Goal: Use online tool/utility: Use online tool/utility

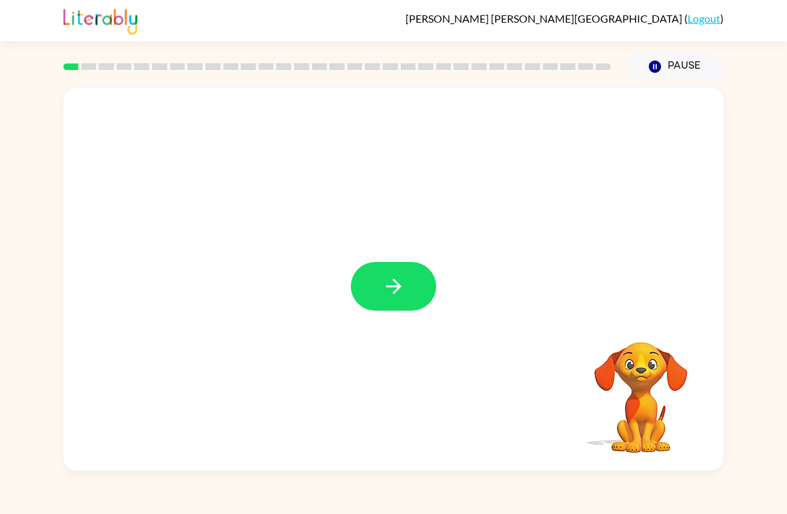
click at [352, 281] on button "button" at bounding box center [393, 286] width 85 height 49
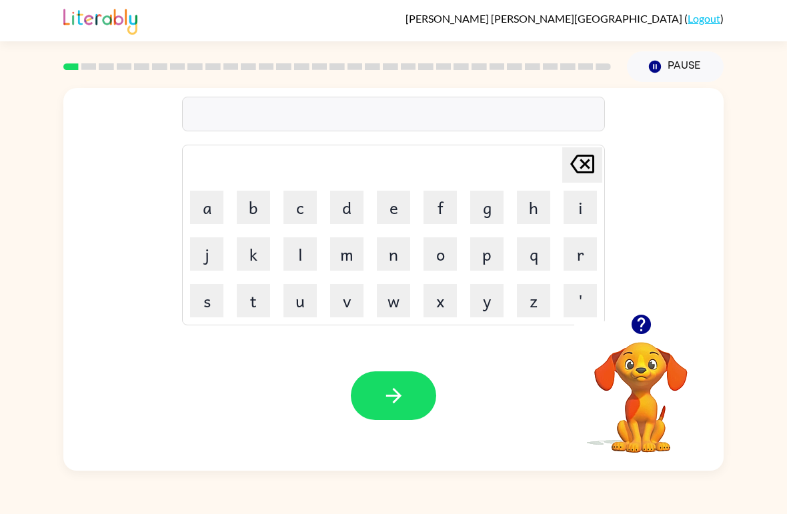
click at [248, 214] on button "b" at bounding box center [253, 207] width 33 height 33
click at [643, 341] on button "button" at bounding box center [641, 324] width 34 height 34
click at [435, 259] on button "o" at bounding box center [439, 253] width 33 height 33
click at [637, 331] on icon "button" at bounding box center [640, 324] width 19 height 19
click at [346, 214] on button "d" at bounding box center [346, 207] width 33 height 33
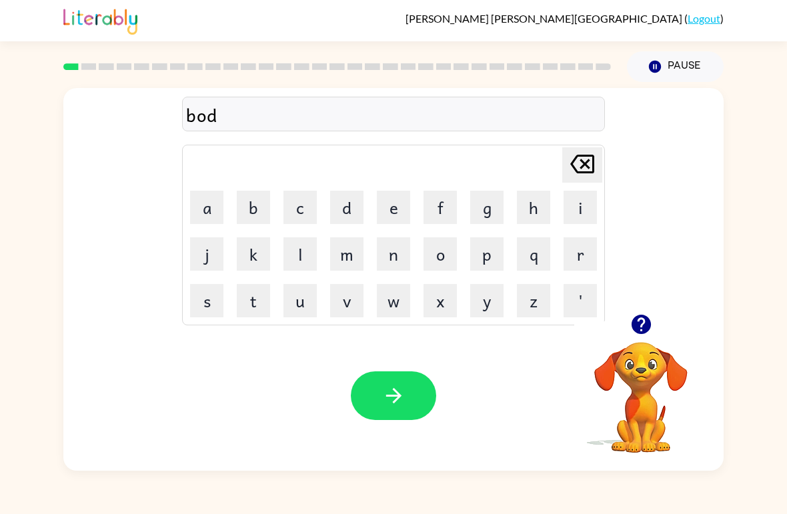
click at [387, 210] on button "e" at bounding box center [393, 207] width 33 height 33
click at [557, 267] on td "r" at bounding box center [579, 253] width 45 height 45
click at [588, 253] on button "r" at bounding box center [579, 253] width 33 height 33
click at [406, 381] on button "button" at bounding box center [393, 395] width 85 height 49
click at [568, 255] on button "r" at bounding box center [579, 253] width 33 height 33
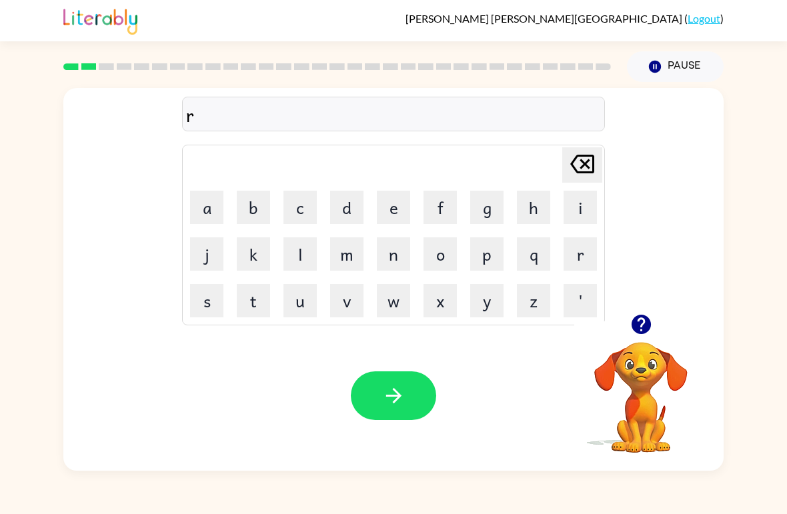
click at [195, 223] on button "a" at bounding box center [206, 207] width 33 height 33
click at [311, 307] on button "u" at bounding box center [299, 300] width 33 height 33
click at [409, 244] on button "n" at bounding box center [393, 253] width 33 height 33
click at [349, 209] on button "d" at bounding box center [346, 207] width 33 height 33
click at [382, 379] on button "button" at bounding box center [393, 395] width 85 height 49
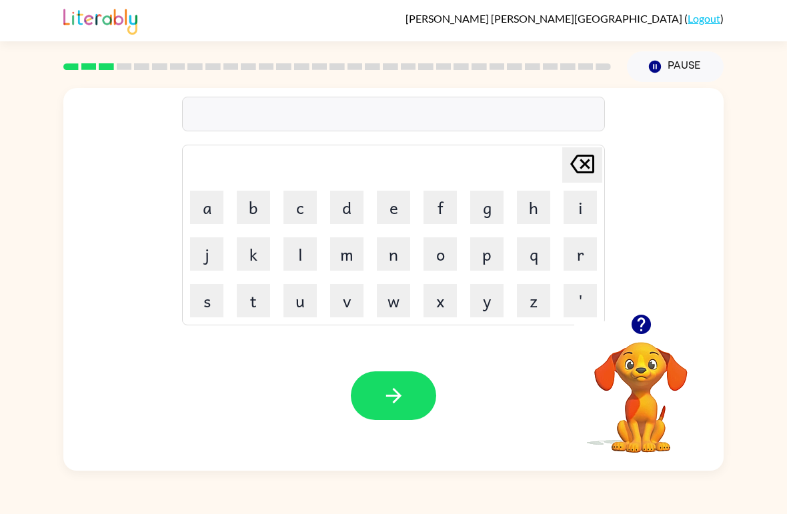
click at [638, 317] on icon "button" at bounding box center [640, 324] width 19 height 19
click at [339, 250] on button "m" at bounding box center [346, 253] width 33 height 33
click at [213, 255] on button "j" at bounding box center [206, 253] width 33 height 33
click at [585, 162] on icon "[PERSON_NAME] last character input" at bounding box center [582, 164] width 32 height 32
click at [201, 197] on button "a" at bounding box center [206, 207] width 33 height 33
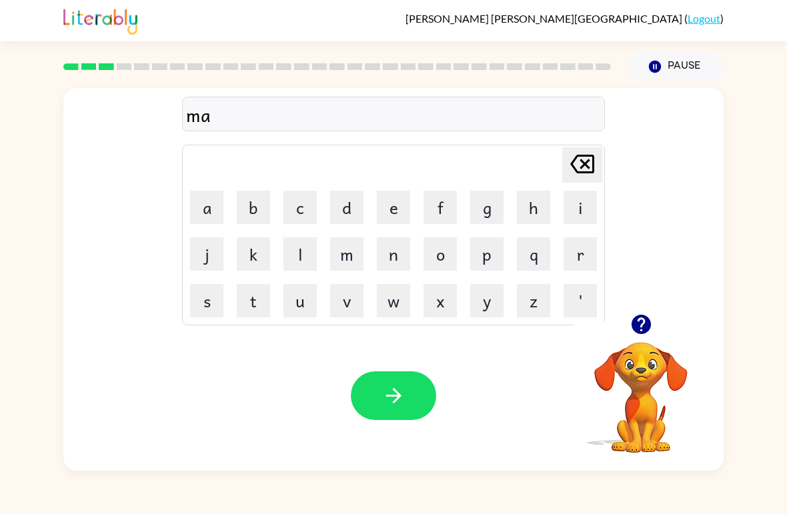
click at [211, 308] on button "s" at bounding box center [206, 300] width 33 height 33
click at [577, 213] on button "i" at bounding box center [579, 207] width 33 height 33
click at [592, 163] on icon at bounding box center [582, 164] width 24 height 19
click at [592, 162] on icon at bounding box center [582, 164] width 24 height 19
click at [203, 297] on button "s" at bounding box center [206, 300] width 33 height 33
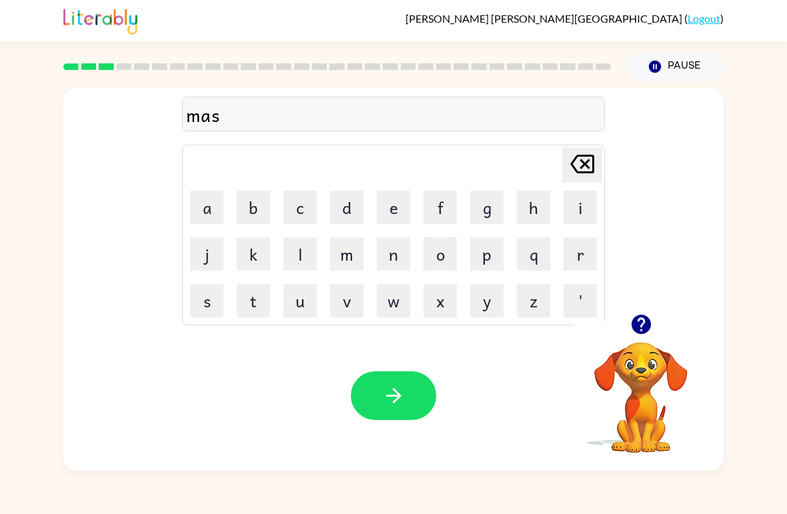
click at [531, 212] on button "h" at bounding box center [533, 207] width 33 height 33
click at [567, 215] on button "i" at bounding box center [579, 207] width 33 height 33
click at [389, 255] on button "n" at bounding box center [393, 253] width 33 height 33
click at [397, 401] on icon "button" at bounding box center [393, 395] width 23 height 23
click at [259, 307] on button "t" at bounding box center [253, 300] width 33 height 33
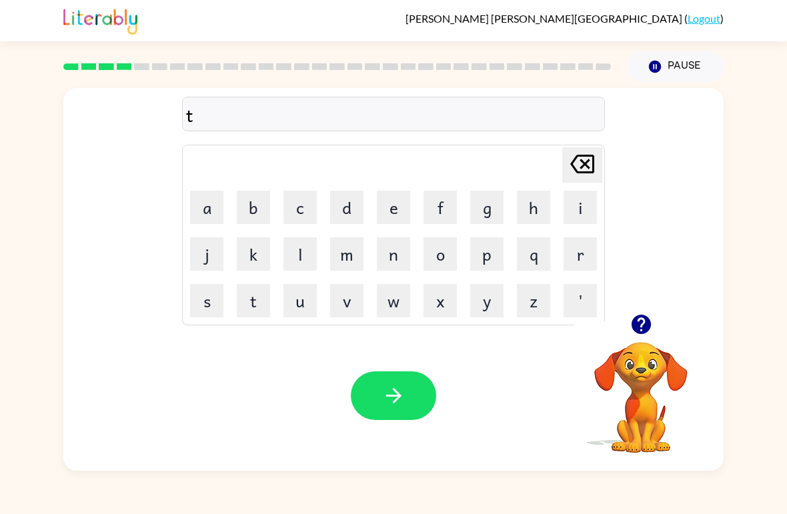
click at [653, 330] on button "button" at bounding box center [641, 324] width 34 height 34
click at [584, 241] on button "r" at bounding box center [579, 253] width 33 height 33
click at [208, 210] on button "a" at bounding box center [206, 207] width 33 height 33
click at [579, 159] on icon "[PERSON_NAME] last character input" at bounding box center [582, 164] width 32 height 32
click at [392, 211] on button "e" at bounding box center [393, 207] width 33 height 33
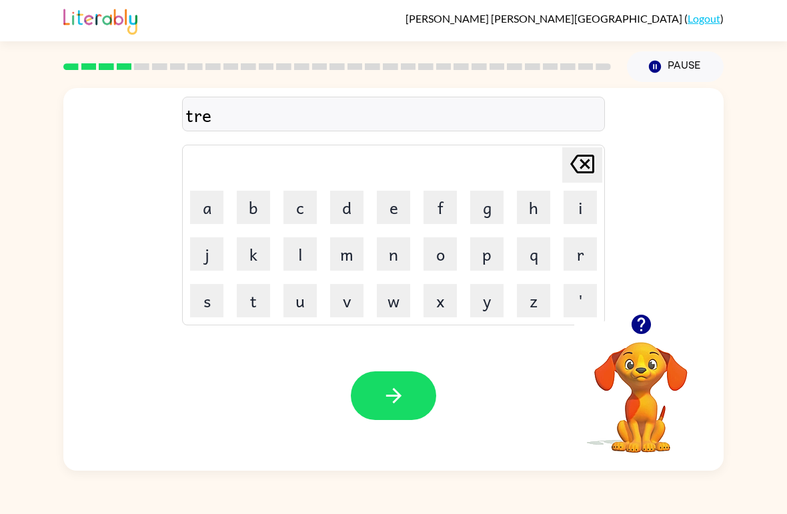
click at [585, 197] on button "i" at bounding box center [579, 207] width 33 height 33
click at [395, 253] on button "n" at bounding box center [393, 253] width 33 height 33
click at [409, 393] on button "button" at bounding box center [393, 395] width 85 height 49
click at [653, 313] on button "button" at bounding box center [641, 324] width 34 height 34
click at [343, 217] on button "d" at bounding box center [346, 207] width 33 height 33
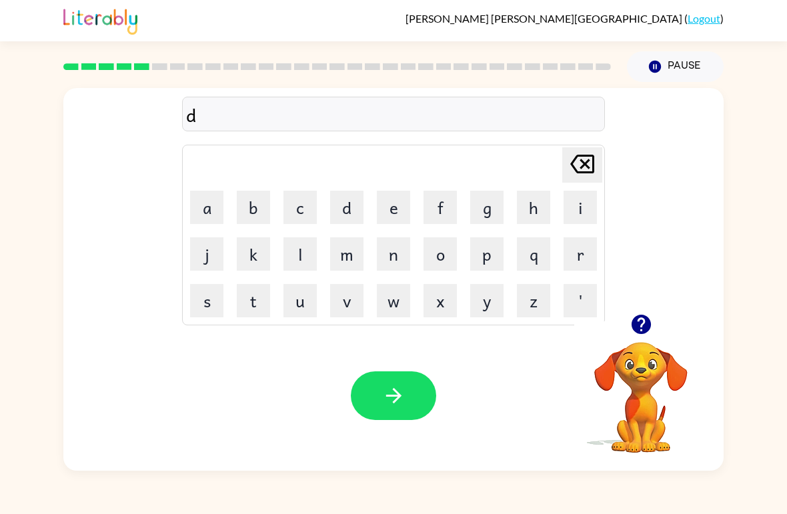
click at [583, 211] on button "i" at bounding box center [579, 207] width 33 height 33
click at [437, 201] on button "f" at bounding box center [439, 207] width 33 height 33
click at [396, 199] on button "e" at bounding box center [393, 207] width 33 height 33
click at [403, 253] on button "n" at bounding box center [393, 253] width 33 height 33
click at [201, 298] on button "s" at bounding box center [206, 300] width 33 height 33
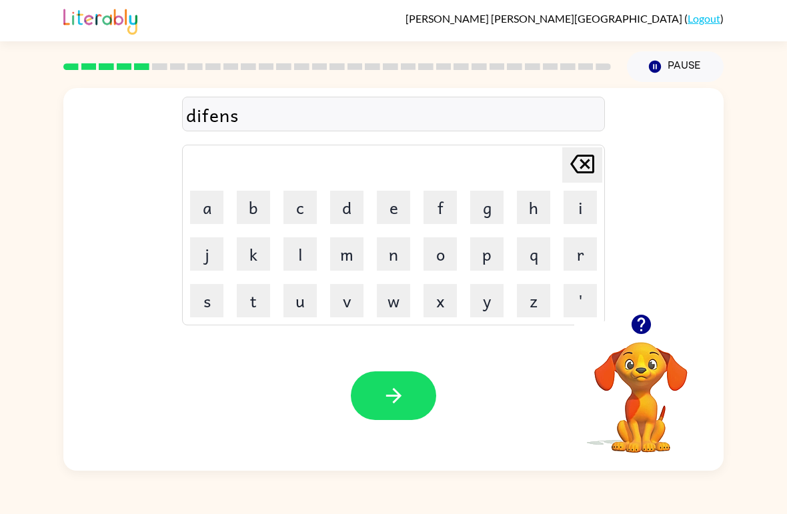
click at [579, 209] on button "i" at bounding box center [579, 207] width 33 height 33
click at [209, 300] on button "s" at bounding box center [206, 300] width 33 height 33
click at [417, 391] on button "button" at bounding box center [393, 395] width 85 height 49
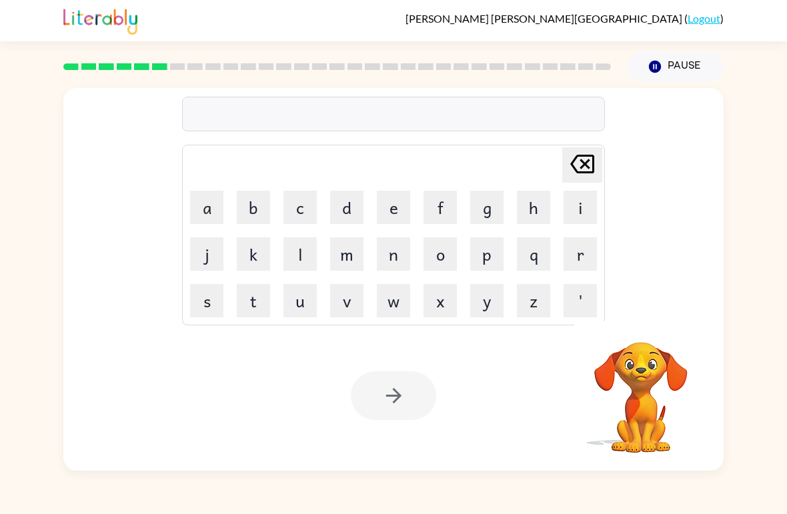
click at [344, 299] on button "v" at bounding box center [346, 300] width 33 height 33
click at [213, 203] on button "a" at bounding box center [206, 207] width 33 height 33
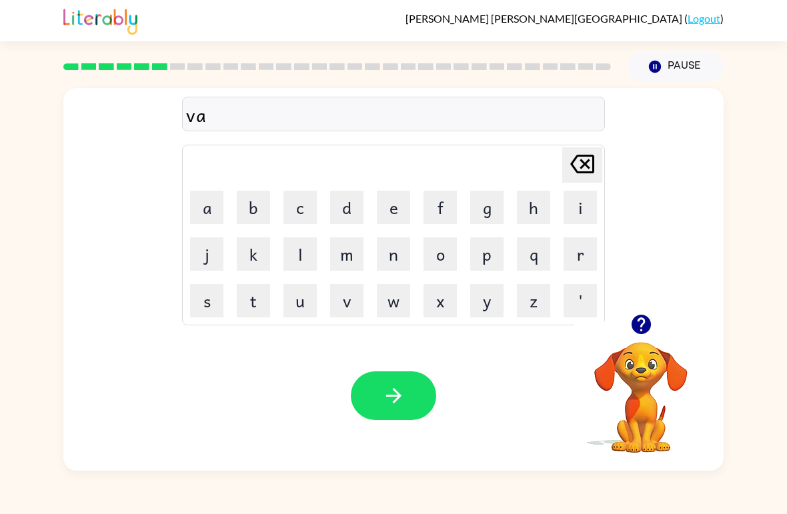
click at [304, 204] on button "c" at bounding box center [299, 207] width 33 height 33
click at [213, 215] on button "a" at bounding box center [206, 207] width 33 height 33
click at [591, 158] on icon "[PERSON_NAME] last character input" at bounding box center [582, 164] width 32 height 32
click at [390, 208] on button "e" at bounding box center [393, 207] width 33 height 33
click at [575, 197] on button "i" at bounding box center [579, 207] width 33 height 33
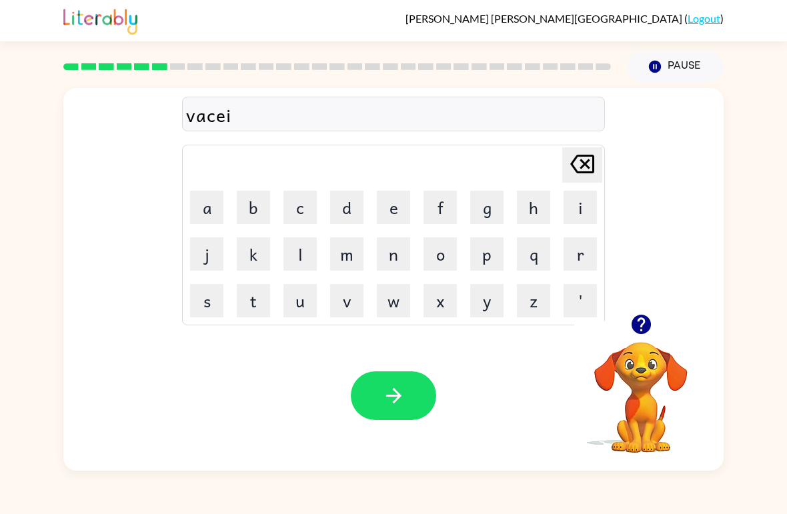
click at [208, 297] on button "s" at bounding box center [206, 300] width 33 height 33
click at [524, 210] on button "h" at bounding box center [533, 207] width 33 height 33
click at [585, 203] on button "i" at bounding box center [579, 207] width 33 height 33
click at [445, 258] on button "o" at bounding box center [439, 253] width 33 height 33
click at [389, 257] on button "n" at bounding box center [393, 253] width 33 height 33
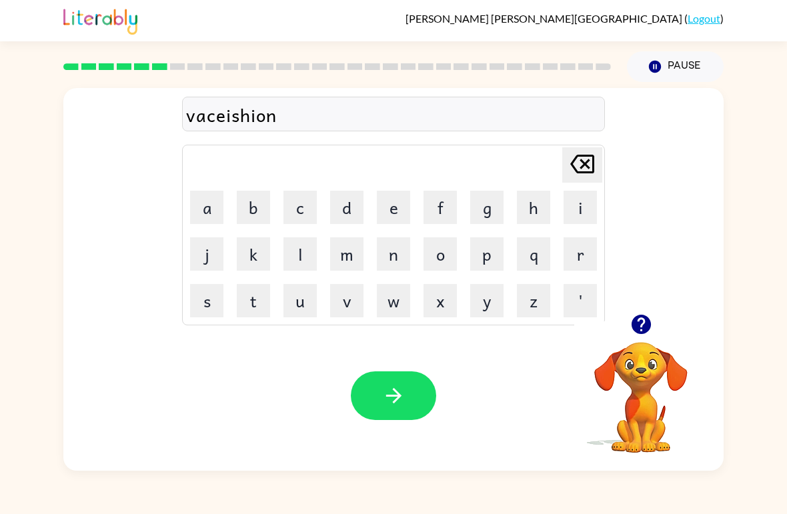
click at [207, 307] on button "s" at bounding box center [206, 300] width 33 height 33
click at [417, 397] on button "button" at bounding box center [393, 395] width 85 height 49
click at [261, 207] on button "b" at bounding box center [253, 207] width 33 height 33
click at [210, 208] on button "a" at bounding box center [206, 207] width 33 height 33
click at [651, 336] on icon "button" at bounding box center [640, 324] width 23 height 23
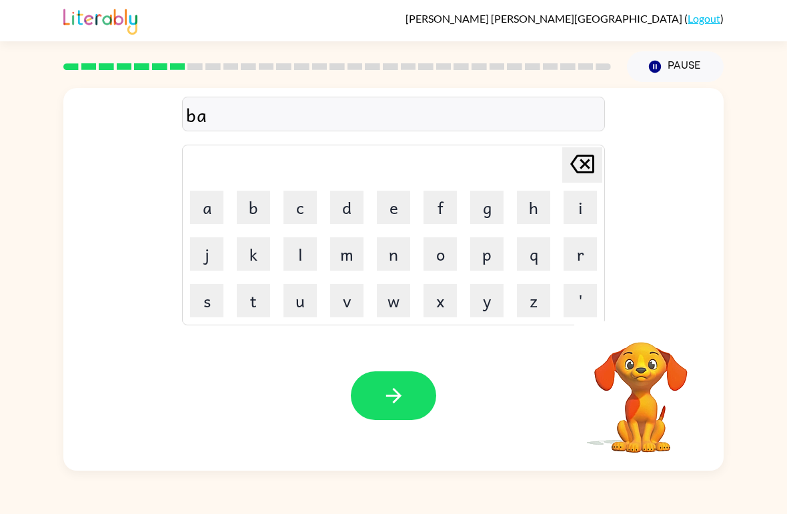
click at [657, 342] on video "Your browser must support playing .mp4 files to use Literably. Please try using…" at bounding box center [640, 387] width 133 height 133
click at [595, 161] on icon "[PERSON_NAME] last character input" at bounding box center [582, 164] width 32 height 32
click at [585, 164] on icon at bounding box center [582, 164] width 24 height 19
click at [485, 269] on button "p" at bounding box center [486, 253] width 33 height 33
click at [214, 209] on button "a" at bounding box center [206, 207] width 33 height 33
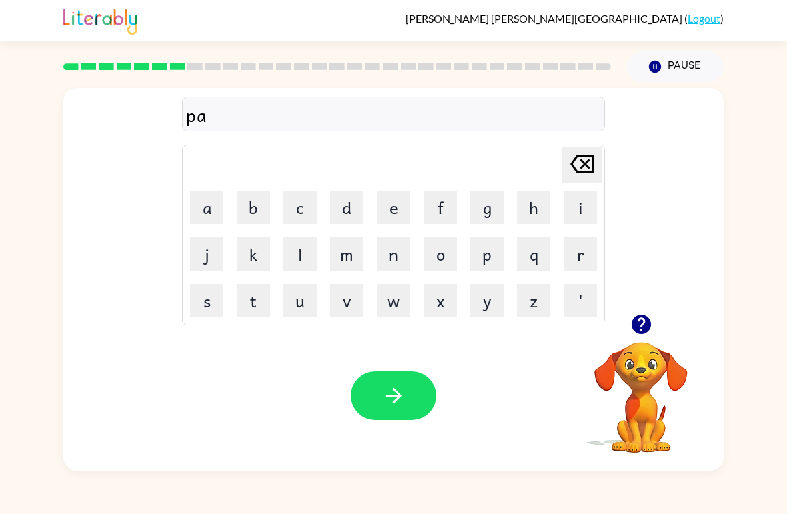
click at [635, 327] on icon "button" at bounding box center [640, 324] width 19 height 19
click at [570, 263] on button "r" at bounding box center [579, 253] width 33 height 33
click at [214, 257] on button "j" at bounding box center [206, 253] width 33 height 33
click at [580, 167] on icon "[PERSON_NAME] last character input" at bounding box center [582, 164] width 32 height 32
click at [218, 203] on button "a" at bounding box center [206, 207] width 33 height 33
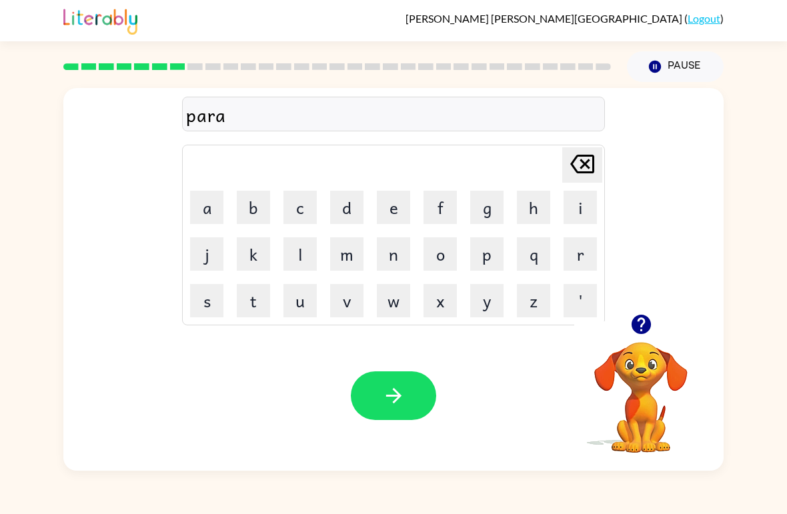
click at [297, 253] on button "l" at bounding box center [299, 253] width 33 height 33
click at [418, 397] on button "button" at bounding box center [393, 395] width 85 height 49
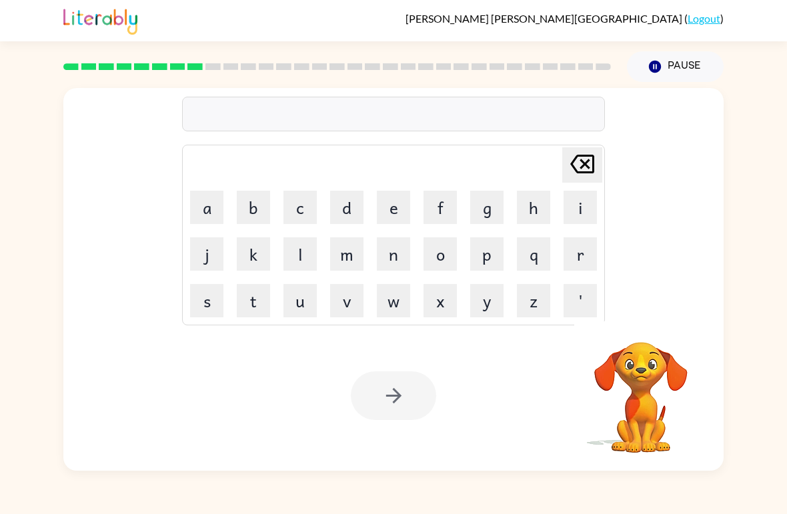
click at [378, 273] on td "n" at bounding box center [393, 253] width 45 height 45
click at [399, 256] on button "n" at bounding box center [393, 253] width 33 height 33
click at [581, 217] on button "i" at bounding box center [579, 207] width 33 height 33
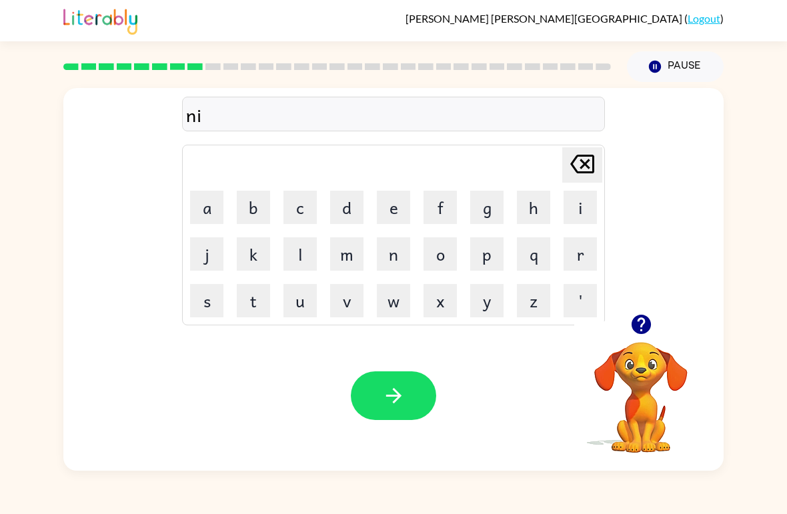
click at [657, 322] on button "button" at bounding box center [641, 324] width 34 height 34
click at [581, 245] on button "r" at bounding box center [579, 253] width 33 height 33
click at [381, 205] on button "e" at bounding box center [393, 207] width 33 height 33
click at [454, 252] on button "o" at bounding box center [439, 253] width 33 height 33
click at [307, 249] on button "l" at bounding box center [299, 253] width 33 height 33
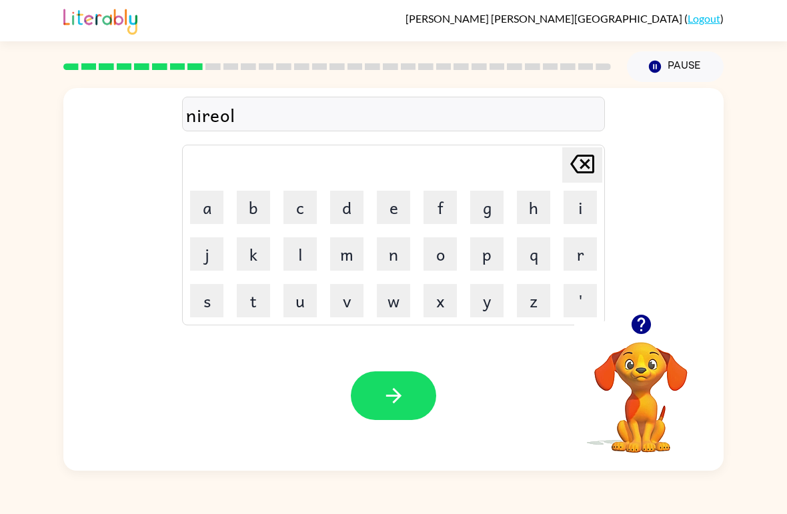
click at [418, 391] on button "button" at bounding box center [393, 395] width 85 height 49
click at [637, 317] on icon "button" at bounding box center [640, 324] width 19 height 19
click at [347, 270] on button "m" at bounding box center [346, 253] width 33 height 33
click at [549, 211] on button "h" at bounding box center [533, 207] width 33 height 33
click at [585, 169] on icon "[PERSON_NAME] last character input" at bounding box center [582, 164] width 32 height 32
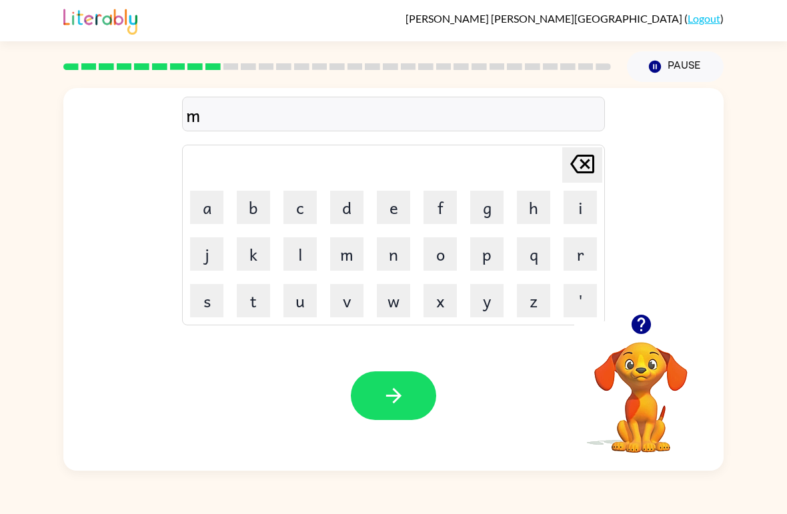
click at [579, 208] on button "i" at bounding box center [579, 207] width 33 height 33
click at [583, 248] on button "r" at bounding box center [579, 253] width 33 height 33
click at [341, 257] on button "m" at bounding box center [346, 253] width 33 height 33
click at [435, 256] on button "o" at bounding box center [439, 253] width 33 height 33
click at [582, 265] on button "r" at bounding box center [579, 253] width 33 height 33
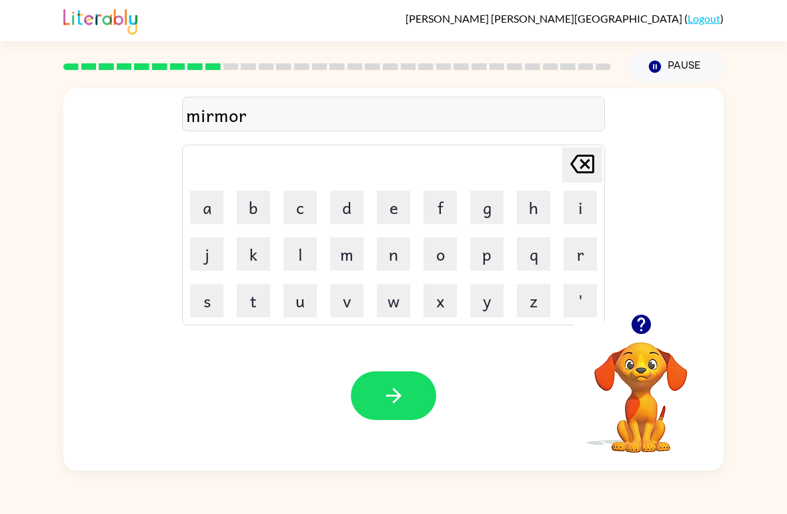
click at [575, 205] on button "i" at bounding box center [579, 207] width 33 height 33
click at [395, 255] on button "n" at bounding box center [393, 253] width 33 height 33
click at [483, 207] on button "g" at bounding box center [486, 207] width 33 height 33
click at [372, 403] on button "button" at bounding box center [393, 395] width 85 height 49
click at [343, 215] on button "d" at bounding box center [346, 207] width 33 height 33
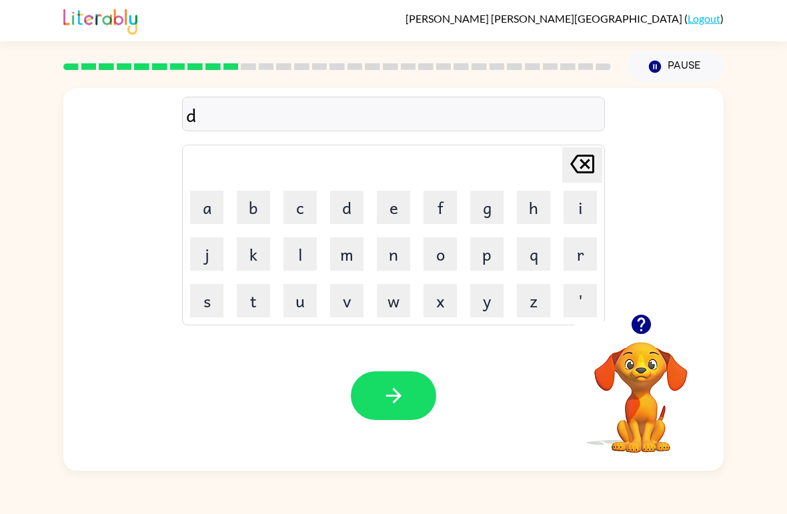
click at [571, 218] on button "i" at bounding box center [579, 207] width 33 height 33
click at [209, 306] on button "s" at bounding box center [206, 300] width 33 height 33
click at [267, 300] on button "t" at bounding box center [253, 300] width 33 height 33
click at [577, 253] on button "r" at bounding box center [579, 253] width 33 height 33
click at [216, 303] on button "s" at bounding box center [206, 300] width 33 height 33
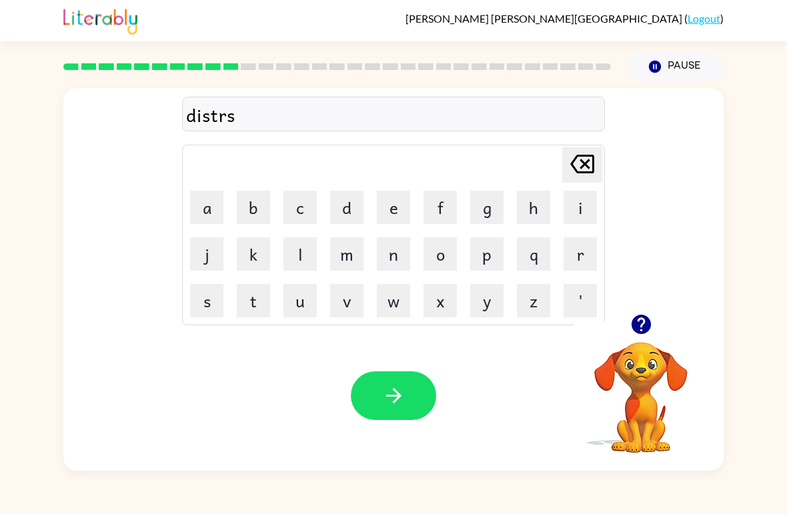
click at [204, 298] on button "s" at bounding box center [206, 300] width 33 height 33
click at [585, 164] on icon at bounding box center [582, 164] width 24 height 19
click at [530, 213] on button "h" at bounding box center [533, 207] width 33 height 33
click at [423, 399] on button "button" at bounding box center [393, 395] width 85 height 49
click at [581, 261] on button "r" at bounding box center [579, 253] width 33 height 33
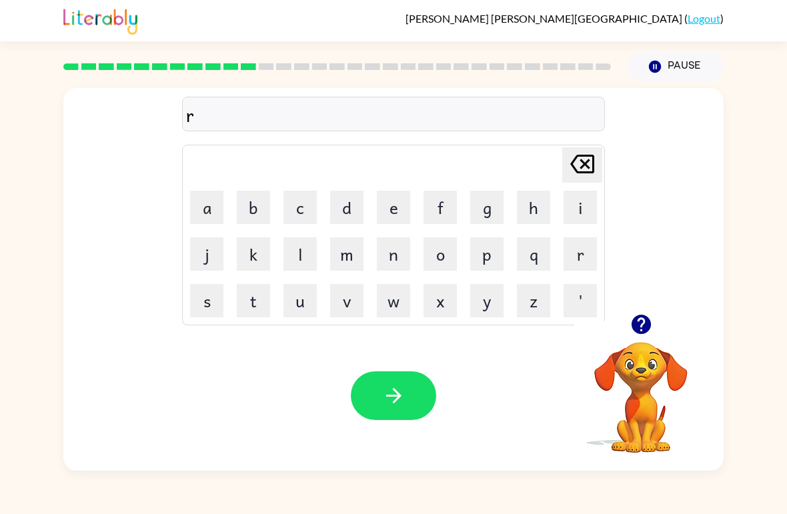
click at [448, 256] on button "o" at bounding box center [439, 253] width 33 height 33
click at [201, 214] on button "a" at bounding box center [206, 207] width 33 height 33
click at [343, 203] on button "d" at bounding box center [346, 207] width 33 height 33
click at [424, 364] on div "Your browser must support playing .mp4 files to use Literably. Please try using…" at bounding box center [393, 396] width 660 height 150
click at [377, 396] on button "button" at bounding box center [393, 395] width 85 height 49
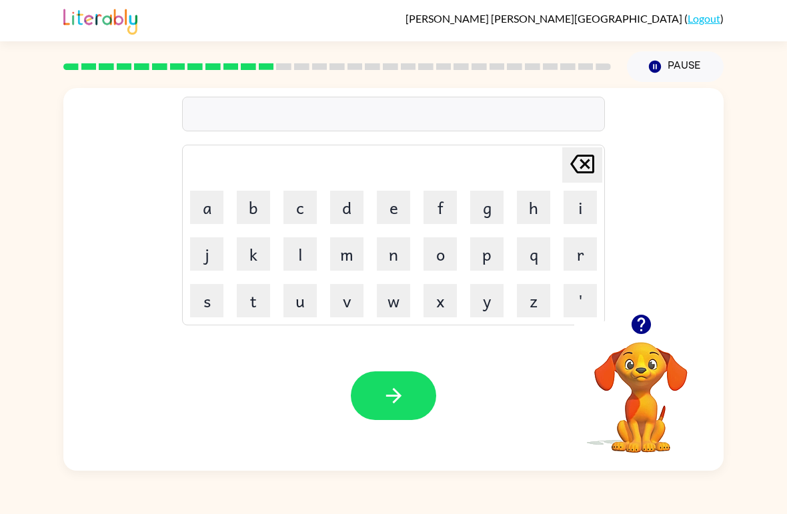
click at [209, 209] on button "a" at bounding box center [206, 207] width 33 height 33
click at [585, 172] on icon at bounding box center [582, 164] width 24 height 19
click at [631, 331] on icon "button" at bounding box center [640, 324] width 23 height 23
click at [210, 223] on button "a" at bounding box center [206, 207] width 33 height 33
click at [575, 223] on button "i" at bounding box center [579, 207] width 33 height 33
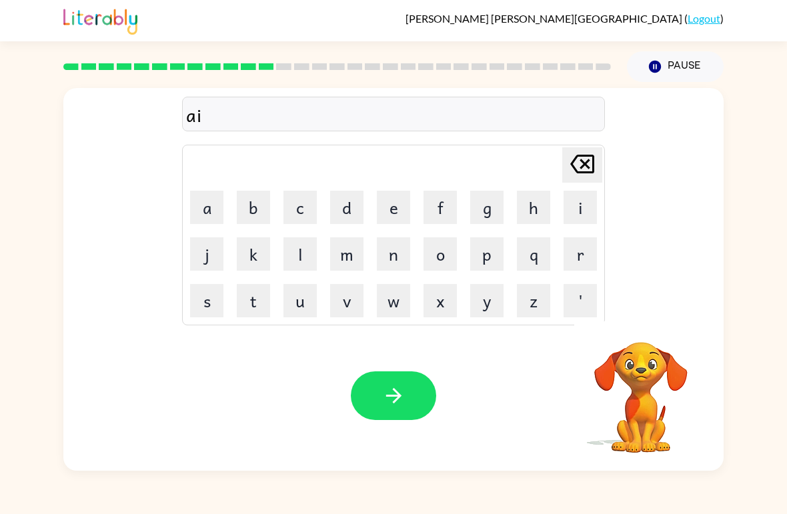
click at [577, 170] on icon "[PERSON_NAME] last character input" at bounding box center [582, 164] width 32 height 32
click at [483, 257] on button "p" at bounding box center [486, 253] width 33 height 33
click at [589, 167] on icon "[PERSON_NAME] last character input" at bounding box center [582, 164] width 32 height 32
click at [655, 321] on button "button" at bounding box center [641, 324] width 34 height 34
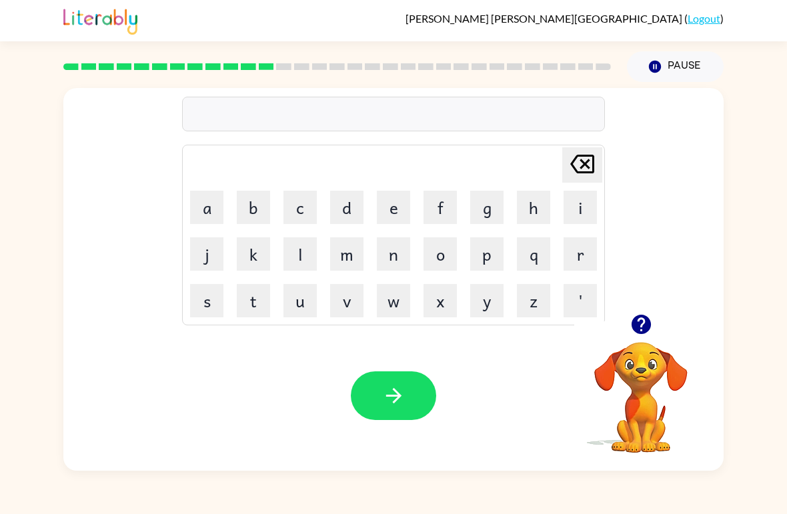
click at [300, 299] on button "u" at bounding box center [299, 300] width 33 height 33
click at [485, 263] on button "p" at bounding box center [486, 253] width 33 height 33
click at [575, 253] on button "r" at bounding box center [579, 253] width 33 height 33
click at [389, 199] on button "e" at bounding box center [393, 207] width 33 height 33
click at [347, 206] on button "d" at bounding box center [346, 207] width 33 height 33
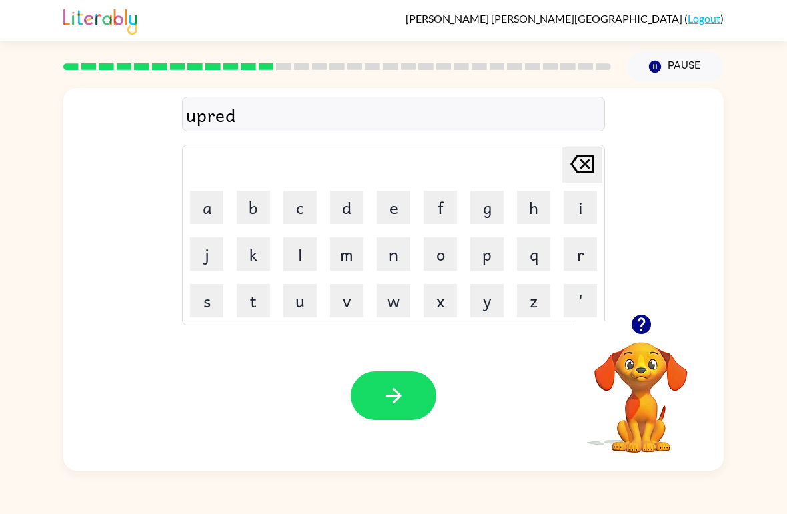
click at [398, 375] on button "button" at bounding box center [393, 395] width 85 height 49
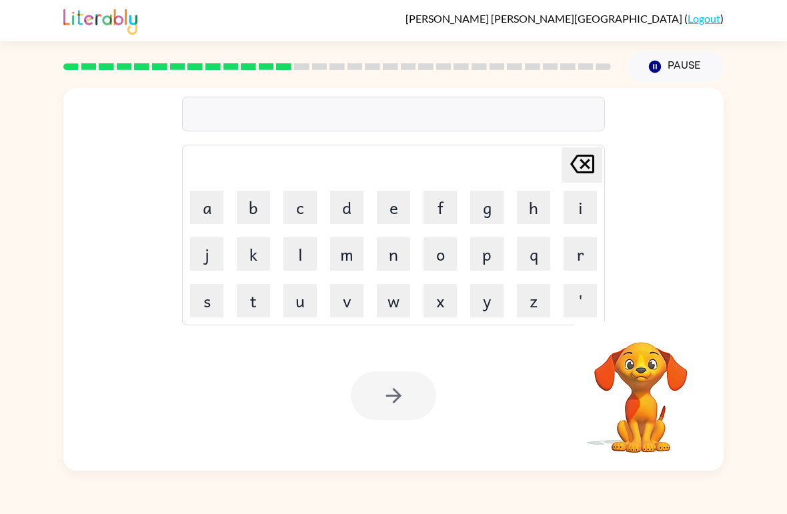
click at [506, 109] on div at bounding box center [393, 114] width 423 height 35
click at [629, 355] on video "Your browser must support playing .mp4 files to use Literably. Please try using…" at bounding box center [640, 387] width 133 height 133
click at [351, 248] on button "m" at bounding box center [346, 253] width 33 height 33
click at [203, 208] on button "a" at bounding box center [206, 207] width 33 height 33
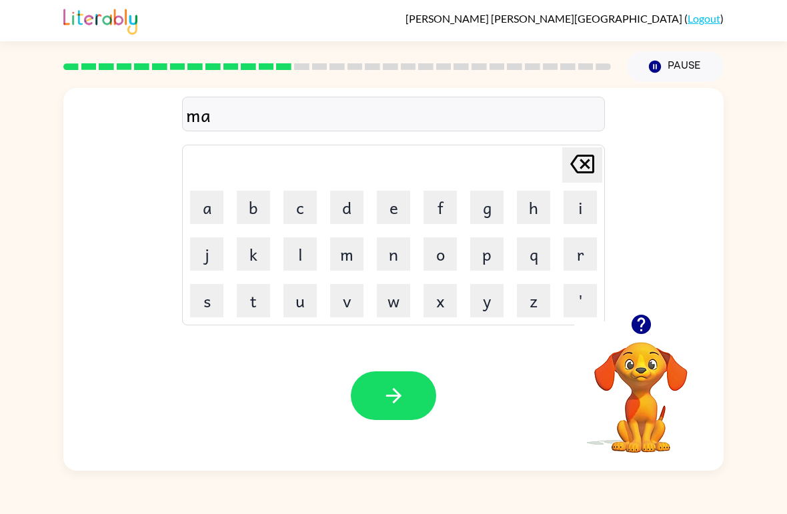
click at [343, 213] on button "d" at bounding box center [346, 207] width 33 height 33
click at [394, 259] on button "n" at bounding box center [393, 253] width 33 height 33
click at [392, 211] on button "e" at bounding box center [393, 207] width 33 height 33
click at [210, 300] on button "s" at bounding box center [206, 300] width 33 height 33
click at [424, 386] on button "button" at bounding box center [393, 395] width 85 height 49
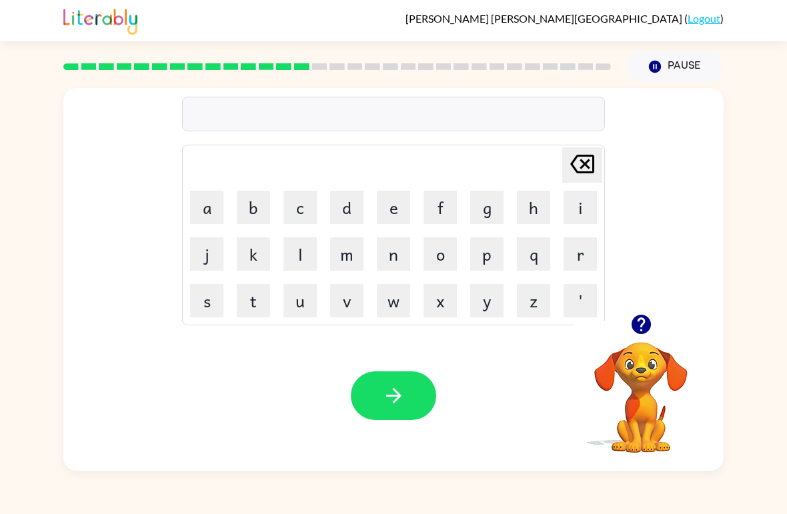
click at [588, 163] on icon at bounding box center [582, 164] width 24 height 19
click at [248, 211] on button "b" at bounding box center [253, 207] width 33 height 33
click at [437, 267] on button "o" at bounding box center [439, 253] width 33 height 33
click at [289, 306] on button "u" at bounding box center [299, 300] width 33 height 33
click at [390, 259] on button "n" at bounding box center [393, 253] width 33 height 33
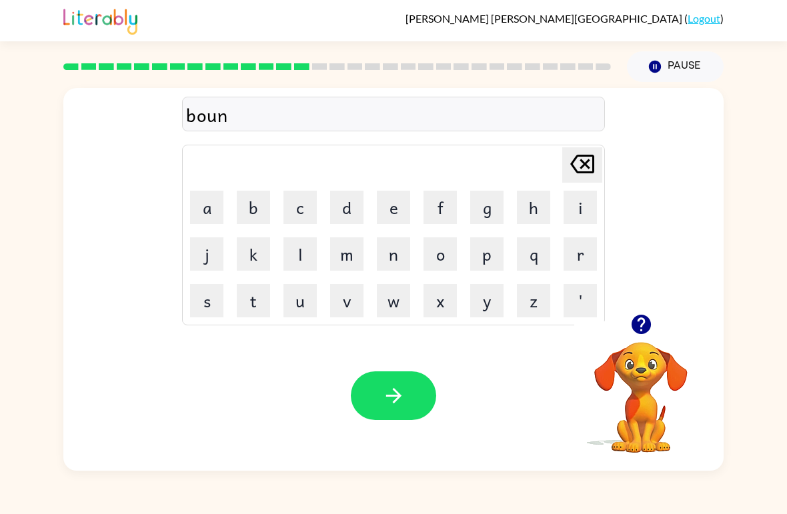
click at [217, 214] on button "a" at bounding box center [206, 207] width 33 height 33
click at [582, 151] on icon "[PERSON_NAME] last character input" at bounding box center [582, 164] width 32 height 32
click at [397, 219] on button "e" at bounding box center [393, 207] width 33 height 33
click at [207, 303] on button "s" at bounding box center [206, 300] width 33 height 33
click at [413, 399] on button "button" at bounding box center [393, 395] width 85 height 49
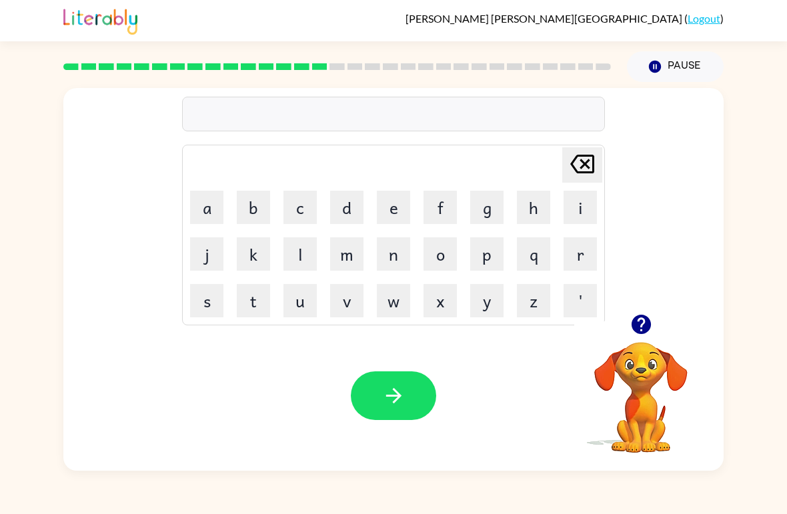
click at [636, 324] on icon "button" at bounding box center [640, 324] width 19 height 19
click at [217, 306] on button "s" at bounding box center [206, 300] width 33 height 33
click at [575, 258] on button "r" at bounding box center [579, 253] width 33 height 33
click at [432, 269] on button "o" at bounding box center [439, 253] width 33 height 33
click at [339, 266] on button "m" at bounding box center [346, 253] width 33 height 33
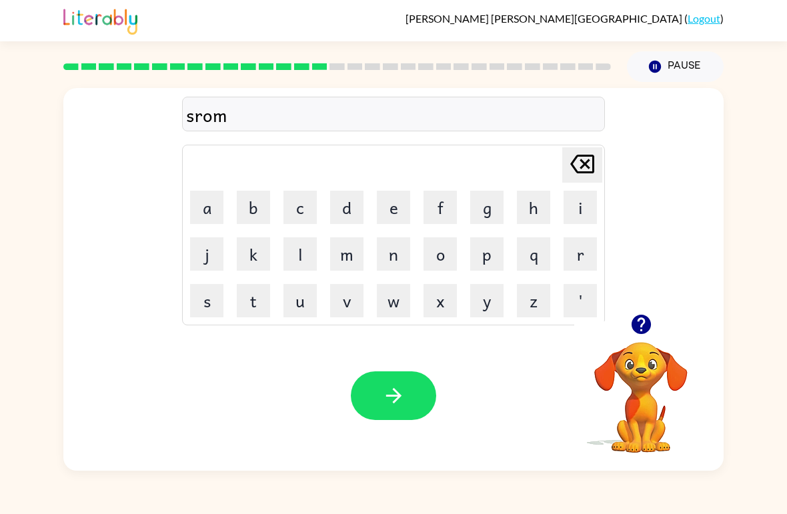
click at [392, 389] on icon "button" at bounding box center [393, 395] width 23 height 23
click at [645, 312] on button "button" at bounding box center [641, 324] width 34 height 34
click at [573, 239] on button "r" at bounding box center [579, 253] width 33 height 33
click at [196, 202] on button "a" at bounding box center [206, 207] width 33 height 33
click at [345, 261] on button "m" at bounding box center [346, 253] width 33 height 33
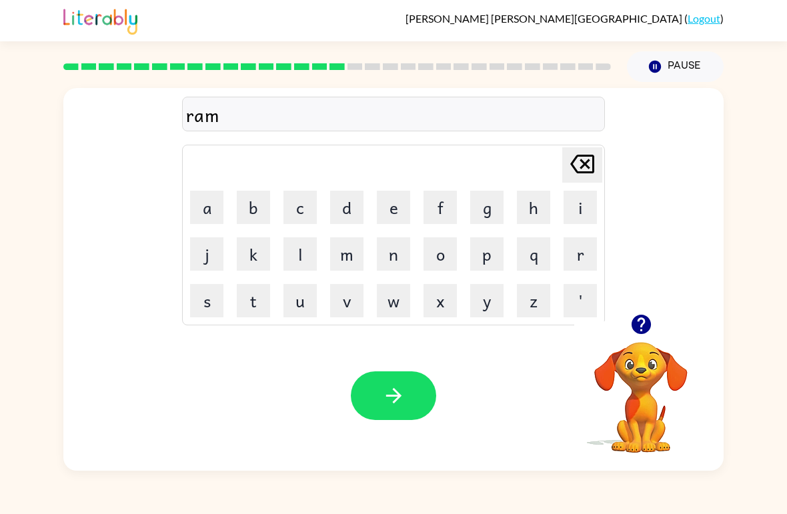
click at [421, 399] on button "button" at bounding box center [393, 395] width 85 height 49
click at [645, 341] on button "button" at bounding box center [641, 324] width 34 height 34
click at [649, 345] on video "Your browser must support playing .mp4 files to use Literably. Please try using…" at bounding box center [640, 387] width 133 height 133
click at [3, 71] on div "[PERSON_NAME] ( Logout ) Pause Pause Delete Delete last character input a b c d…" at bounding box center [393, 257] width 787 height 514
click at [341, 217] on button "d" at bounding box center [346, 207] width 33 height 33
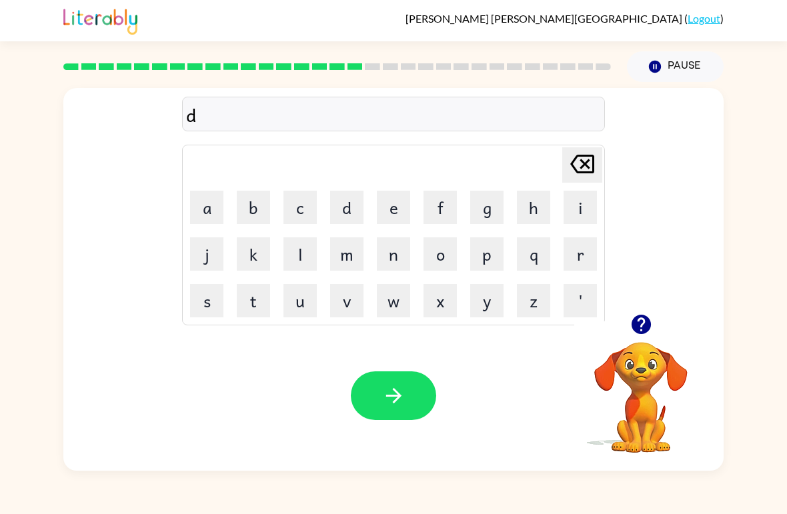
click at [596, 159] on icon "[PERSON_NAME] last character input" at bounding box center [582, 164] width 32 height 32
click at [251, 196] on button "b" at bounding box center [253, 207] width 33 height 33
click at [585, 255] on button "r" at bounding box center [579, 253] width 33 height 33
click at [577, 199] on button "i" at bounding box center [579, 207] width 33 height 33
click at [252, 214] on button "b" at bounding box center [253, 207] width 33 height 33
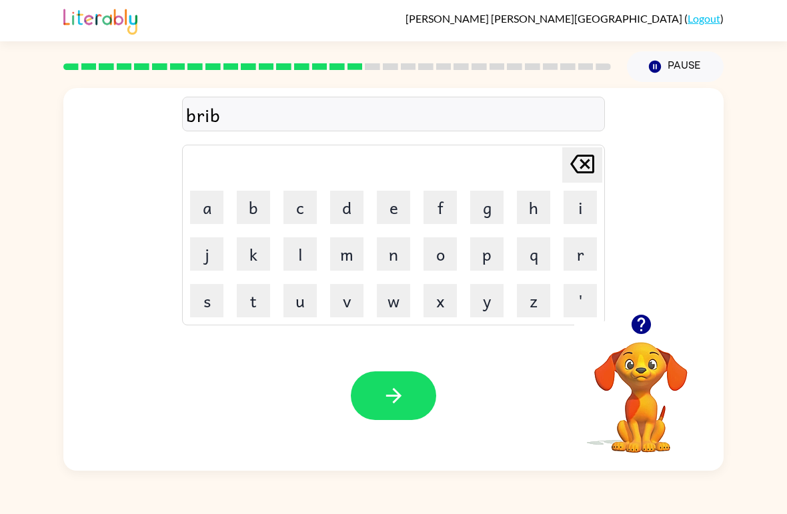
click at [582, 166] on icon at bounding box center [582, 164] width 24 height 19
click at [347, 207] on button "d" at bounding box center [346, 207] width 33 height 33
click at [351, 249] on button "m" at bounding box center [346, 253] width 33 height 33
click at [549, 200] on button "h" at bounding box center [533, 207] width 33 height 33
click at [583, 177] on icon "[PERSON_NAME] last character input" at bounding box center [582, 164] width 32 height 32
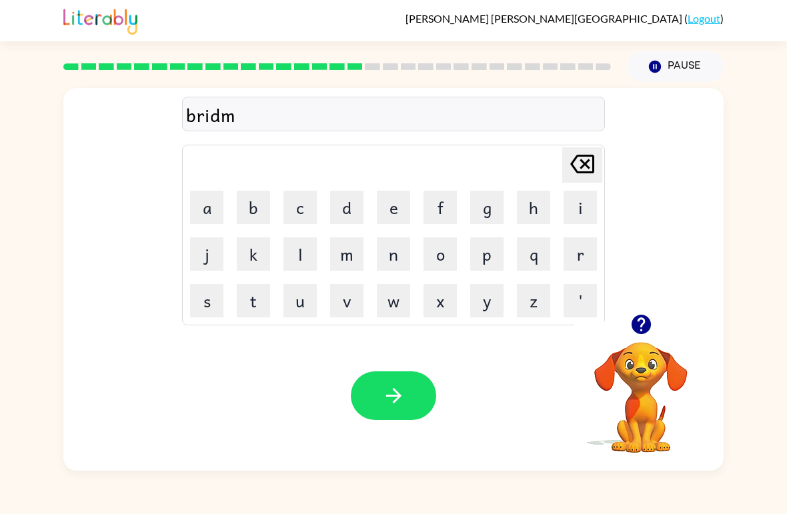
click at [578, 216] on button "i" at bounding box center [579, 207] width 33 height 33
click at [393, 261] on button "n" at bounding box center [393, 253] width 33 height 33
click at [423, 405] on button "button" at bounding box center [393, 395] width 85 height 49
click at [639, 315] on icon "button" at bounding box center [640, 324] width 23 height 23
click at [575, 259] on button "r" at bounding box center [579, 253] width 33 height 33
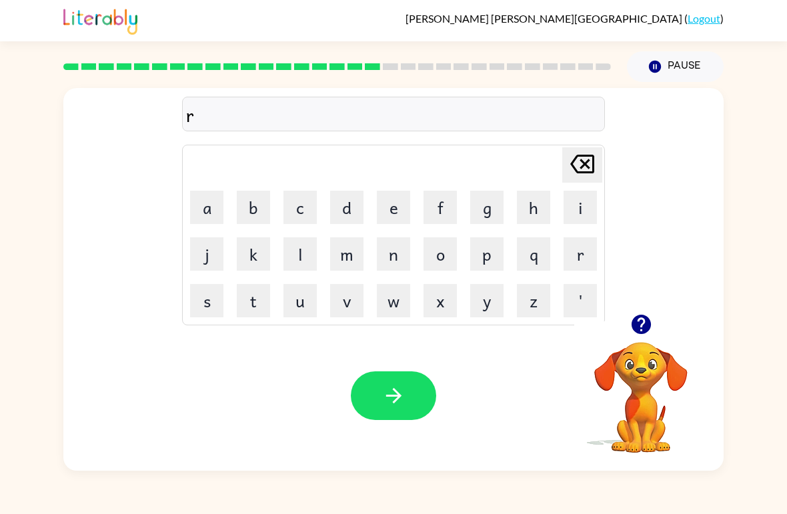
click at [576, 210] on button "i" at bounding box center [579, 207] width 33 height 33
click at [213, 304] on button "s" at bounding box center [206, 300] width 33 height 33
click at [249, 263] on button "k" at bounding box center [253, 253] width 33 height 33
click at [568, 195] on button "i" at bounding box center [579, 207] width 33 height 33
click at [397, 219] on button "e" at bounding box center [393, 207] width 33 height 33
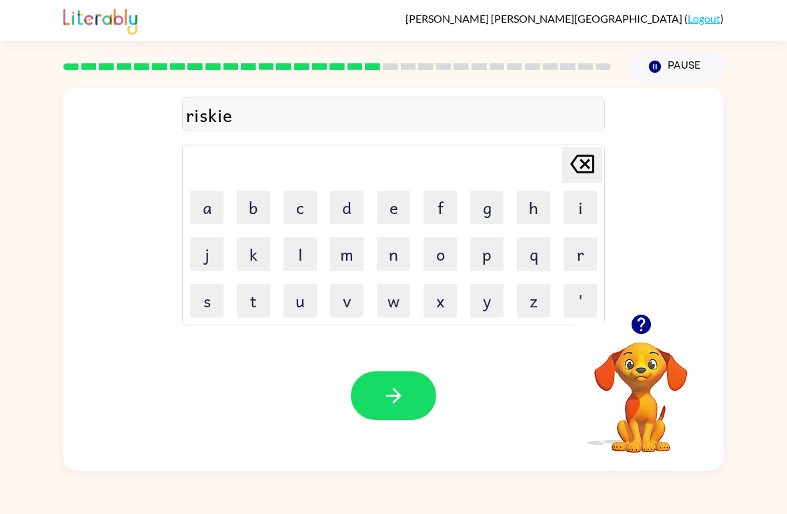
click at [251, 299] on button "t" at bounding box center [253, 300] width 33 height 33
click at [412, 391] on button "button" at bounding box center [393, 395] width 85 height 49
click at [647, 327] on icon "button" at bounding box center [640, 324] width 19 height 19
click at [446, 261] on button "o" at bounding box center [439, 253] width 33 height 33
click at [573, 258] on button "r" at bounding box center [579, 253] width 33 height 33
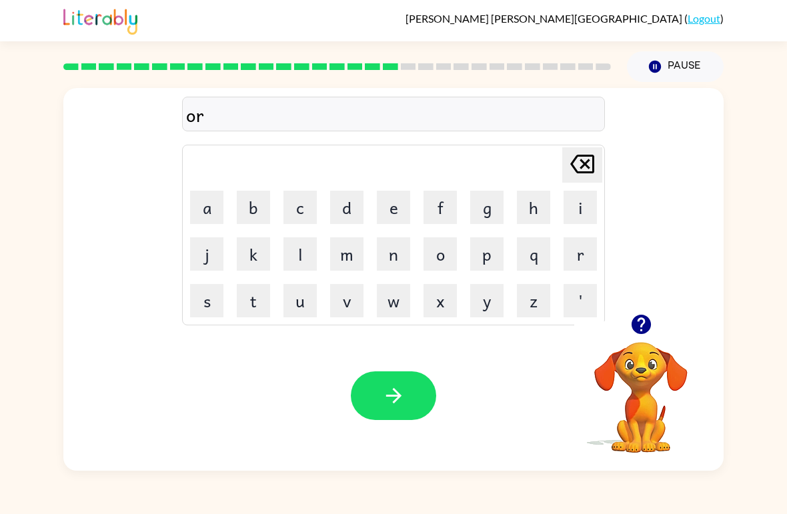
click at [249, 302] on button "t" at bounding box center [253, 300] width 33 height 33
click at [595, 247] on button "r" at bounding box center [579, 253] width 33 height 33
click at [394, 233] on td "n" at bounding box center [393, 253] width 45 height 45
click at [391, 208] on button "e" at bounding box center [393, 207] width 33 height 33
click at [401, 257] on button "n" at bounding box center [393, 253] width 33 height 33
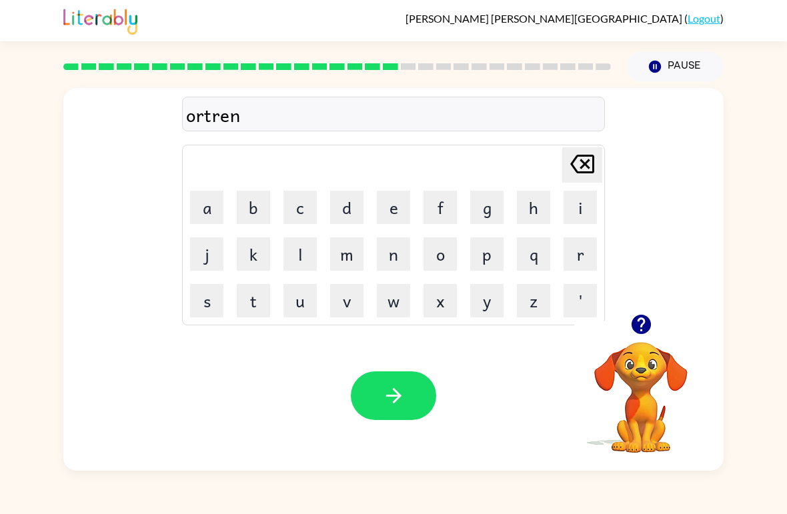
click at [393, 404] on icon "button" at bounding box center [393, 395] width 23 height 23
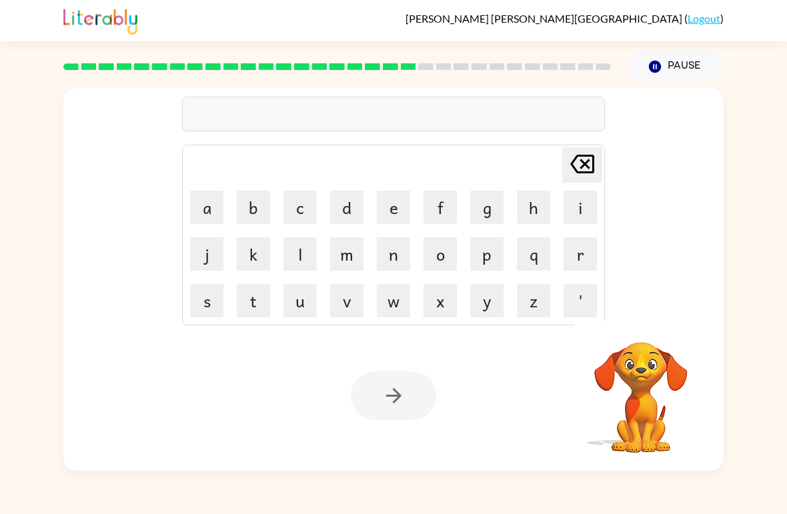
click at [467, 227] on td "g" at bounding box center [486, 207] width 45 height 45
click at [441, 210] on button "f" at bounding box center [439, 207] width 33 height 33
click at [439, 253] on button "o" at bounding box center [439, 253] width 33 height 33
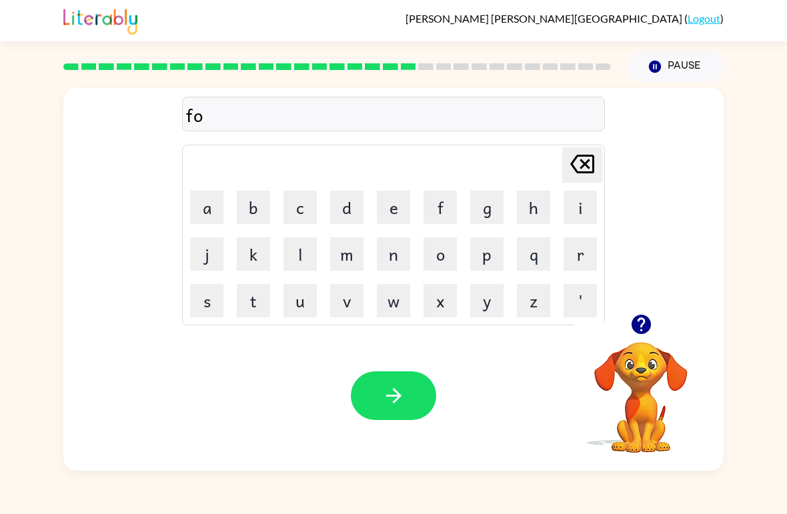
click at [306, 269] on button "l" at bounding box center [299, 253] width 33 height 33
click at [437, 255] on button "o" at bounding box center [439, 253] width 33 height 33
click at [295, 302] on button "u" at bounding box center [299, 300] width 33 height 33
click at [378, 379] on button "button" at bounding box center [393, 395] width 85 height 49
click at [206, 311] on button "s" at bounding box center [206, 300] width 33 height 33
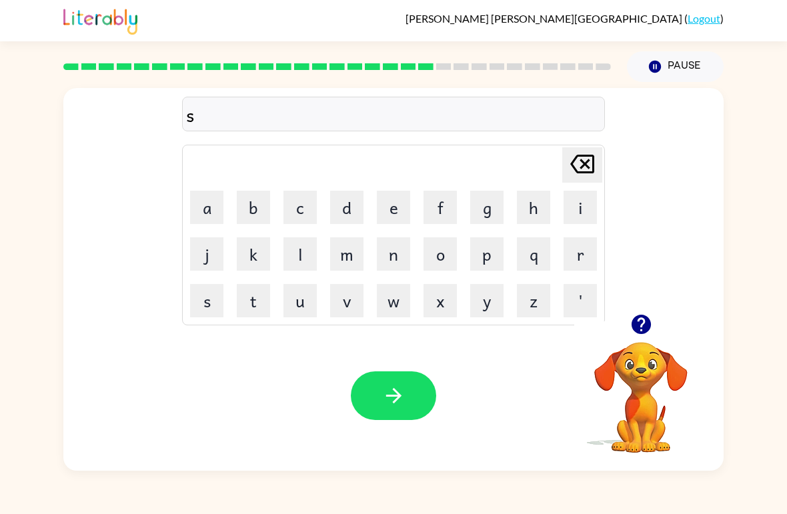
click at [396, 208] on button "e" at bounding box center [393, 207] width 33 height 33
click at [388, 255] on button "n" at bounding box center [393, 253] width 33 height 33
click at [249, 301] on button "t" at bounding box center [253, 300] width 33 height 33
click at [380, 206] on button "e" at bounding box center [393, 207] width 33 height 33
click at [650, 319] on icon "button" at bounding box center [640, 324] width 23 height 23
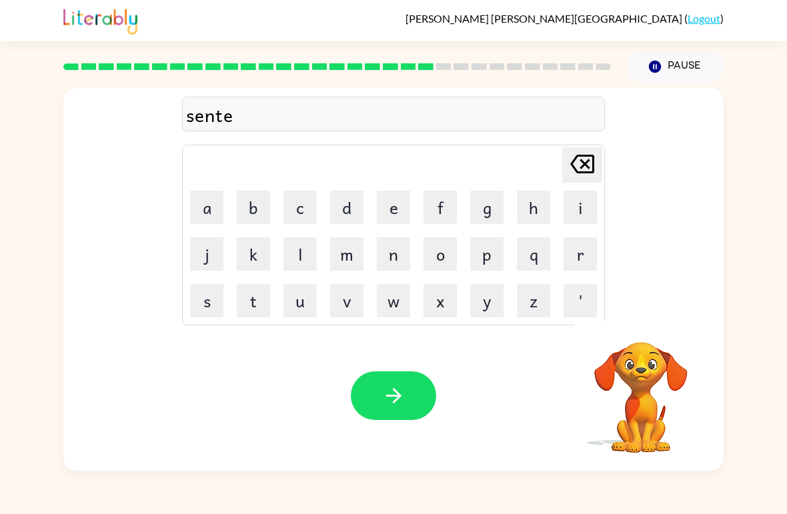
click at [497, 246] on button "p" at bounding box center [486, 253] width 33 height 33
click at [583, 199] on button "i" at bounding box center [579, 207] width 33 height 33
click at [391, 262] on button "n" at bounding box center [393, 253] width 33 height 33
click at [395, 409] on button "button" at bounding box center [393, 395] width 85 height 49
click at [644, 327] on icon "button" at bounding box center [640, 324] width 19 height 19
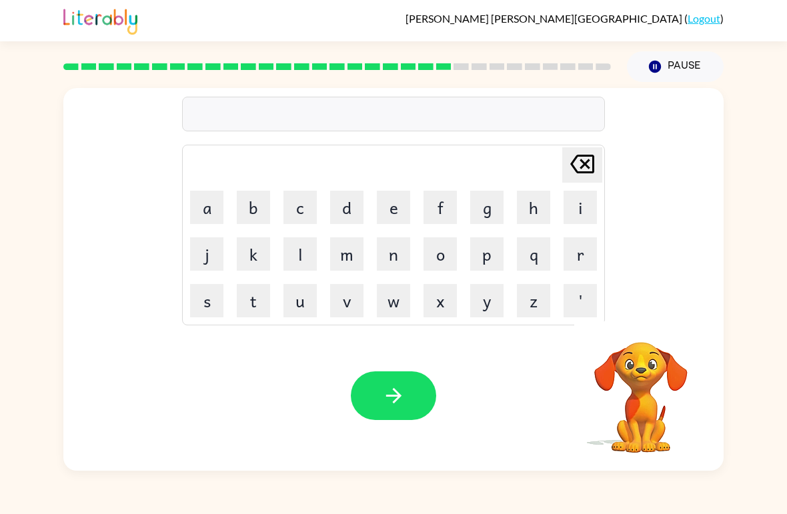
click at [217, 298] on button "s" at bounding box center [206, 300] width 33 height 33
click at [210, 199] on button "a" at bounding box center [206, 207] width 33 height 33
click at [586, 161] on icon "[PERSON_NAME] last character input" at bounding box center [582, 164] width 32 height 32
click at [302, 296] on button "u" at bounding box center [299, 300] width 33 height 33
click at [205, 301] on button "s" at bounding box center [206, 300] width 33 height 33
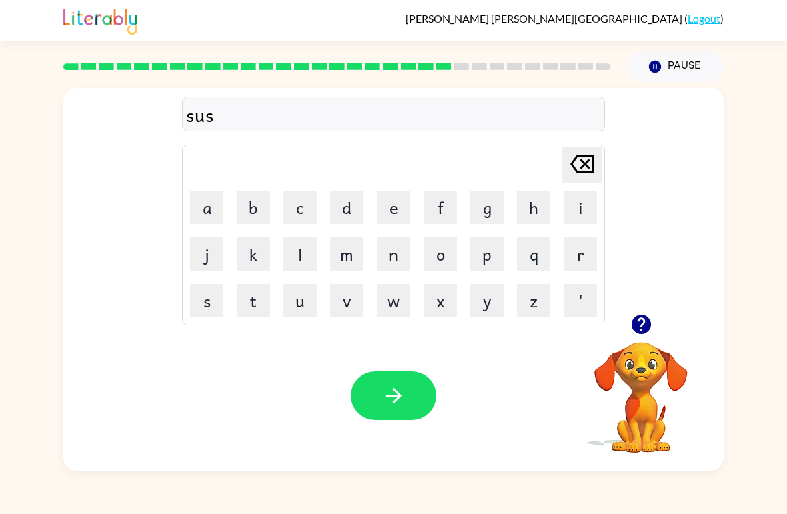
click at [251, 300] on button "t" at bounding box center [253, 300] width 33 height 33
click at [211, 207] on button "a" at bounding box center [206, 207] width 33 height 33
click at [569, 207] on button "i" at bounding box center [579, 207] width 33 height 33
click at [390, 251] on button "n" at bounding box center [393, 253] width 33 height 33
click at [393, 389] on icon "button" at bounding box center [393, 395] width 23 height 23
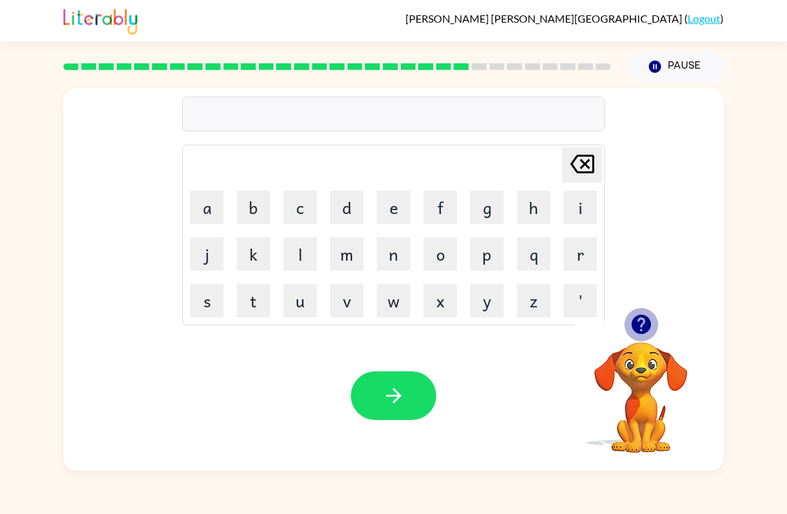
click at [641, 323] on icon "button" at bounding box center [640, 324] width 19 height 19
click at [428, 197] on button "f" at bounding box center [439, 207] width 33 height 33
click at [449, 255] on button "o" at bounding box center [439, 253] width 33 height 33
click at [579, 254] on button "r" at bounding box center [579, 253] width 33 height 33
click at [353, 193] on button "d" at bounding box center [346, 207] width 33 height 33
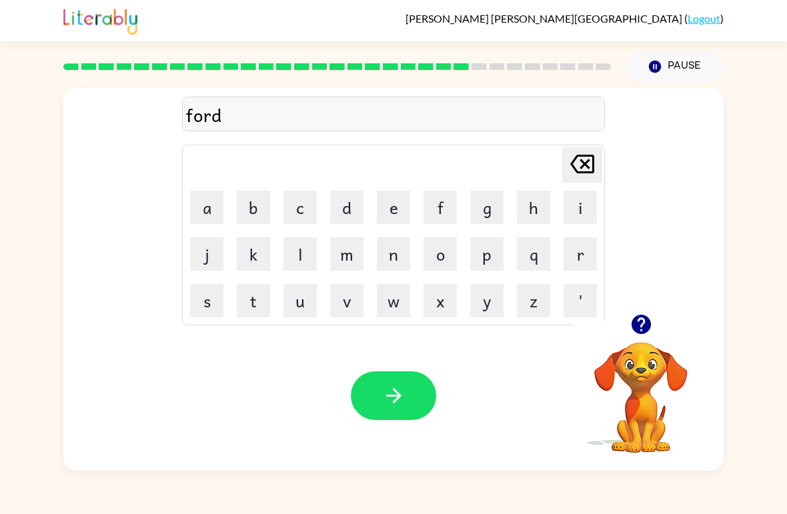
click at [587, 171] on icon "[PERSON_NAME] last character input" at bounding box center [582, 164] width 32 height 32
click at [248, 209] on button "b" at bounding box center [253, 207] width 33 height 33
click at [448, 255] on button "o" at bounding box center [439, 253] width 33 height 33
click at [567, 263] on button "r" at bounding box center [579, 253] width 33 height 33
click at [361, 197] on button "d" at bounding box center [346, 207] width 33 height 33
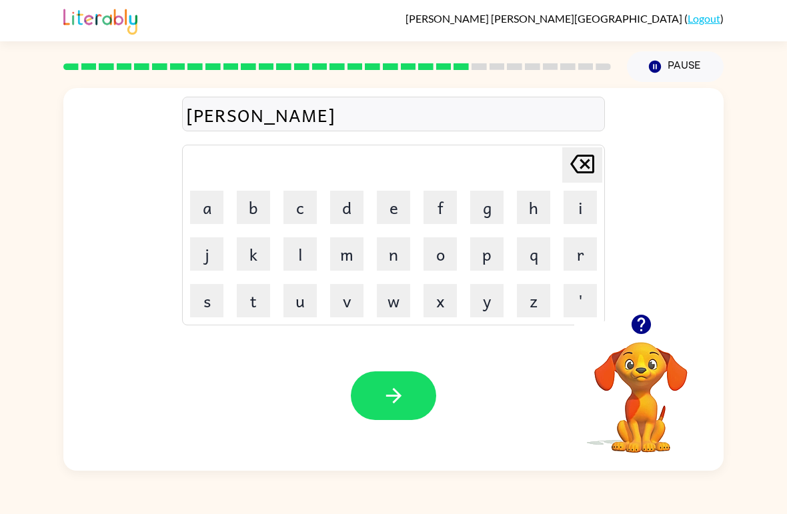
click at [408, 379] on button "button" at bounding box center [393, 395] width 85 height 49
click at [577, 258] on button "r" at bounding box center [579, 253] width 33 height 33
click at [372, 221] on td "e" at bounding box center [393, 207] width 45 height 45
click at [391, 200] on button "e" at bounding box center [393, 207] width 33 height 33
click at [640, 321] on icon "button" at bounding box center [640, 324] width 19 height 19
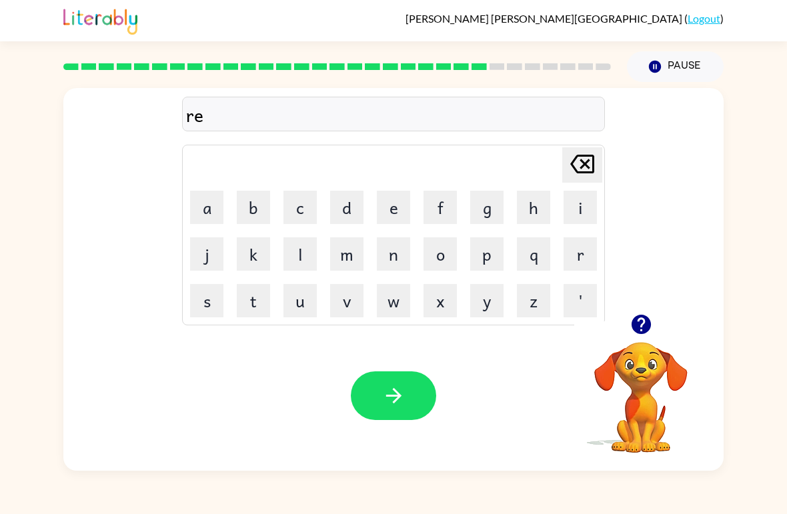
click at [299, 247] on button "l" at bounding box center [299, 253] width 33 height 33
click at [386, 219] on button "e" at bounding box center [393, 207] width 33 height 33
click at [581, 196] on button "i" at bounding box center [579, 207] width 33 height 33
click at [577, 239] on button "r" at bounding box center [579, 253] width 33 height 33
click at [392, 219] on button "e" at bounding box center [393, 207] width 33 height 33
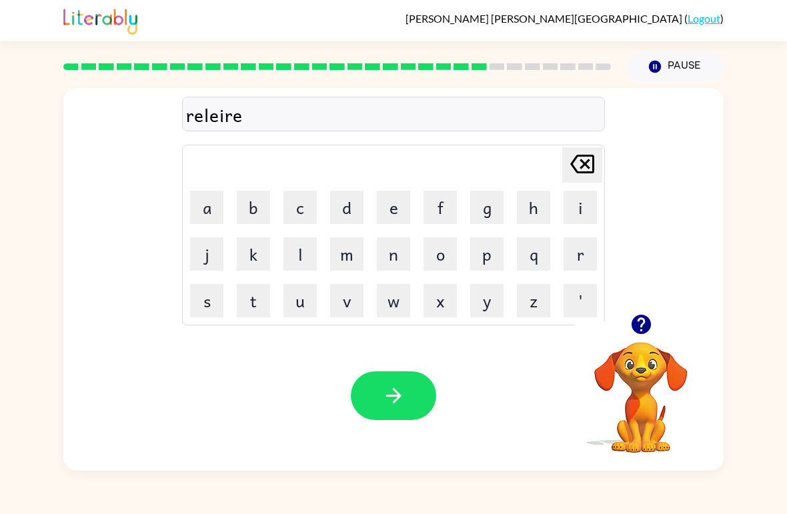
click at [342, 195] on button "d" at bounding box center [346, 207] width 33 height 33
click at [427, 379] on button "button" at bounding box center [393, 395] width 85 height 49
click at [631, 327] on icon "button" at bounding box center [640, 324] width 19 height 19
click at [498, 222] on button "g" at bounding box center [486, 207] width 33 height 33
click at [447, 263] on button "o" at bounding box center [439, 253] width 33 height 33
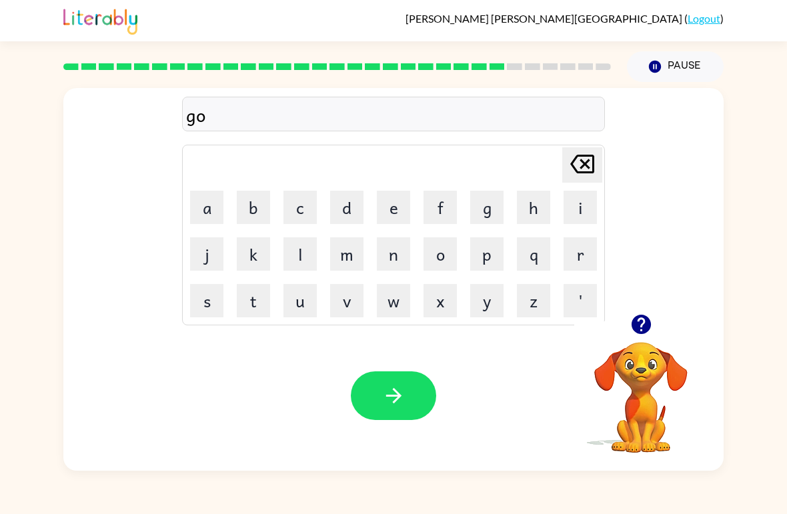
click at [261, 209] on button "b" at bounding box center [253, 207] width 33 height 33
click at [297, 252] on button "l" at bounding box center [299, 253] width 33 height 33
click at [571, 216] on button "i" at bounding box center [579, 207] width 33 height 33
click at [393, 259] on button "n" at bounding box center [393, 253] width 33 height 33
click at [407, 384] on button "button" at bounding box center [393, 395] width 85 height 49
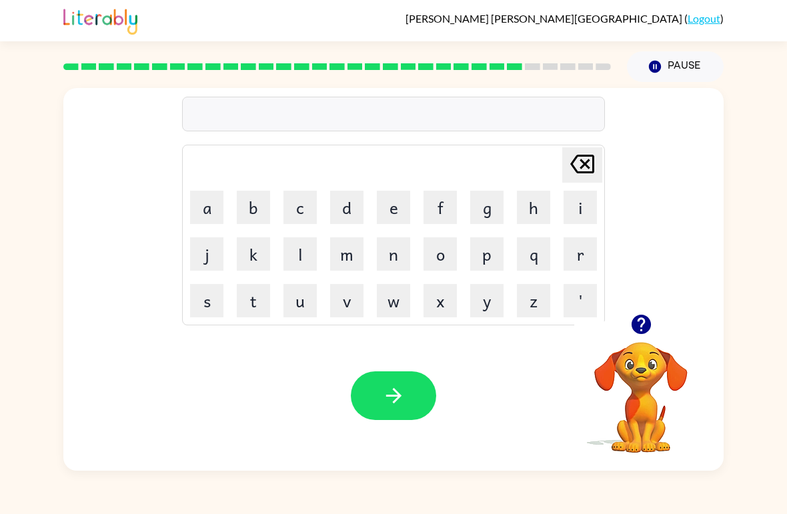
click at [291, 270] on button "l" at bounding box center [299, 253] width 33 height 33
click at [439, 257] on button "o" at bounding box center [439, 253] width 33 height 33
click at [337, 250] on button "m" at bounding box center [346, 253] width 33 height 33
click at [341, 202] on button "d" at bounding box center [346, 207] width 33 height 33
click at [391, 210] on button "e" at bounding box center [393, 207] width 33 height 33
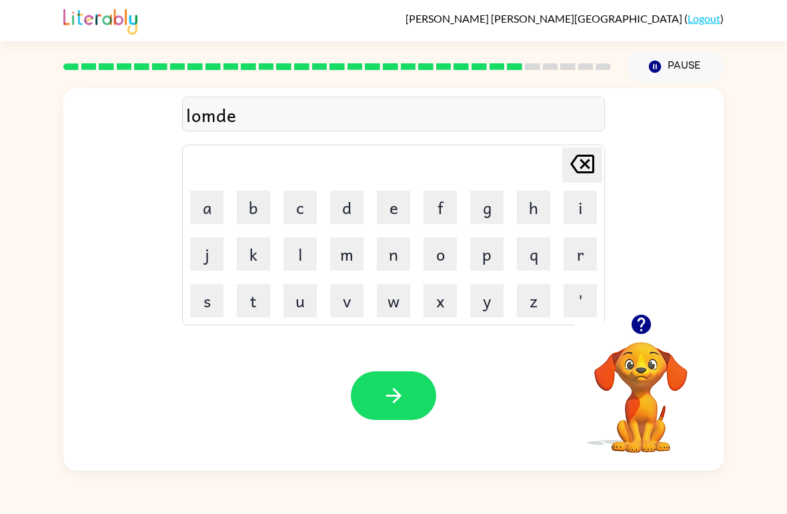
click at [637, 315] on icon "button" at bounding box center [640, 324] width 23 height 23
click at [577, 251] on button "r" at bounding box center [579, 253] width 33 height 33
click at [218, 258] on button "j" at bounding box center [206, 253] width 33 height 33
click at [215, 209] on button "a" at bounding box center [206, 207] width 33 height 33
click at [301, 208] on button "c" at bounding box center [299, 207] width 33 height 33
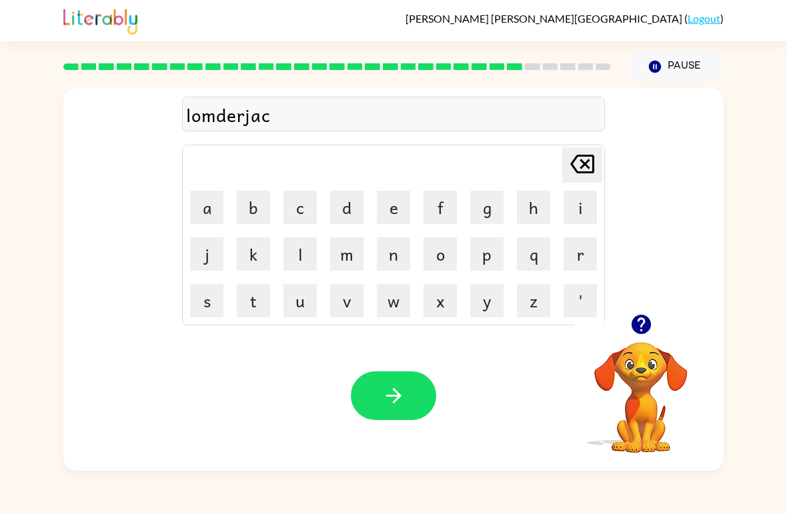
click at [409, 373] on button "button" at bounding box center [393, 395] width 85 height 49
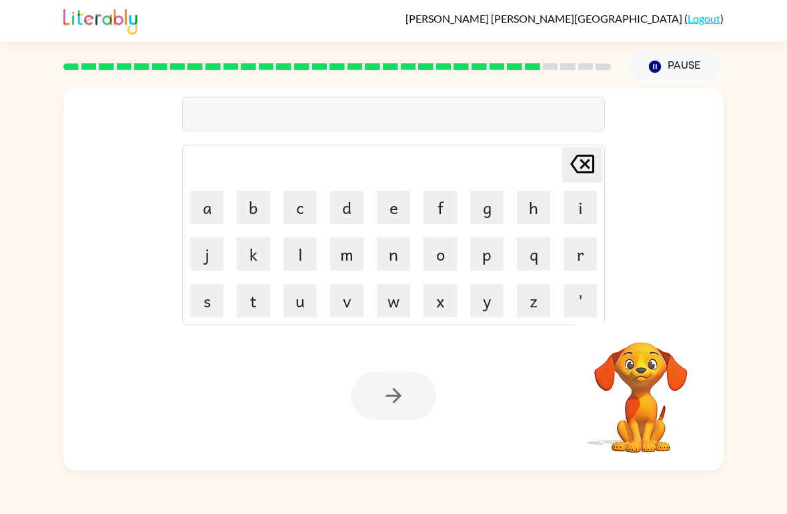
click at [487, 259] on button "p" at bounding box center [486, 253] width 33 height 33
click at [389, 214] on button "e" at bounding box center [393, 207] width 33 height 33
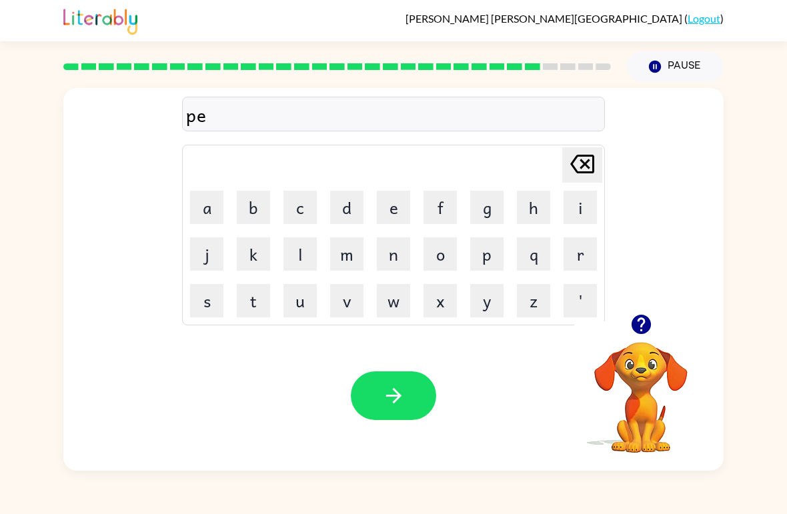
click at [580, 257] on button "r" at bounding box center [579, 253] width 33 height 33
click at [208, 290] on button "s" at bounding box center [206, 300] width 33 height 33
click at [409, 397] on button "button" at bounding box center [393, 395] width 85 height 49
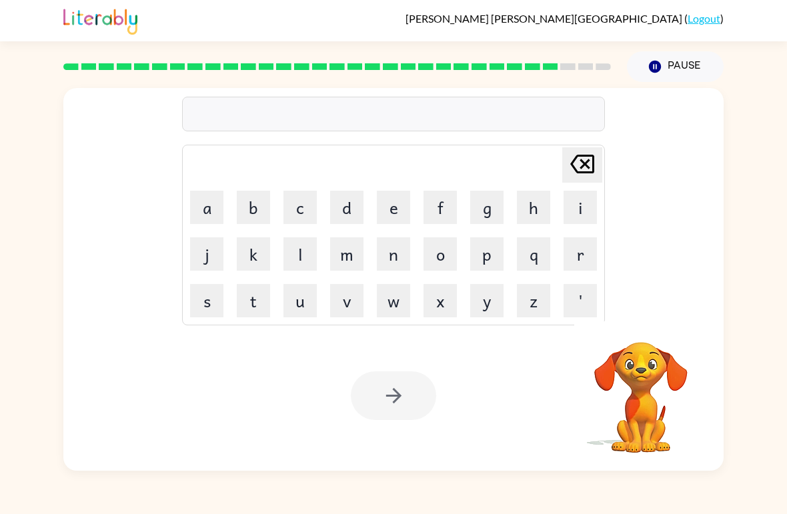
click at [431, 205] on button "f" at bounding box center [439, 207] width 33 height 33
click at [577, 205] on button "i" at bounding box center [579, 207] width 33 height 33
click at [391, 252] on button "n" at bounding box center [393, 253] width 33 height 33
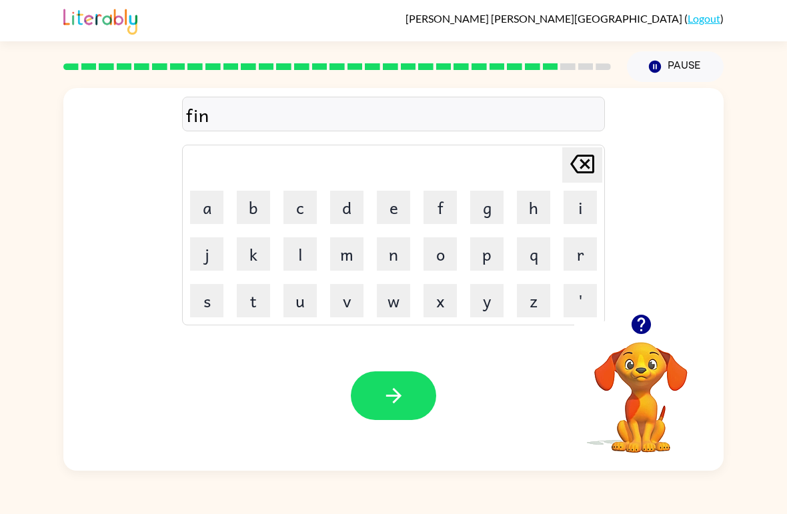
click at [399, 391] on icon "button" at bounding box center [393, 395] width 23 height 23
click at [204, 315] on button "s" at bounding box center [206, 300] width 33 height 33
click at [531, 270] on button "q" at bounding box center [533, 253] width 33 height 33
click at [581, 175] on icon "[PERSON_NAME] last character input" at bounding box center [582, 164] width 32 height 32
click at [439, 268] on button "o" at bounding box center [439, 253] width 33 height 33
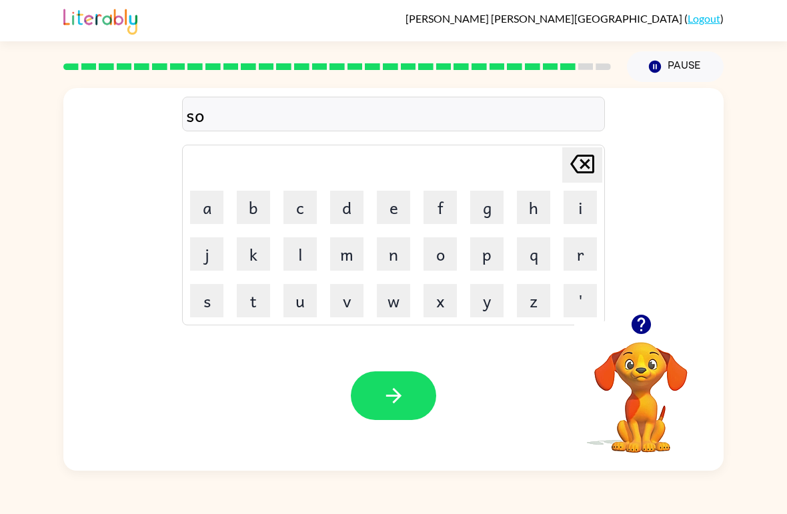
click at [348, 299] on button "v" at bounding box center [346, 300] width 33 height 33
click at [388, 211] on button "e" at bounding box center [393, 207] width 33 height 33
click at [630, 338] on button "button" at bounding box center [641, 324] width 34 height 34
click at [574, 249] on button "r" at bounding box center [579, 253] width 33 height 33
click at [330, 292] on button "v" at bounding box center [346, 300] width 33 height 33
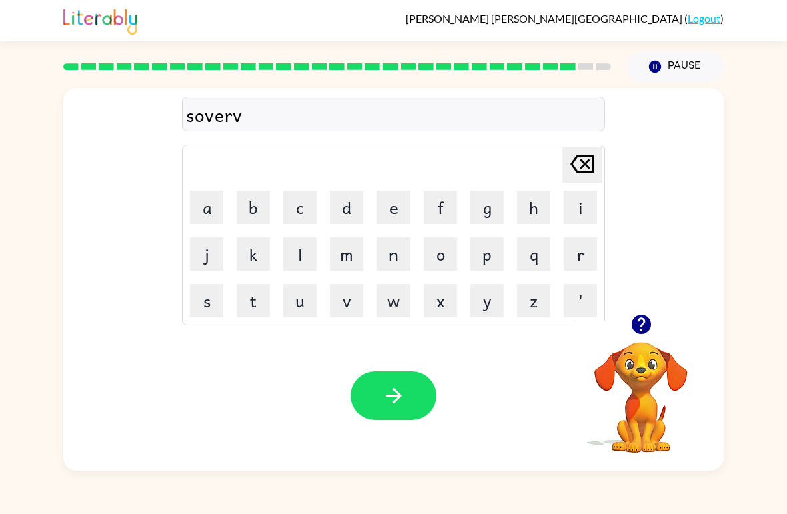
click at [395, 210] on button "e" at bounding box center [393, 207] width 33 height 33
click at [573, 248] on button "r" at bounding box center [579, 253] width 33 height 33
click at [424, 400] on button "button" at bounding box center [393, 395] width 85 height 49
click at [209, 223] on button "a" at bounding box center [206, 207] width 33 height 33
click at [389, 259] on button "n" at bounding box center [393, 253] width 33 height 33
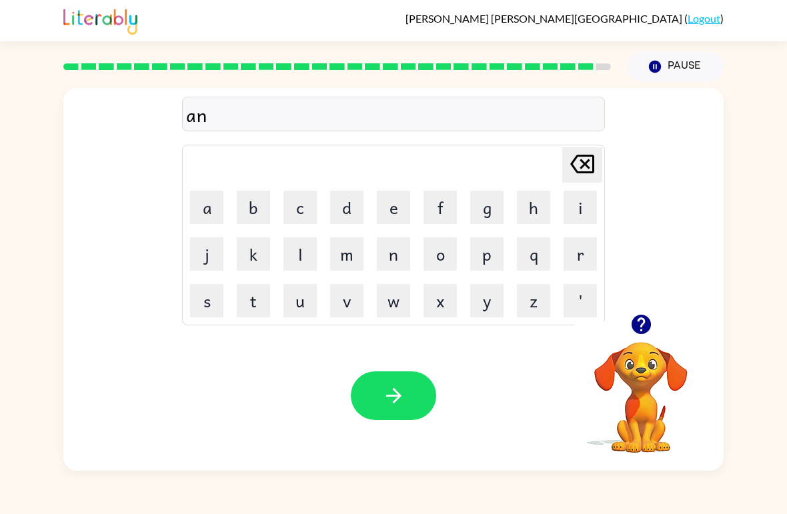
click at [253, 209] on button "b" at bounding box center [253, 207] width 33 height 33
click at [391, 207] on button "e" at bounding box center [393, 207] width 33 height 33
click at [582, 259] on button "r" at bounding box center [579, 253] width 33 height 33
click at [649, 321] on icon "button" at bounding box center [640, 324] width 19 height 19
click at [593, 164] on icon at bounding box center [582, 164] width 24 height 19
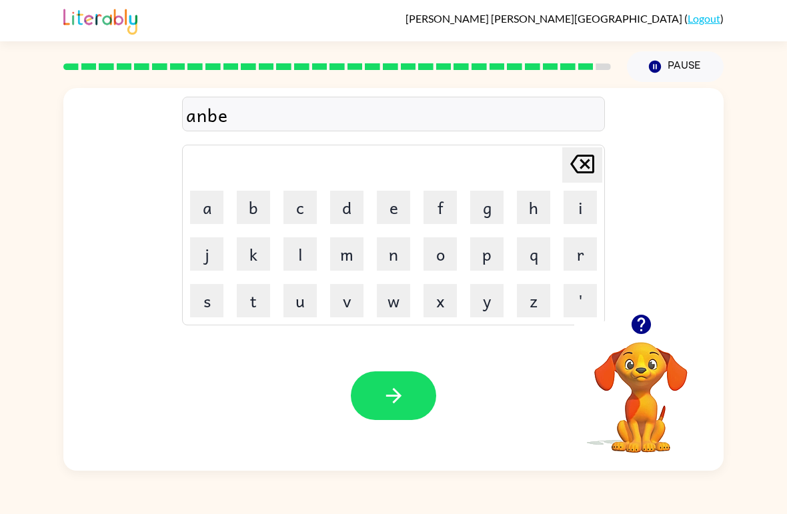
click at [593, 163] on icon at bounding box center [582, 164] width 24 height 19
click at [598, 160] on button "[PERSON_NAME] last character input" at bounding box center [582, 164] width 40 height 35
click at [597, 159] on icon "[PERSON_NAME] last character input" at bounding box center [582, 164] width 32 height 32
click at [597, 164] on icon "[PERSON_NAME] last character input" at bounding box center [582, 164] width 32 height 32
click at [443, 270] on button "o" at bounding box center [439, 253] width 33 height 33
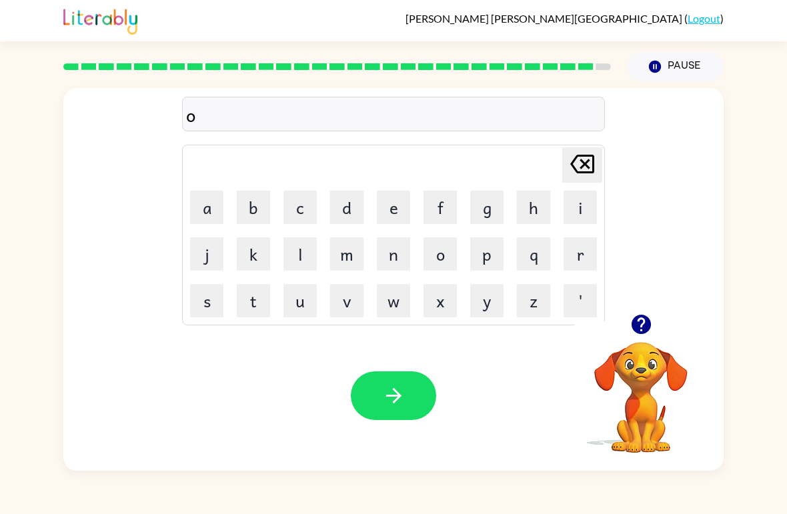
click at [541, 207] on button "h" at bounding box center [533, 207] width 33 height 33
click at [591, 164] on icon "[PERSON_NAME] last character input" at bounding box center [582, 164] width 32 height 32
click at [259, 315] on button "t" at bounding box center [253, 300] width 33 height 33
click at [535, 205] on button "h" at bounding box center [533, 207] width 33 height 33
click at [387, 213] on button "e" at bounding box center [393, 207] width 33 height 33
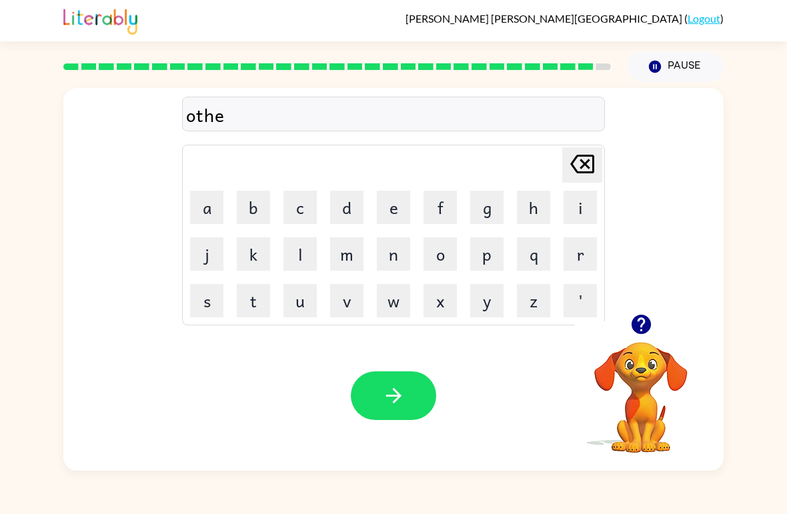
click at [572, 252] on button "r" at bounding box center [579, 253] width 33 height 33
click at [643, 329] on icon "button" at bounding box center [640, 324] width 19 height 19
click at [447, 201] on button "f" at bounding box center [439, 207] width 33 height 33
click at [303, 205] on button "c" at bounding box center [299, 207] width 33 height 33
click at [592, 153] on icon "[PERSON_NAME] last character input" at bounding box center [582, 164] width 32 height 32
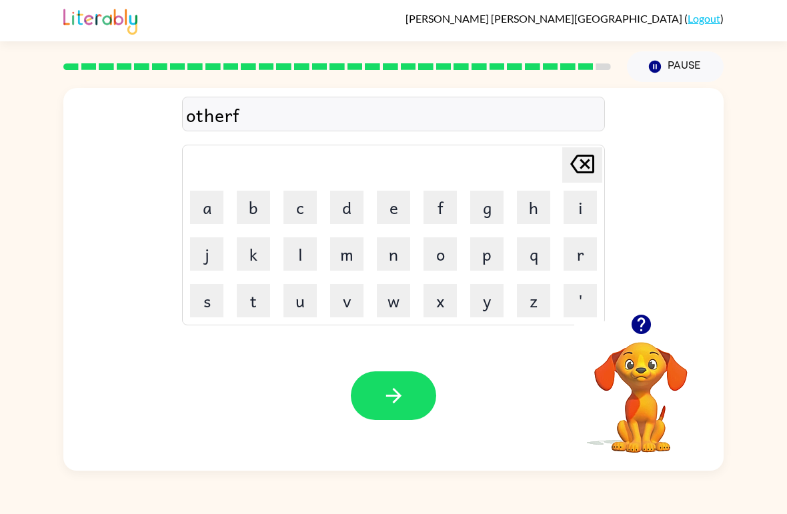
click at [351, 205] on button "d" at bounding box center [346, 207] width 33 height 33
click at [587, 153] on icon "[PERSON_NAME] last character input" at bounding box center [582, 164] width 32 height 32
click at [394, 205] on button "e" at bounding box center [393, 207] width 33 height 33
click at [577, 200] on button "i" at bounding box center [579, 207] width 33 height 33
click at [348, 209] on button "d" at bounding box center [346, 207] width 33 height 33
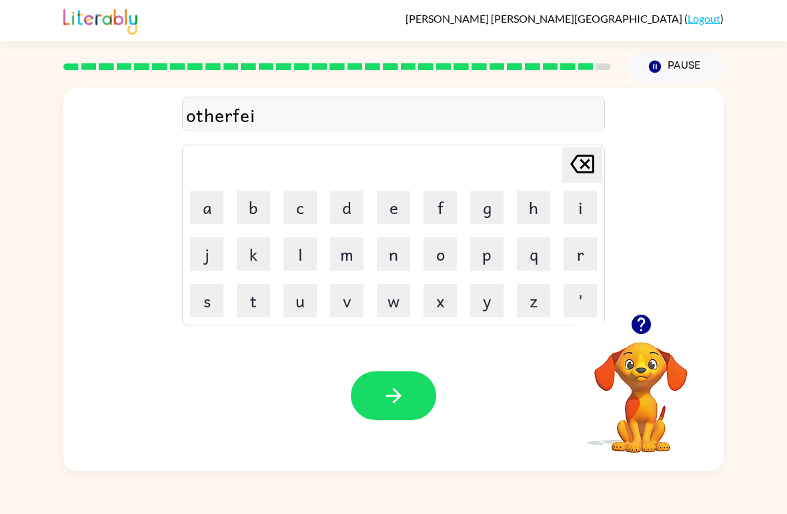
click at [424, 396] on button "button" at bounding box center [393, 395] width 85 height 49
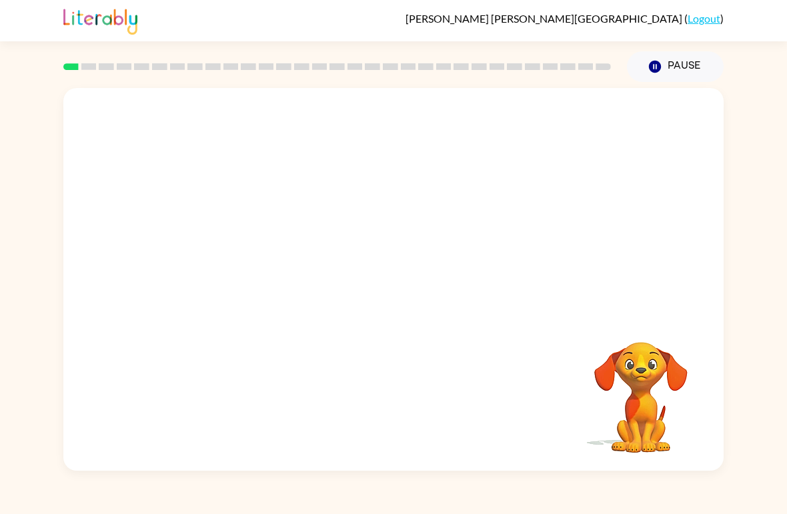
click at [246, 256] on video "Your browser must support playing .mp4 files to use Literably. Please try using…" at bounding box center [393, 201] width 660 height 226
click at [236, 249] on video "Your browser must support playing .mp4 files to use Literably. Please try using…" at bounding box center [393, 201] width 660 height 226
click at [229, 171] on video "Your browser must support playing .mp4 files to use Literably. Please try using…" at bounding box center [393, 201] width 660 height 226
click at [241, 253] on video "Your browser must support playing .mp4 files to use Literably. Please try using…" at bounding box center [393, 201] width 660 height 226
click at [381, 305] on button "button" at bounding box center [393, 286] width 85 height 49
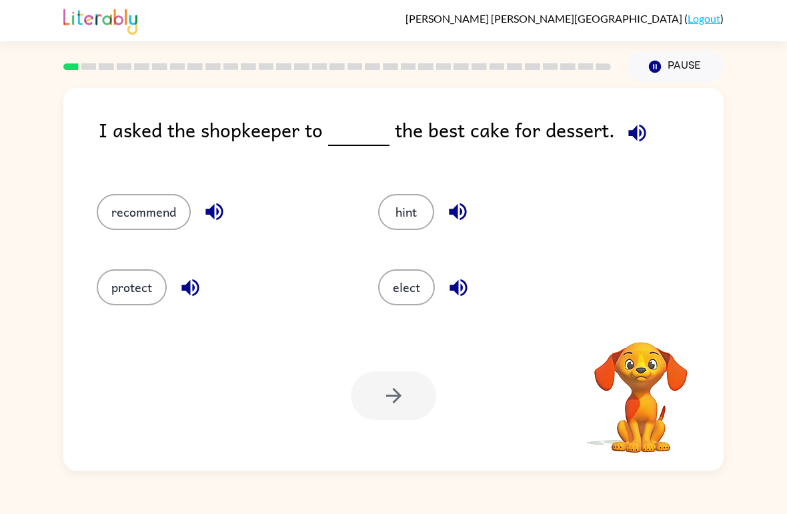
click at [151, 195] on button "recommend" at bounding box center [144, 212] width 94 height 36
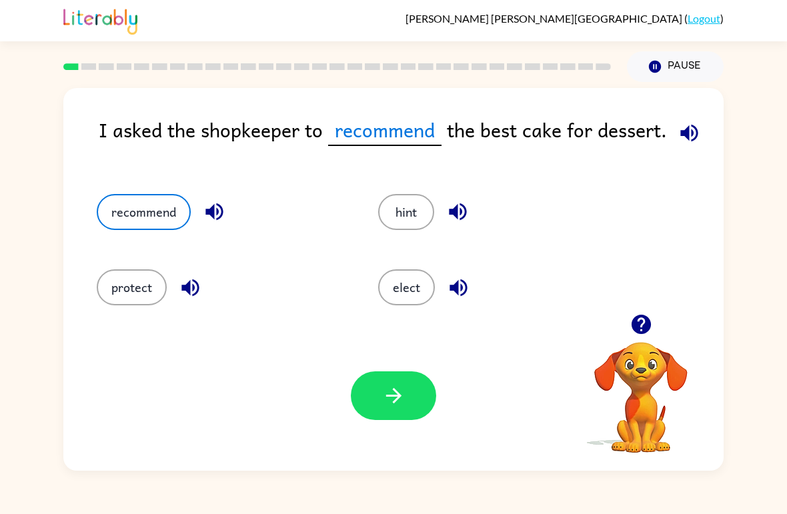
click at [412, 419] on button "button" at bounding box center [393, 395] width 85 height 49
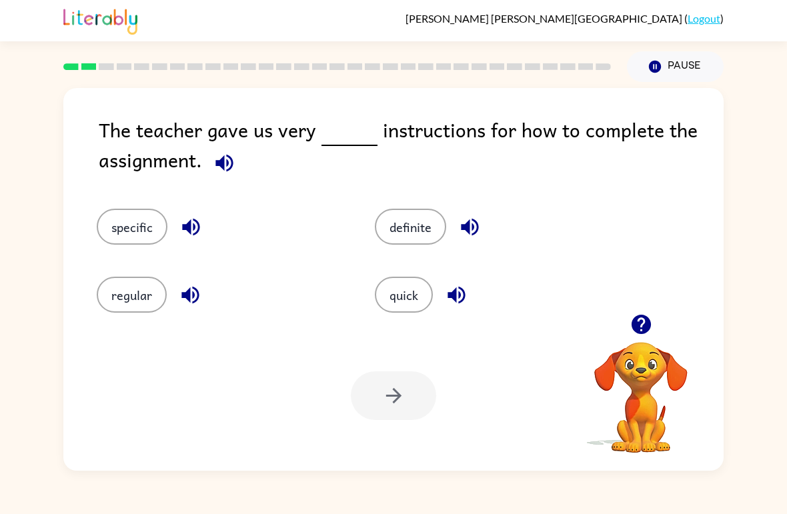
click at [403, 401] on div at bounding box center [393, 395] width 85 height 49
click at [402, 289] on button "quick" at bounding box center [404, 295] width 58 height 36
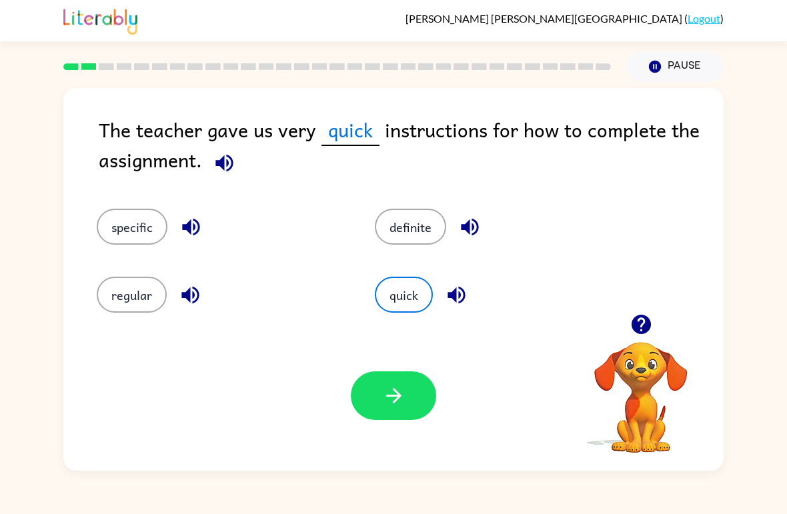
click at [406, 389] on button "button" at bounding box center [393, 395] width 85 height 49
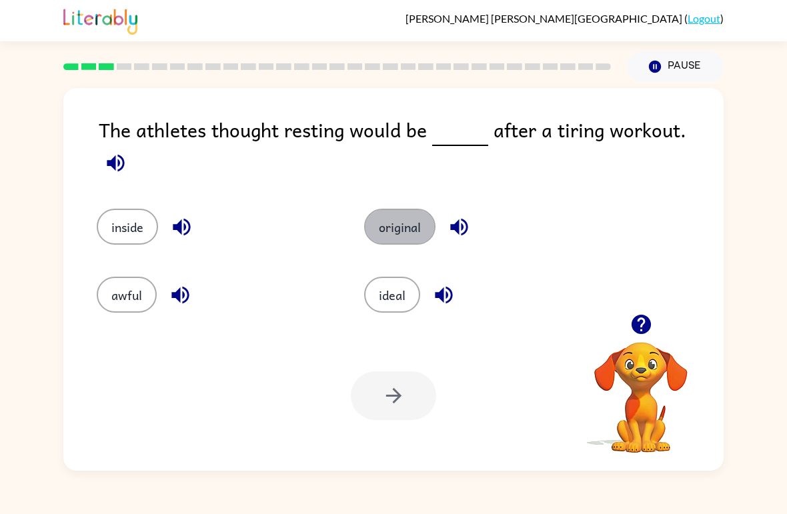
click at [409, 214] on button "original" at bounding box center [399, 227] width 71 height 36
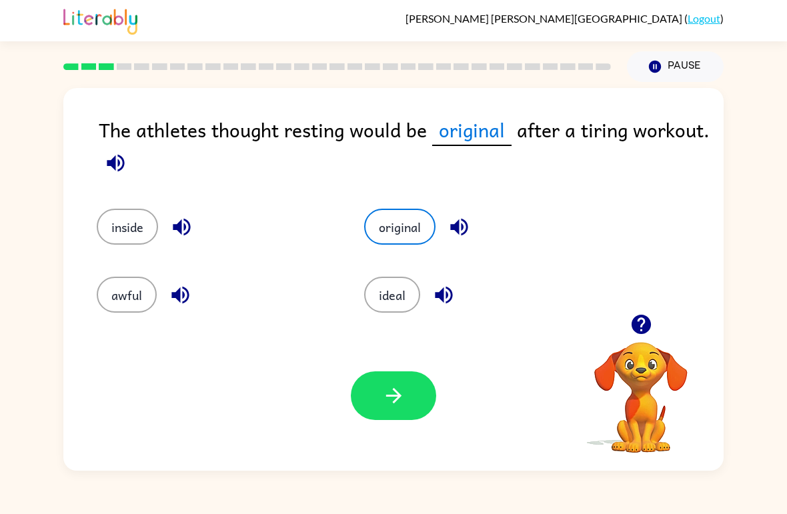
click at [387, 417] on button "button" at bounding box center [393, 395] width 85 height 49
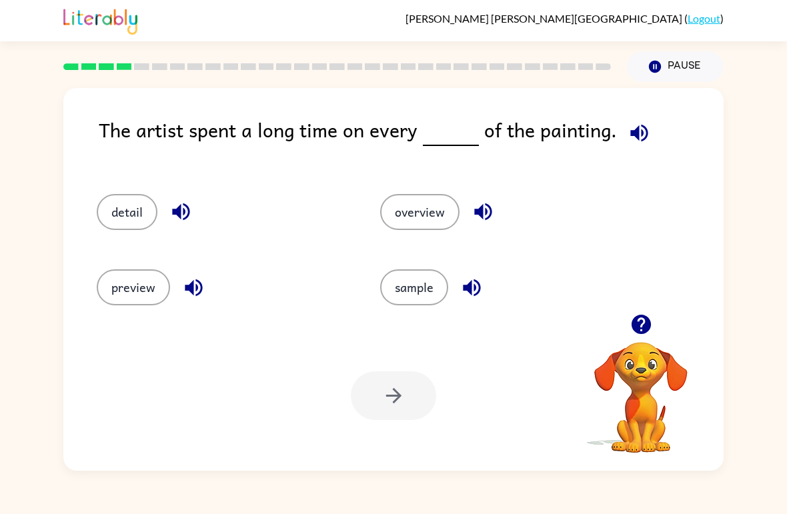
click at [127, 187] on div "detail" at bounding box center [212, 206] width 283 height 75
click at [152, 197] on div "detail" at bounding box center [223, 212] width 253 height 36
click at [111, 207] on button "detail" at bounding box center [127, 212] width 61 height 36
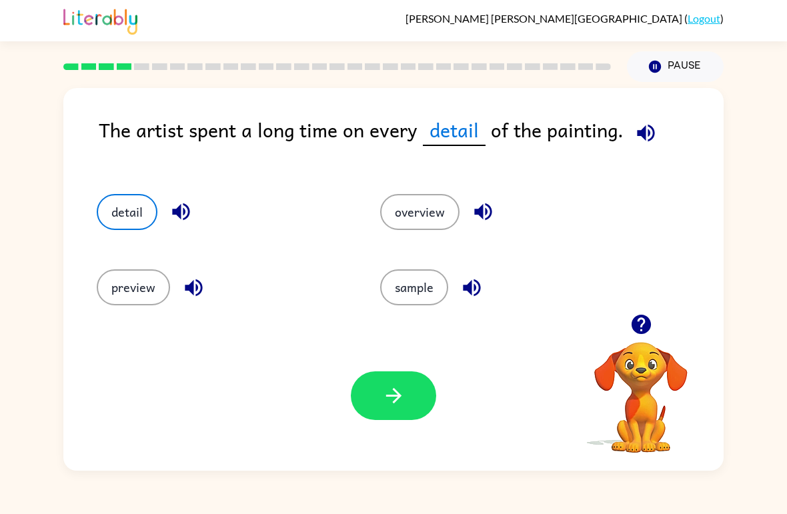
click at [392, 406] on icon "button" at bounding box center [393, 395] width 23 height 23
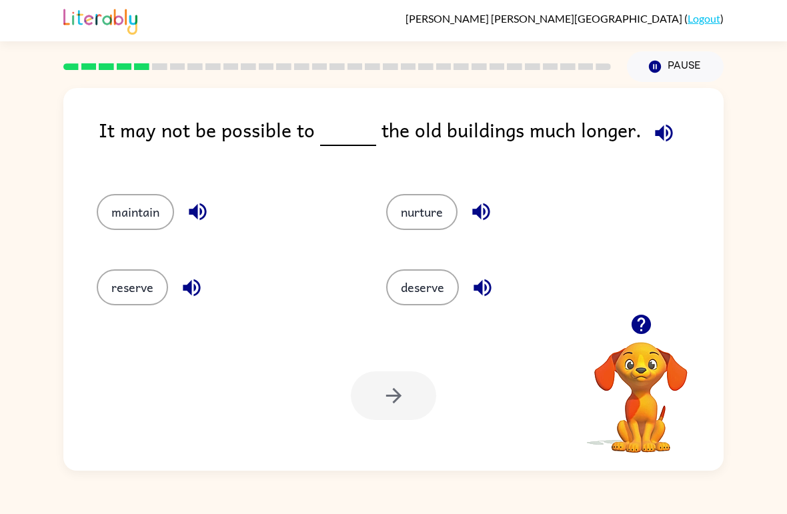
click at [129, 218] on button "maintain" at bounding box center [135, 212] width 77 height 36
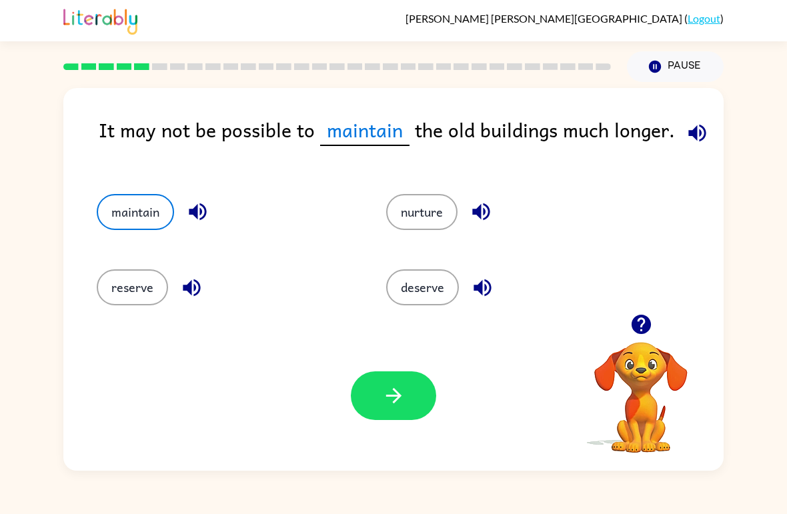
click at [382, 401] on icon "button" at bounding box center [393, 395] width 23 height 23
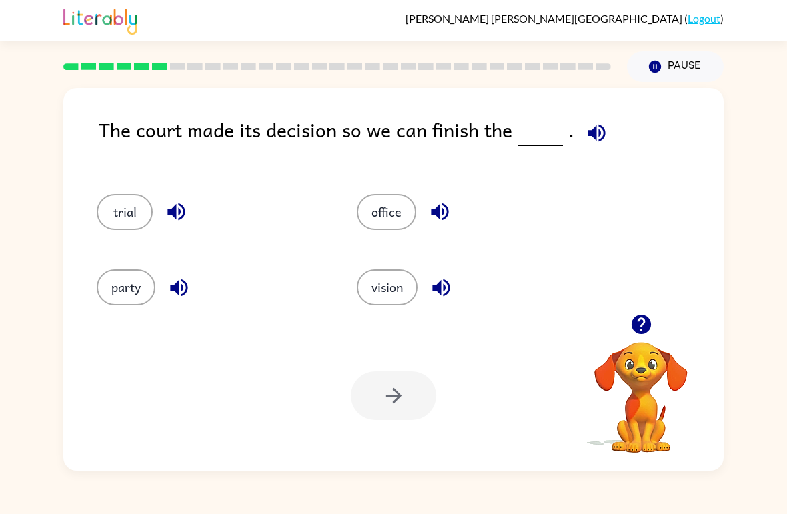
click at [380, 217] on button "office" at bounding box center [386, 212] width 59 height 36
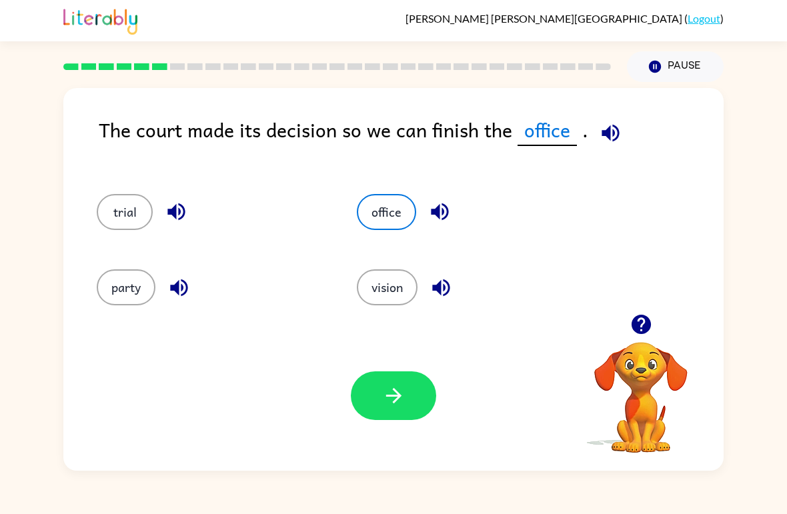
click at [389, 222] on button "office" at bounding box center [386, 212] width 59 height 36
click at [391, 385] on icon "button" at bounding box center [393, 395] width 23 height 23
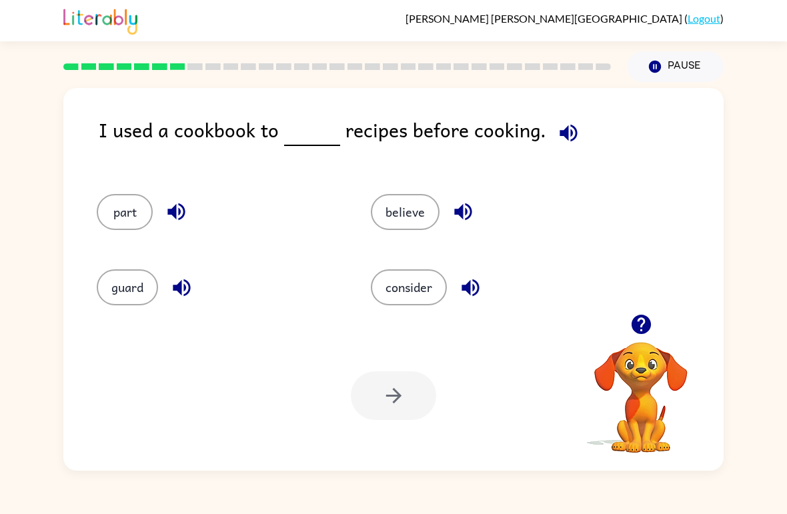
click at [109, 221] on button "part" at bounding box center [125, 212] width 56 height 36
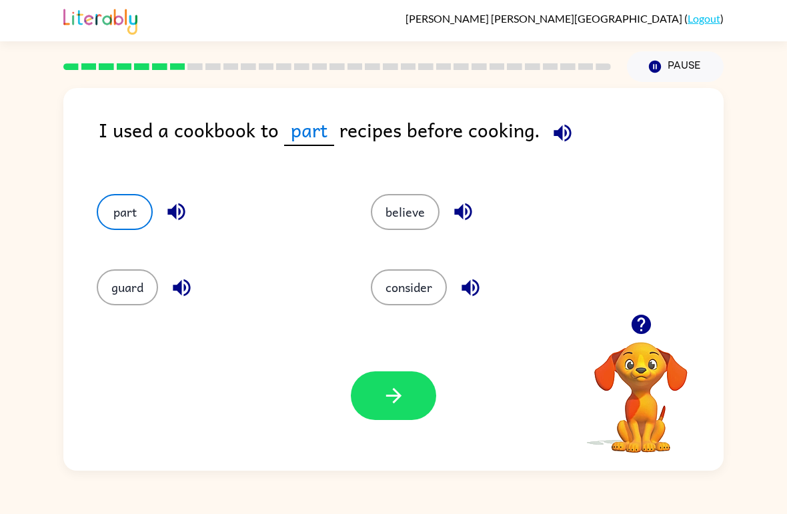
click at [113, 288] on button "guard" at bounding box center [127, 287] width 61 height 36
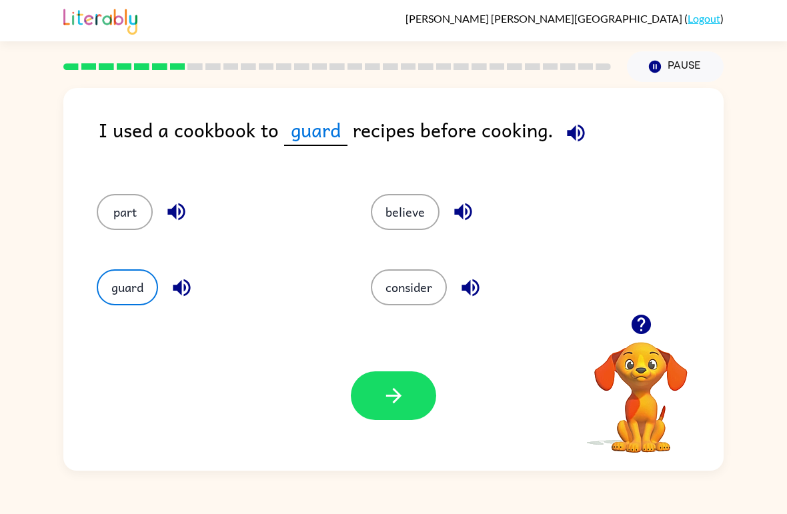
click at [393, 230] on button "believe" at bounding box center [405, 212] width 69 height 36
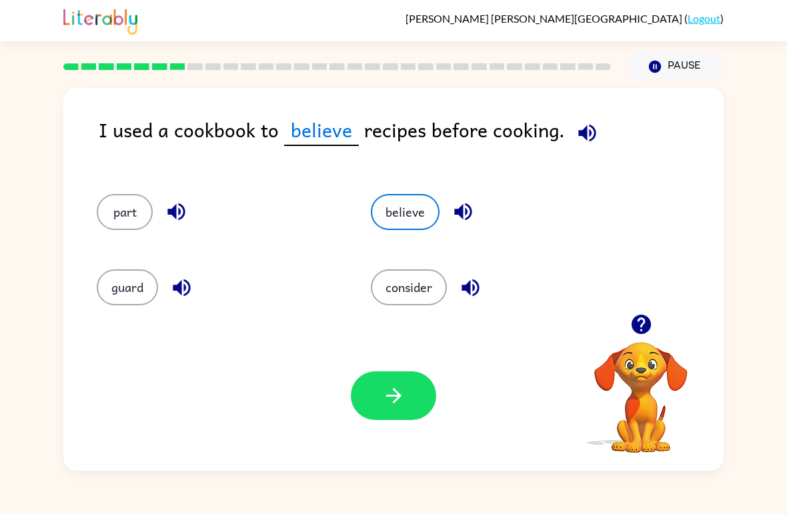
click at [409, 286] on button "consider" at bounding box center [409, 287] width 76 height 36
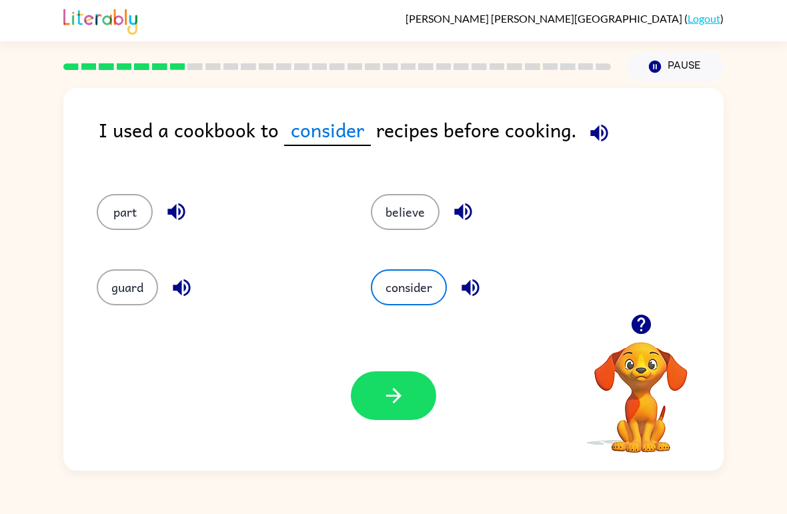
click at [418, 267] on div "consider" at bounding box center [482, 281] width 274 height 75
click at [391, 405] on icon "button" at bounding box center [393, 395] width 23 height 23
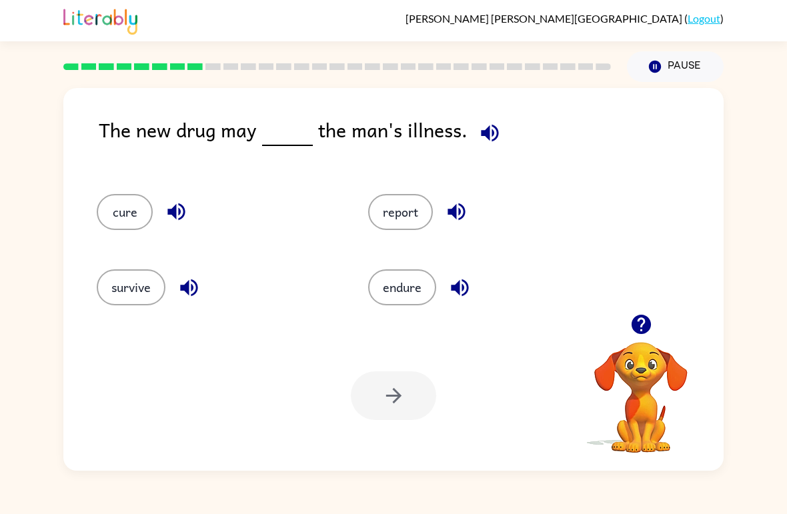
click at [97, 211] on button "cure" at bounding box center [125, 212] width 56 height 36
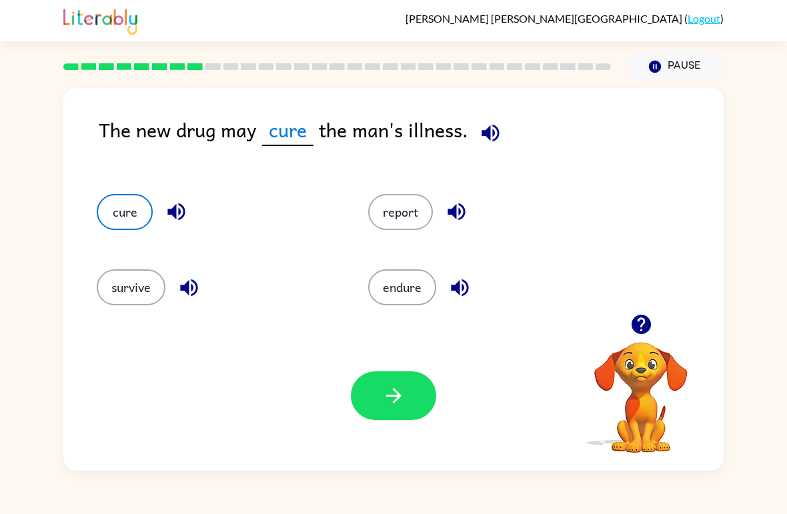
click at [366, 220] on div "report" at bounding box center [478, 206] width 271 height 75
click at [409, 230] on button "report" at bounding box center [400, 212] width 65 height 36
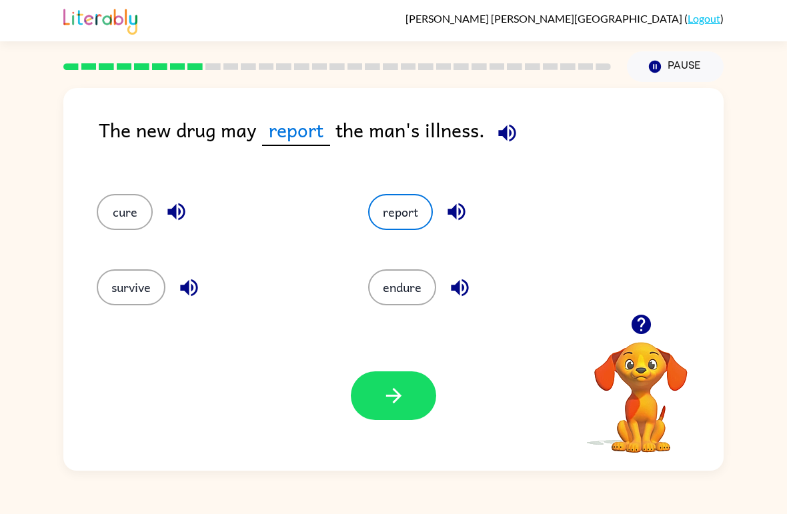
click at [123, 301] on button "survive" at bounding box center [131, 287] width 69 height 36
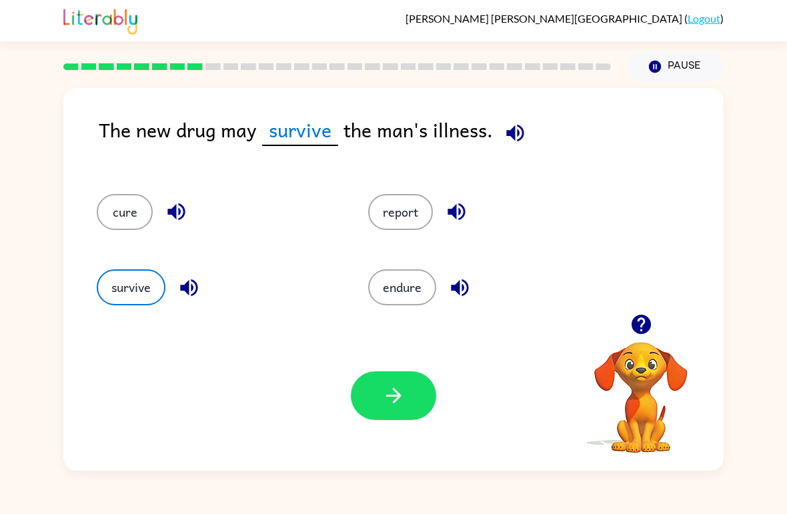
click at [402, 373] on button "button" at bounding box center [393, 395] width 85 height 49
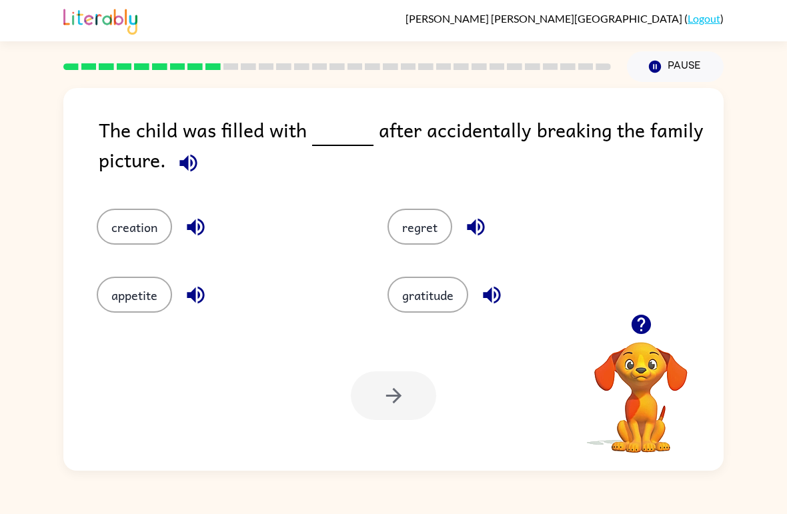
click at [151, 228] on button "creation" at bounding box center [134, 227] width 75 height 36
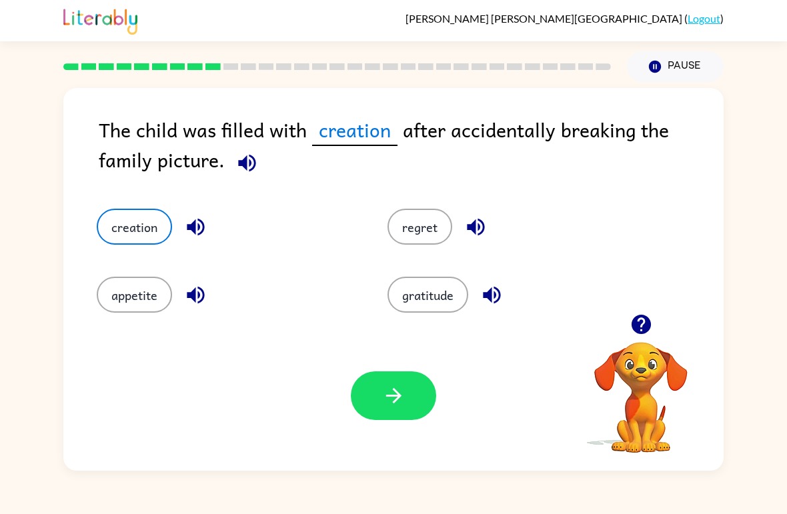
click at [421, 229] on button "regret" at bounding box center [419, 227] width 65 height 36
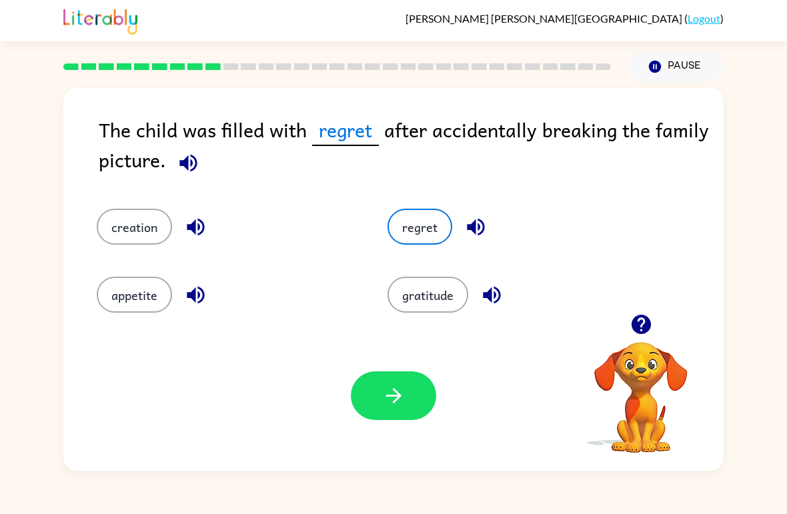
click at [134, 290] on button "appetite" at bounding box center [134, 295] width 75 height 36
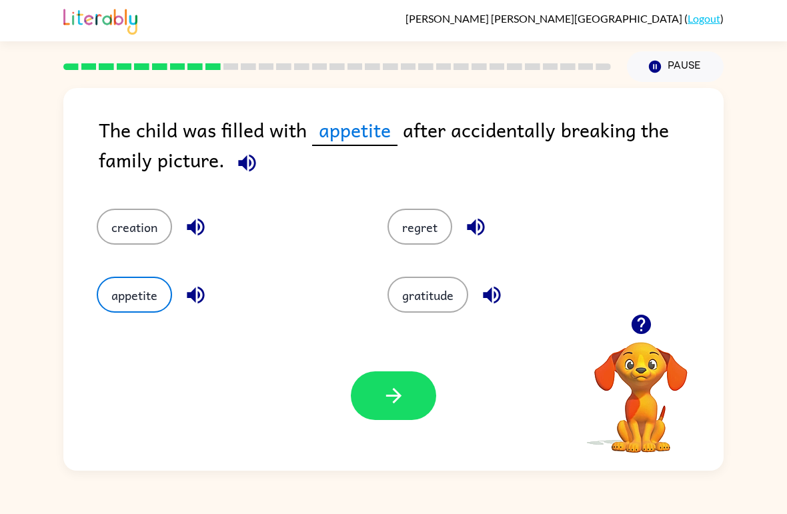
click at [397, 403] on icon "button" at bounding box center [393, 395] width 23 height 23
click at [397, 402] on div at bounding box center [393, 395] width 85 height 49
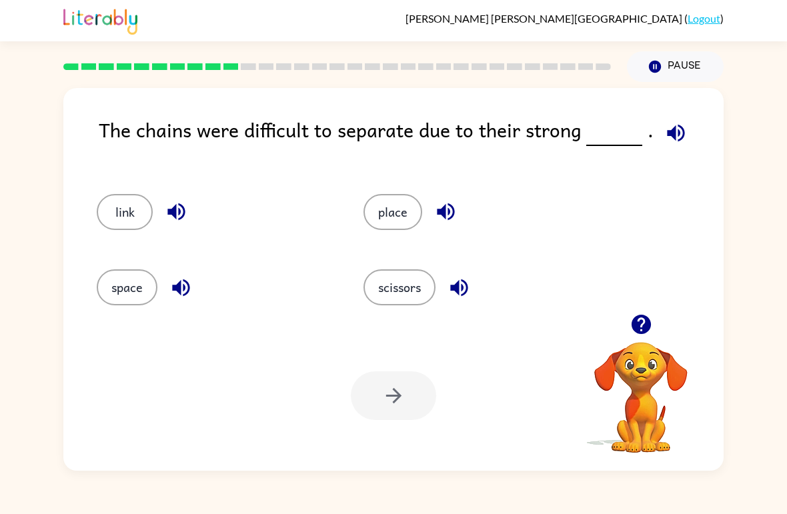
click at [400, 284] on button "scissors" at bounding box center [399, 287] width 72 height 36
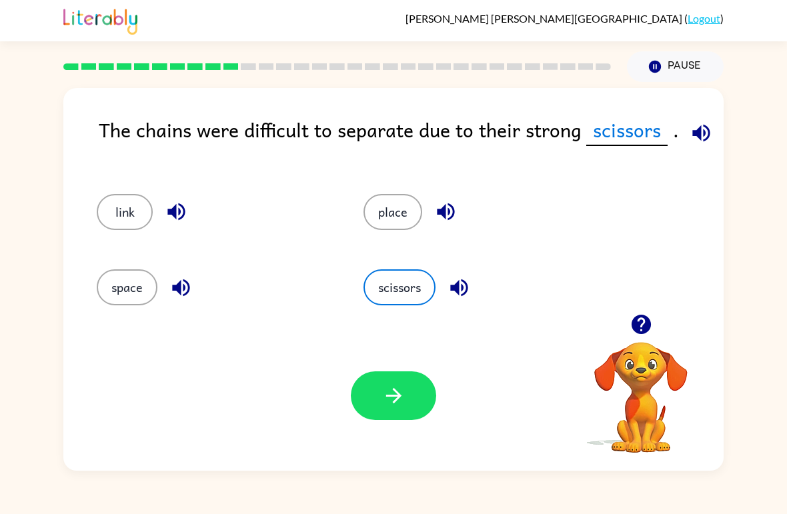
click at [375, 395] on button "button" at bounding box center [393, 395] width 85 height 49
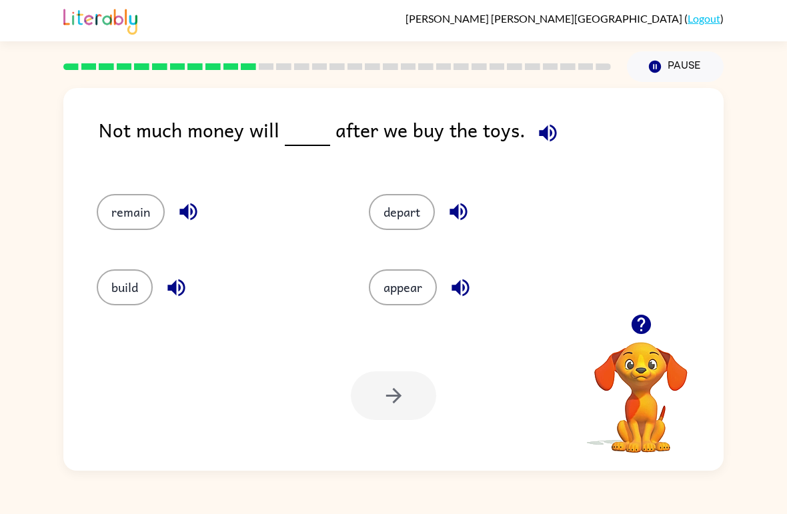
click at [129, 277] on button "build" at bounding box center [125, 287] width 56 height 36
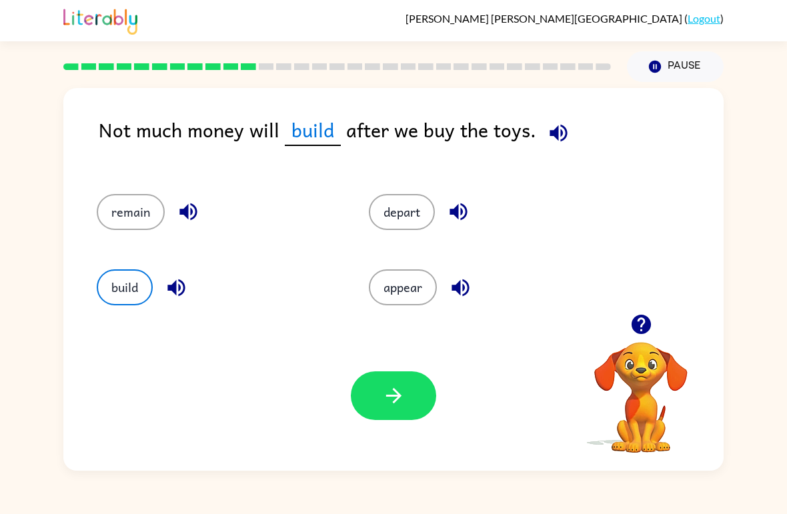
click at [398, 393] on icon "button" at bounding box center [393, 395] width 23 height 23
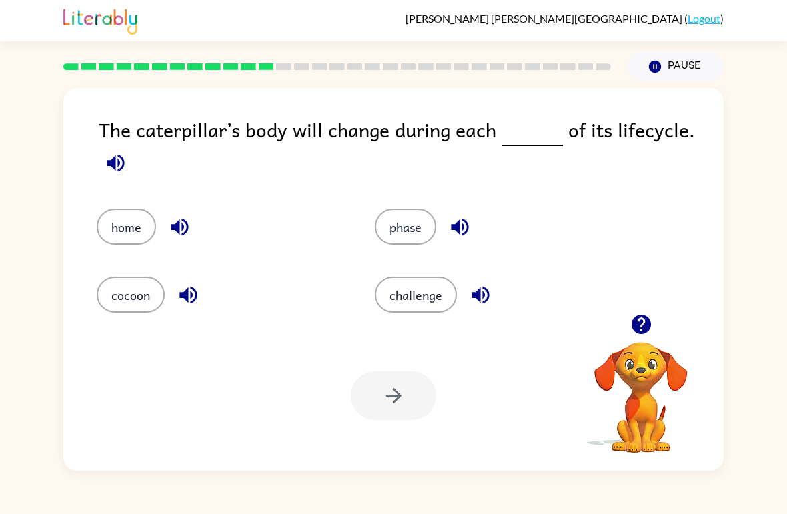
click at [116, 230] on button "home" at bounding box center [126, 227] width 59 height 36
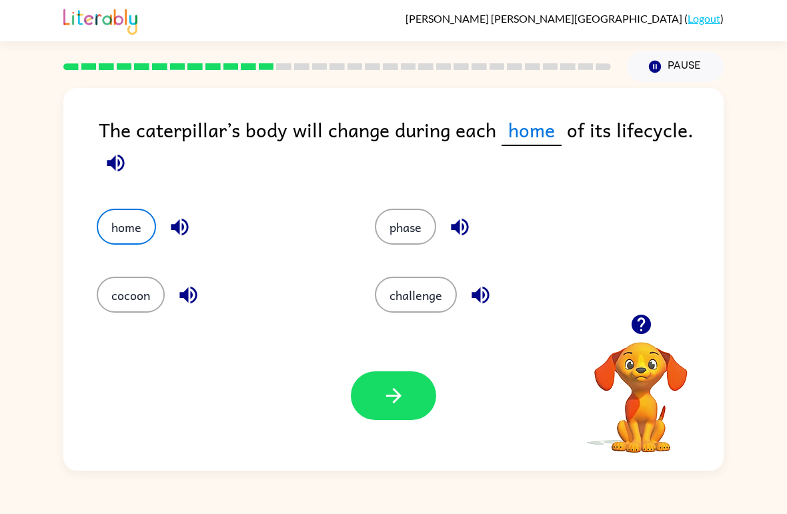
click at [411, 224] on button "phase" at bounding box center [405, 227] width 61 height 36
click at [398, 384] on button "button" at bounding box center [393, 395] width 85 height 49
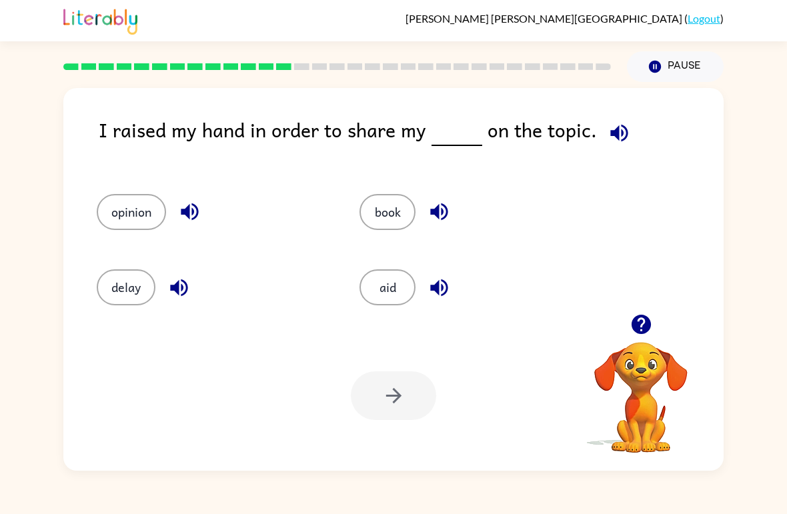
click at [110, 202] on button "opinion" at bounding box center [131, 212] width 69 height 36
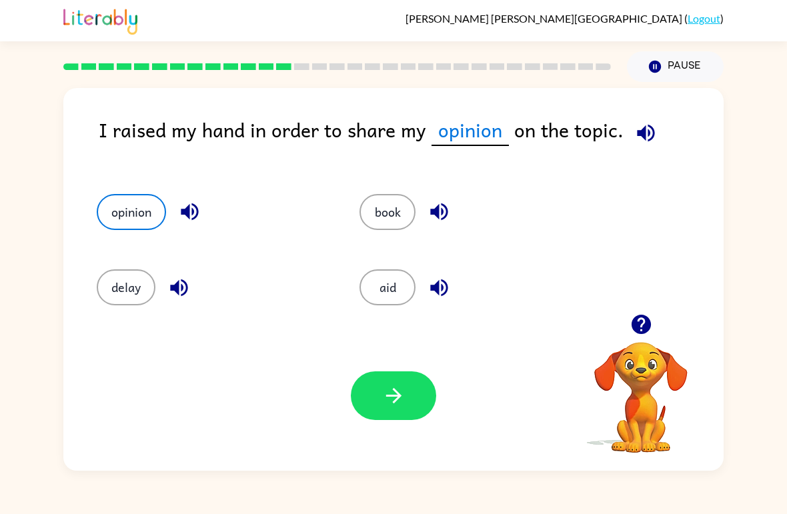
click at [389, 399] on icon "button" at bounding box center [393, 395] width 23 height 23
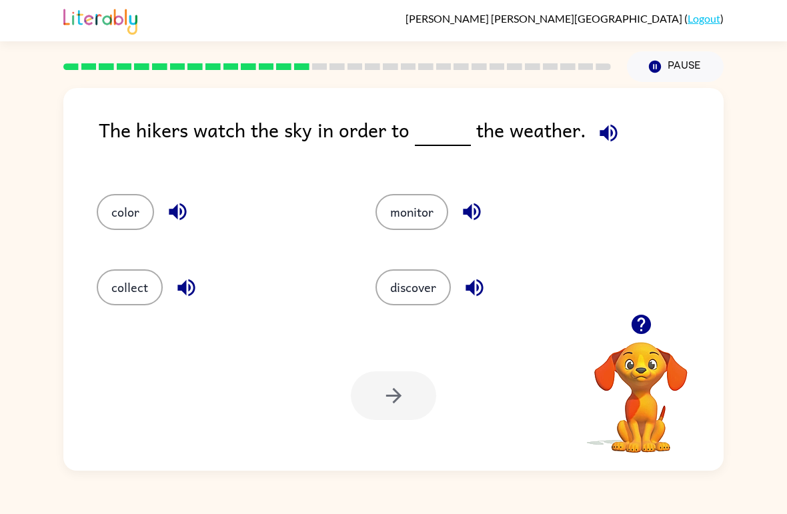
click at [107, 220] on button "color" at bounding box center [125, 212] width 57 height 36
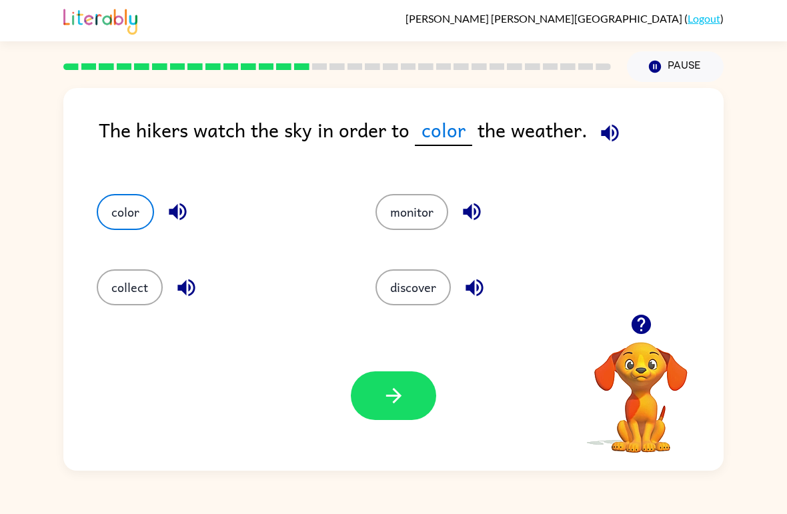
click at [432, 395] on button "button" at bounding box center [393, 395] width 85 height 49
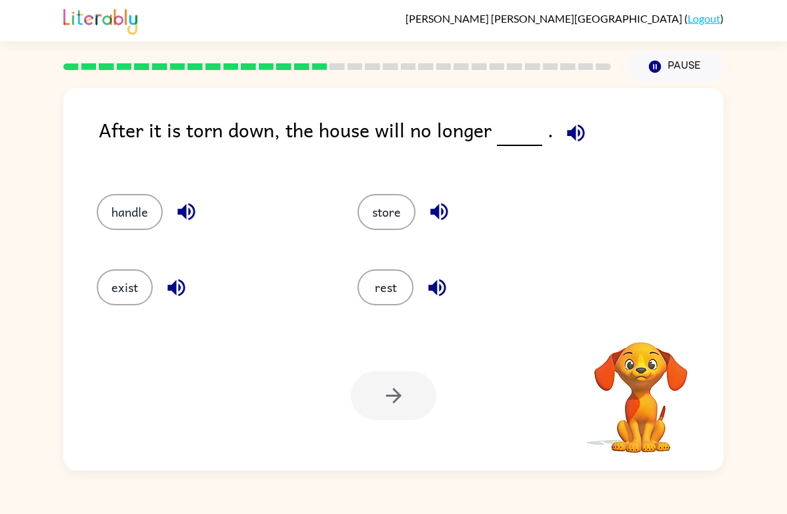
click at [410, 448] on div "Your browser must support playing .mp4 files to use Literably. Please try using…" at bounding box center [393, 396] width 660 height 150
click at [393, 279] on button "rest" at bounding box center [385, 287] width 56 height 36
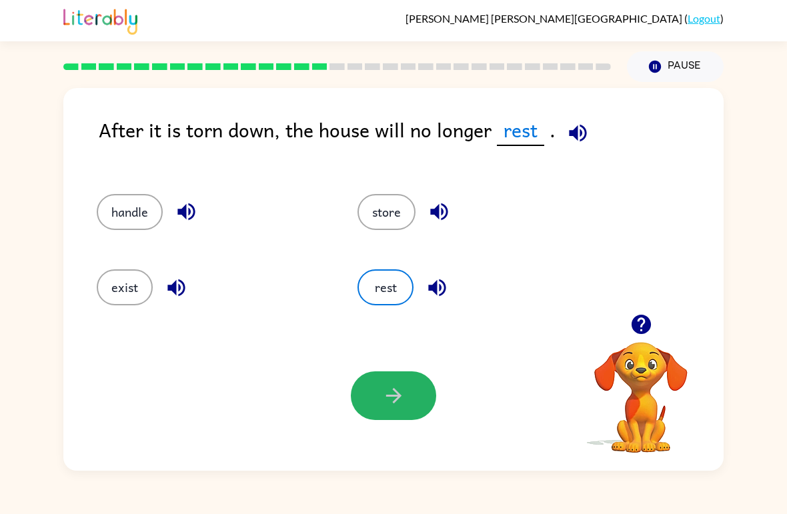
click at [394, 398] on icon "button" at bounding box center [393, 395] width 23 height 23
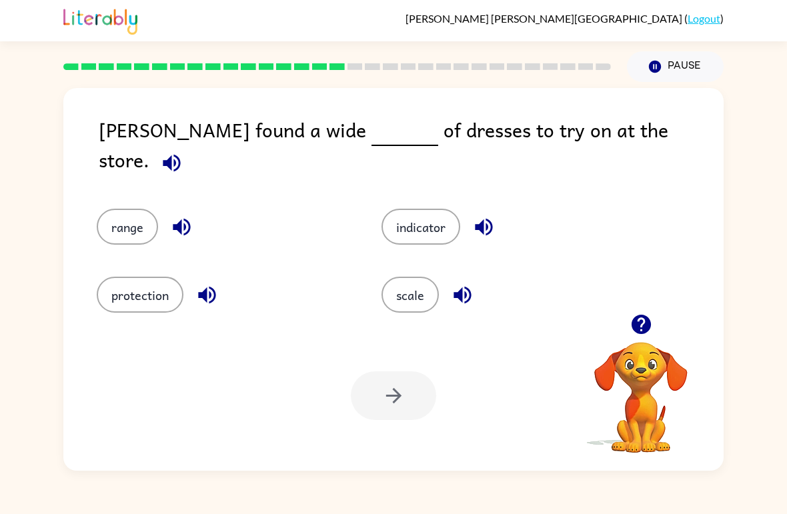
click at [127, 223] on button "range" at bounding box center [127, 227] width 61 height 36
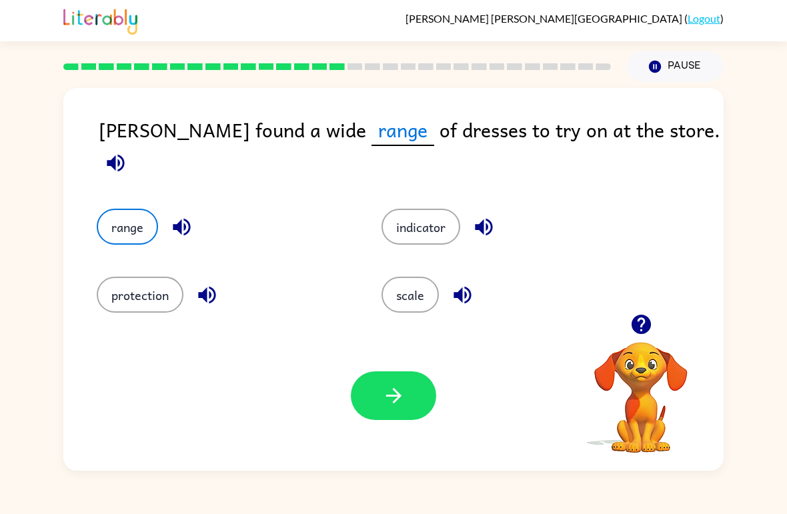
click at [402, 403] on icon "button" at bounding box center [393, 395] width 23 height 23
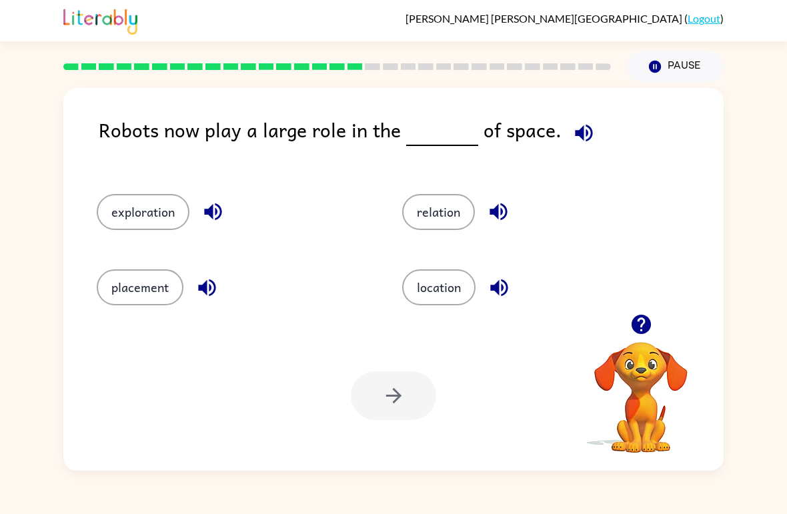
click at [161, 211] on button "exploration" at bounding box center [143, 212] width 93 height 36
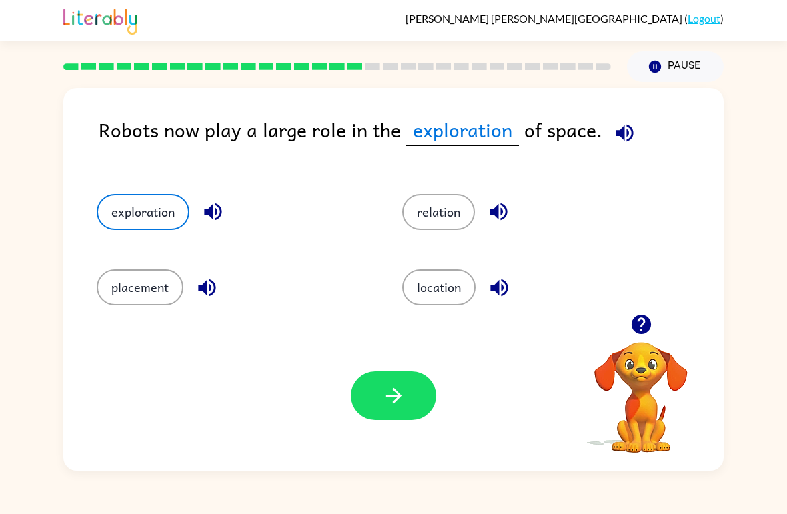
click at [412, 411] on button "button" at bounding box center [393, 395] width 85 height 49
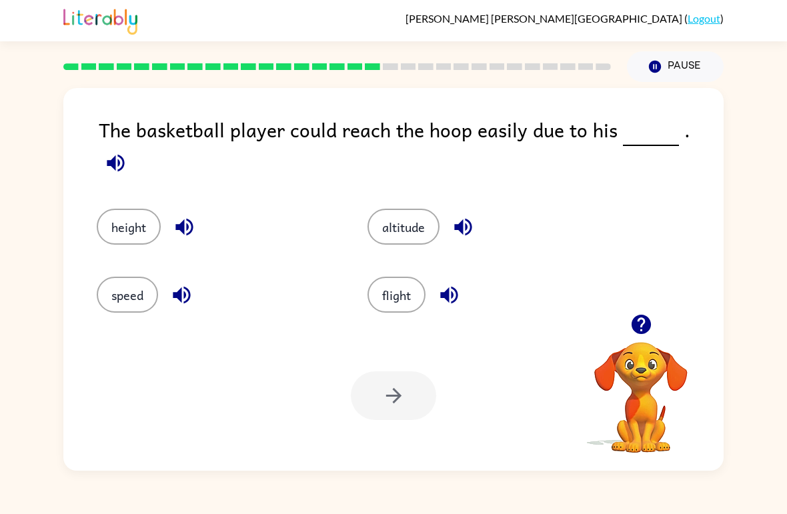
click at [149, 287] on button "speed" at bounding box center [127, 295] width 61 height 36
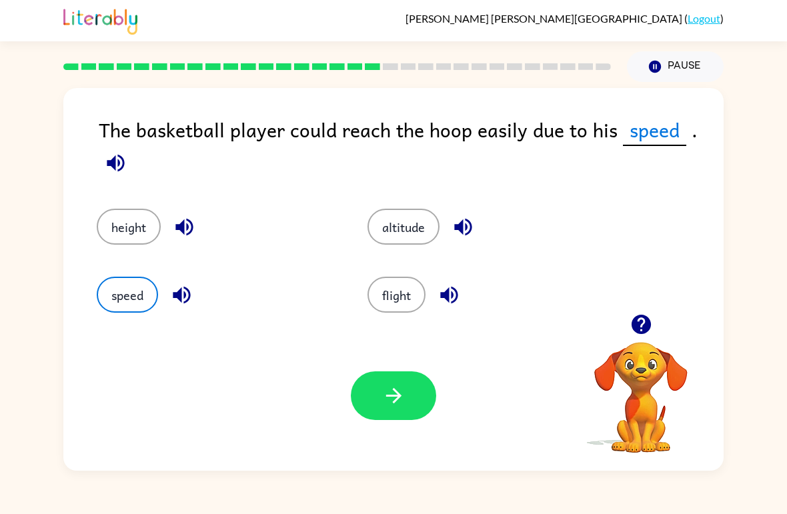
click at [395, 419] on button "button" at bounding box center [393, 395] width 85 height 49
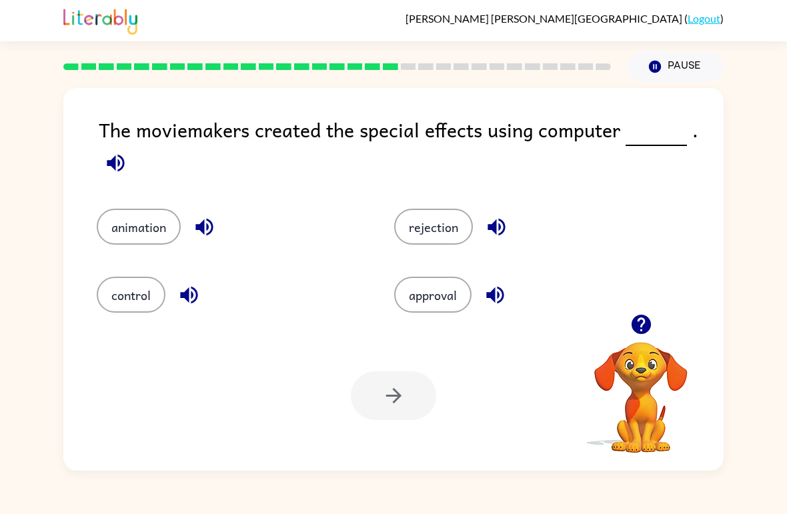
click at [139, 234] on button "animation" at bounding box center [139, 227] width 84 height 36
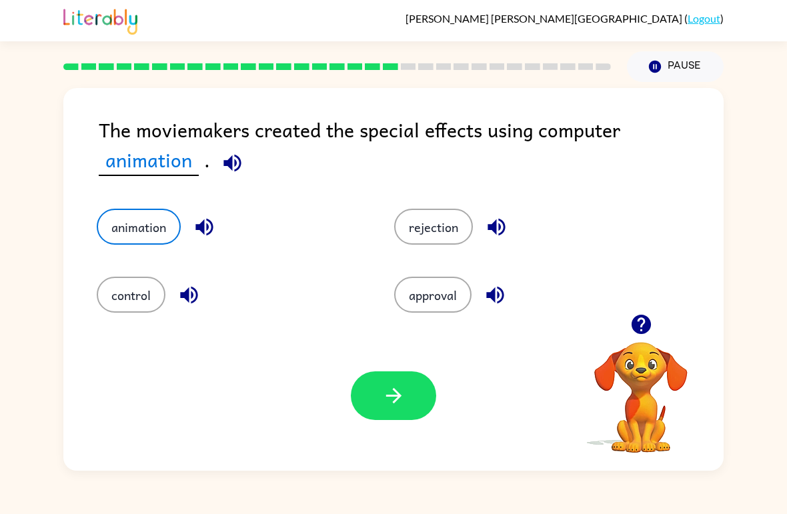
click at [129, 301] on button "control" at bounding box center [131, 295] width 69 height 36
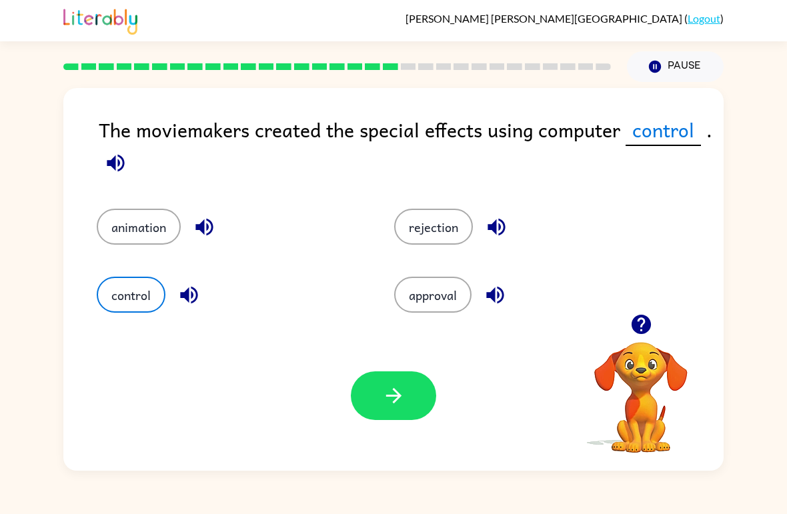
click at [139, 241] on button "animation" at bounding box center [139, 227] width 84 height 36
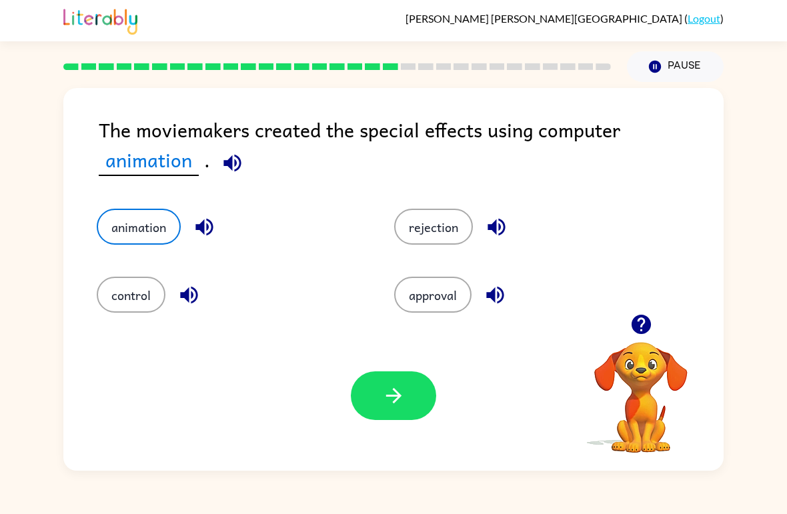
click at [105, 295] on button "control" at bounding box center [131, 295] width 69 height 36
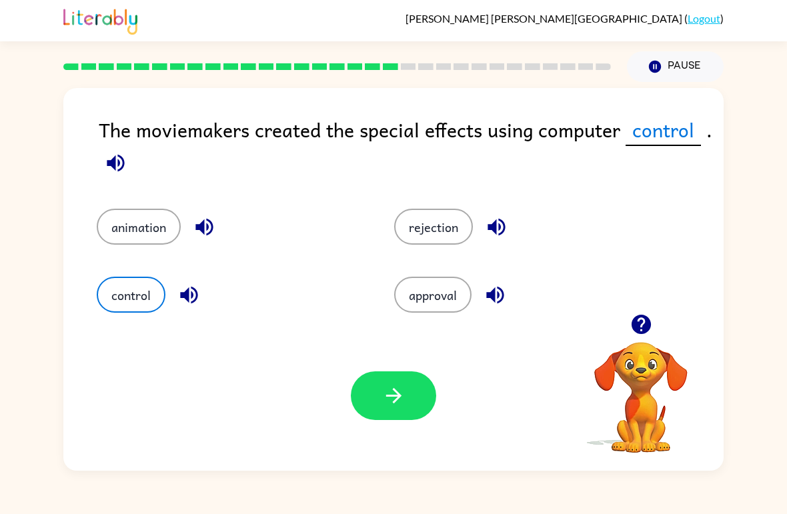
click at [131, 225] on button "animation" at bounding box center [139, 227] width 84 height 36
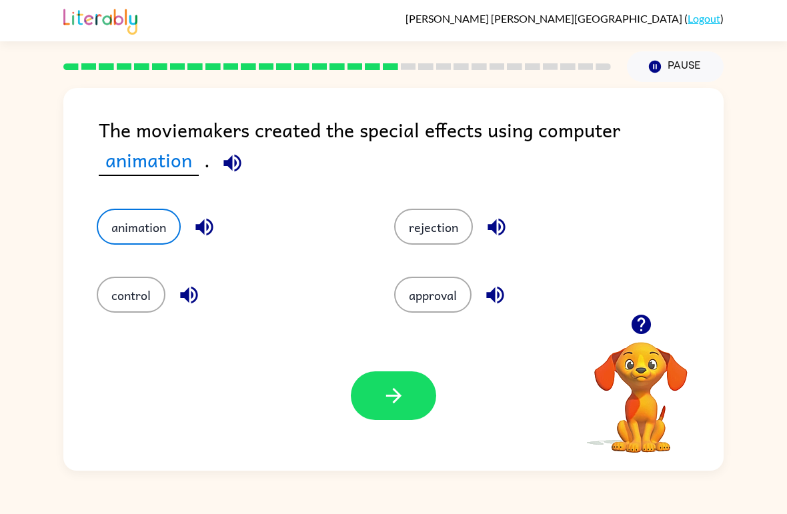
click at [446, 373] on div "Your browser must support playing .mp4 files to use Literably. Please try using…" at bounding box center [393, 396] width 660 height 150
click at [421, 405] on button "button" at bounding box center [393, 395] width 85 height 49
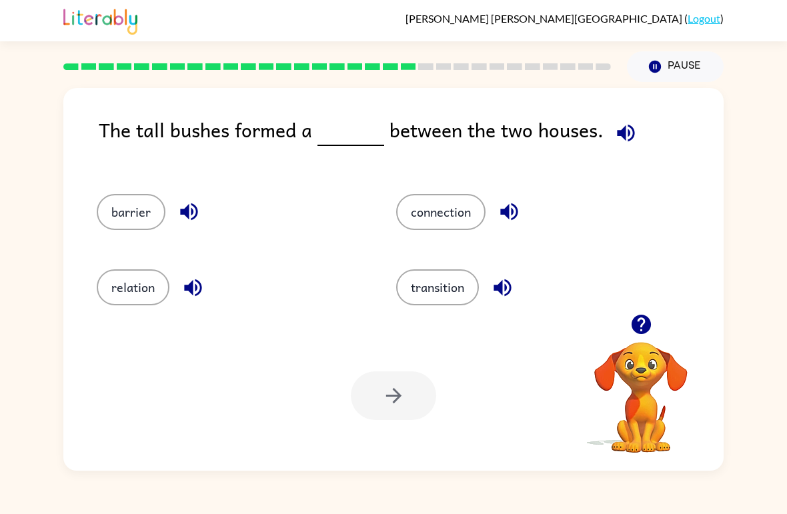
click at [131, 254] on div "relation" at bounding box center [220, 281] width 299 height 75
click at [145, 305] on button "relation" at bounding box center [133, 287] width 73 height 36
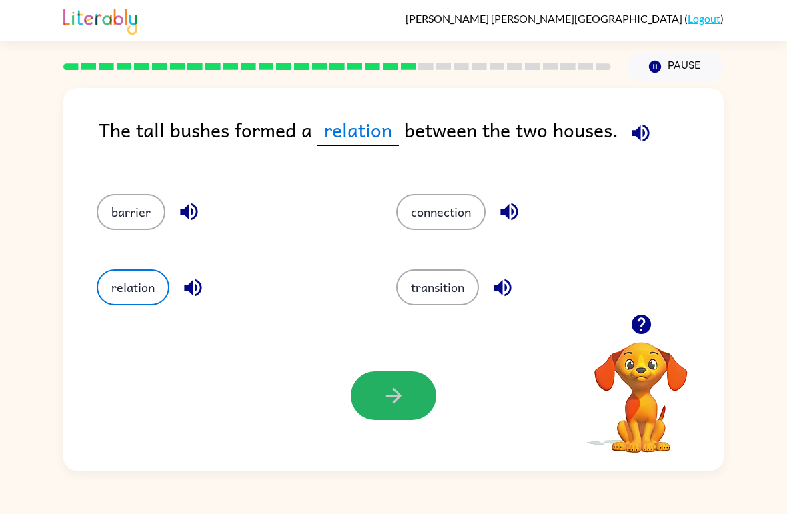
click at [415, 377] on button "button" at bounding box center [393, 395] width 85 height 49
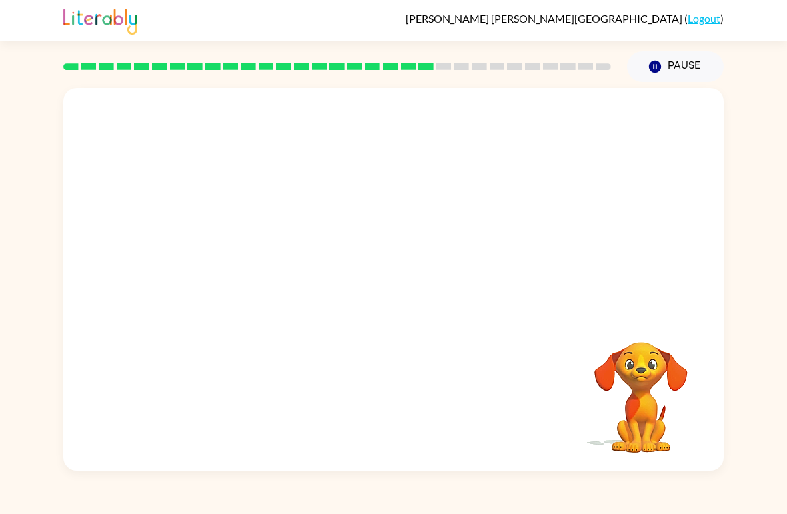
click at [474, 211] on video "Your browser must support playing .mp4 files to use Literably. Please try using…" at bounding box center [393, 201] width 660 height 226
click at [291, 282] on video "Your browser must support playing .mp4 files to use Literably. Please try using…" at bounding box center [393, 201] width 660 height 226
click at [380, 277] on button "button" at bounding box center [393, 286] width 85 height 49
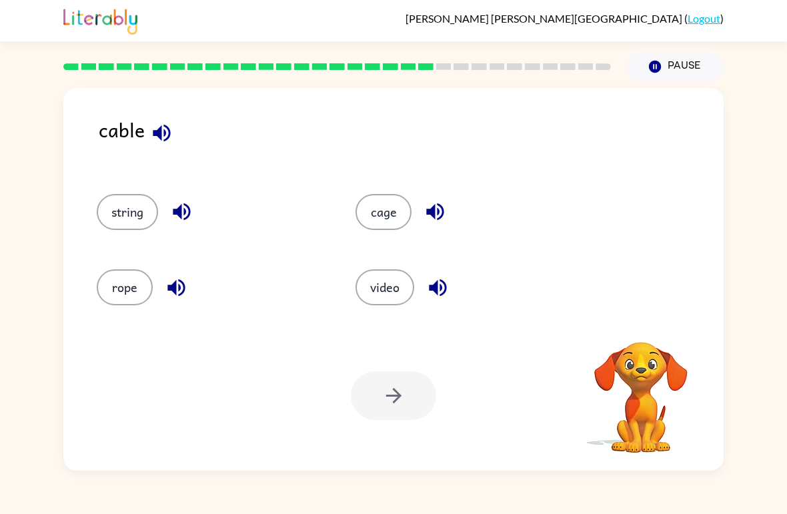
click at [165, 131] on icon "button" at bounding box center [161, 132] width 23 height 23
click at [170, 136] on icon "button" at bounding box center [161, 132] width 23 height 23
click at [446, 210] on icon "button" at bounding box center [434, 211] width 23 height 23
click at [191, 214] on icon "button" at bounding box center [181, 211] width 23 height 23
click at [187, 297] on icon "button" at bounding box center [176, 287] width 23 height 23
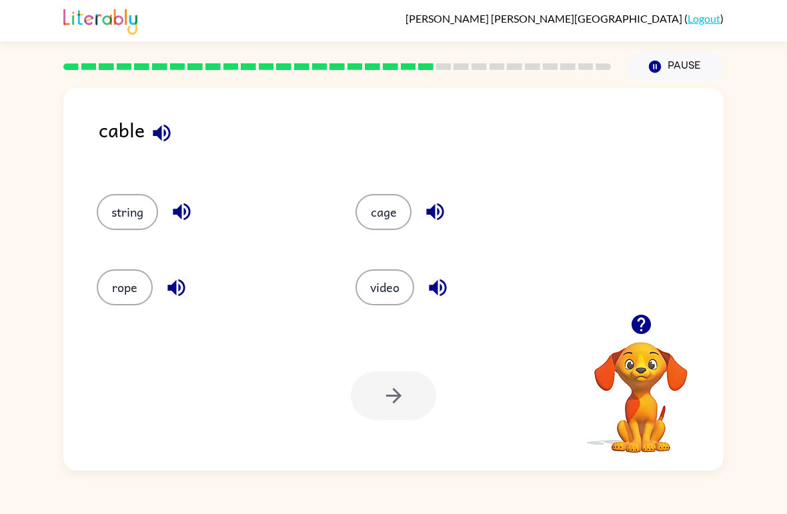
click at [440, 284] on icon "button" at bounding box center [437, 287] width 23 height 23
click at [407, 209] on button "cage" at bounding box center [383, 212] width 56 height 36
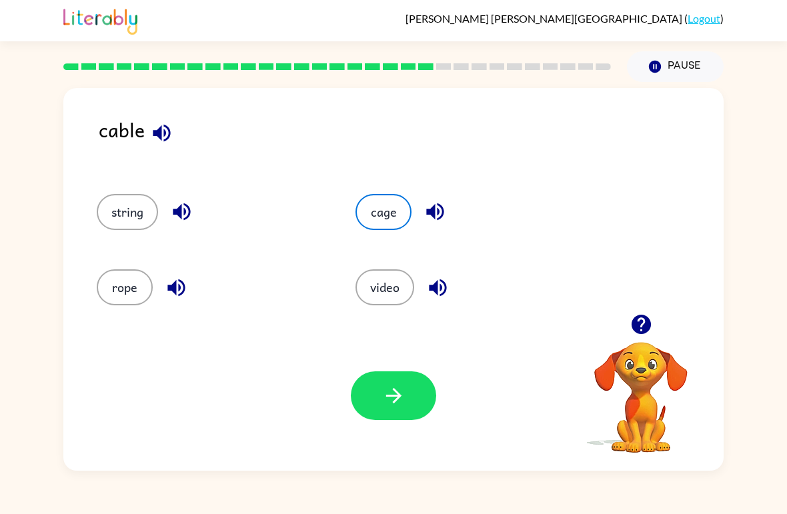
click at [417, 391] on button "button" at bounding box center [393, 395] width 85 height 49
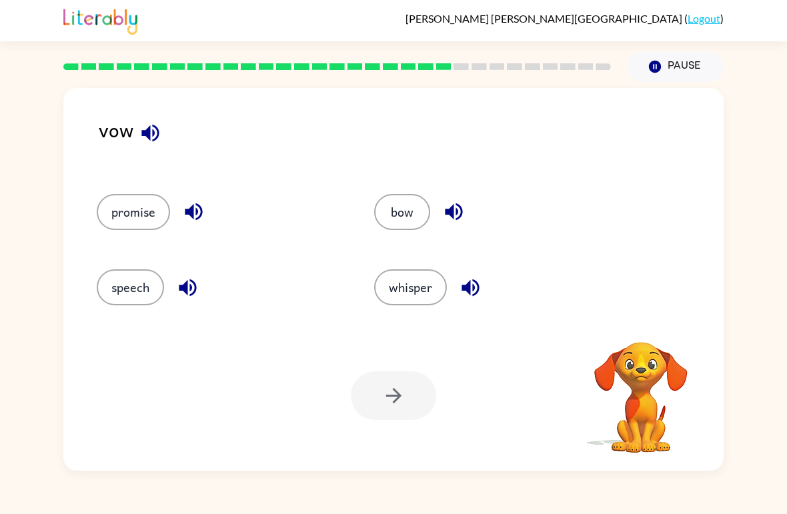
click at [187, 237] on div "promise" at bounding box center [209, 206] width 277 height 75
click at [150, 129] on icon "button" at bounding box center [150, 132] width 23 height 23
click at [201, 211] on icon "button" at bounding box center [193, 211] width 17 height 17
click at [177, 292] on icon "button" at bounding box center [187, 287] width 23 height 23
click at [457, 228] on button "button" at bounding box center [454, 212] width 34 height 34
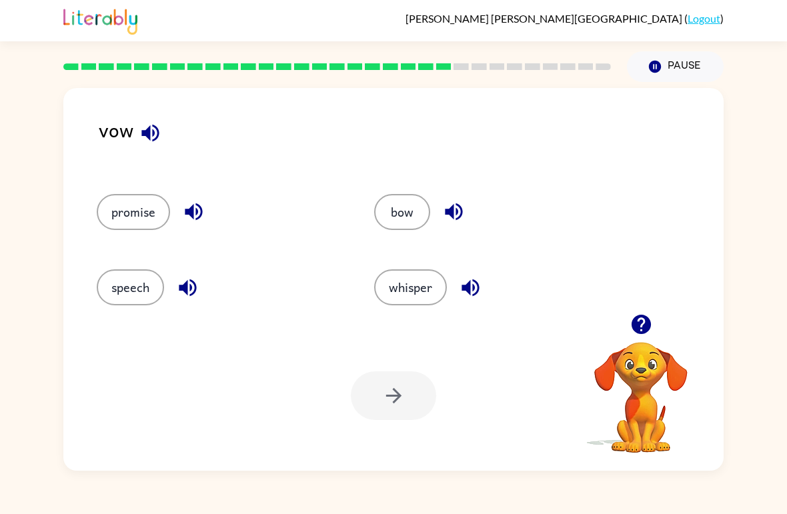
click at [467, 300] on button "button" at bounding box center [470, 288] width 34 height 34
click at [412, 222] on button "bow" at bounding box center [402, 212] width 56 height 36
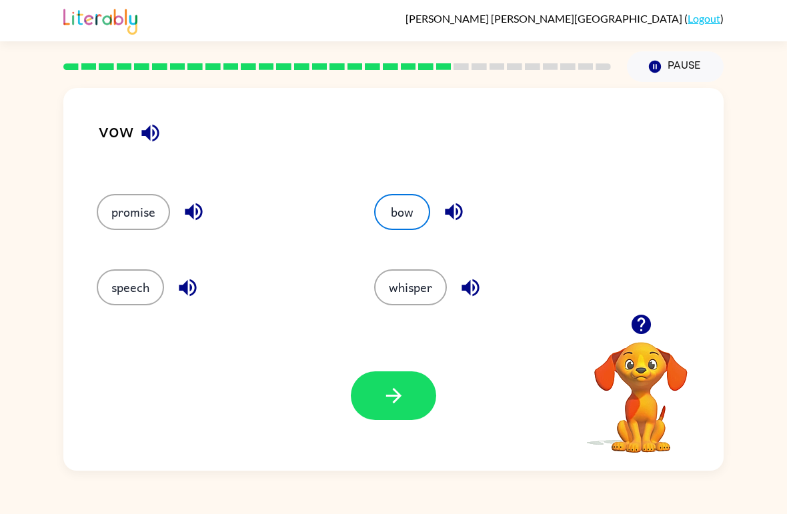
click at [395, 392] on icon "button" at bounding box center [392, 395] width 15 height 15
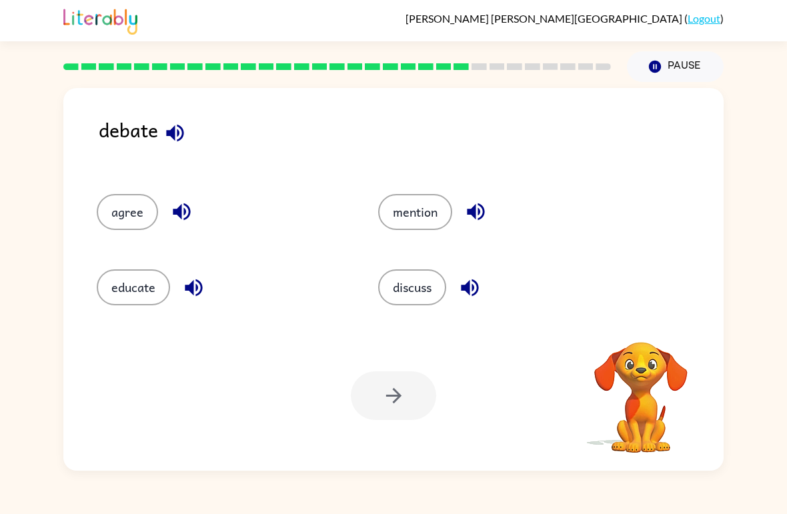
click at [182, 130] on icon "button" at bounding box center [174, 132] width 17 height 17
click at [191, 136] on button "button" at bounding box center [175, 133] width 34 height 34
click at [163, 130] on button "button" at bounding box center [175, 133] width 34 height 34
click at [164, 133] on icon "button" at bounding box center [174, 132] width 23 height 23
click at [191, 137] on button "button" at bounding box center [175, 133] width 34 height 34
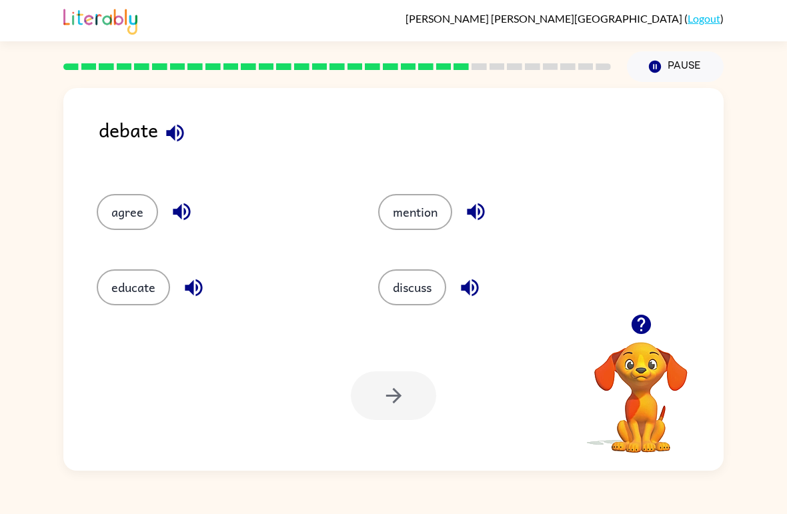
click at [188, 131] on button "button" at bounding box center [175, 133] width 34 height 34
click at [177, 143] on icon "button" at bounding box center [174, 132] width 23 height 23
click at [171, 137] on icon "button" at bounding box center [174, 132] width 17 height 17
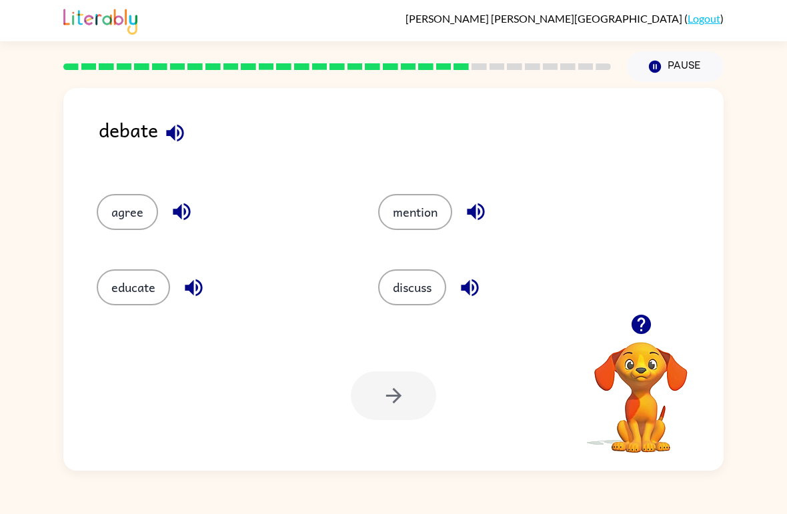
click at [175, 139] on icon "button" at bounding box center [174, 132] width 17 height 17
click at [189, 142] on button "button" at bounding box center [175, 133] width 34 height 34
click at [401, 281] on button "discuss" at bounding box center [412, 287] width 68 height 36
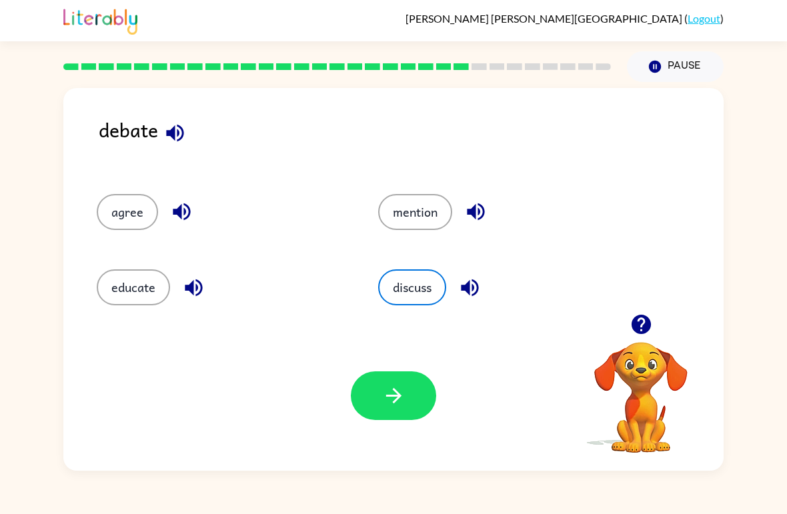
click at [428, 371] on div "Your browser must support playing .mp4 files to use Literably. Please try using…" at bounding box center [393, 396] width 660 height 150
click at [435, 207] on button "mention" at bounding box center [415, 212] width 74 height 36
click at [380, 406] on button "button" at bounding box center [393, 395] width 85 height 49
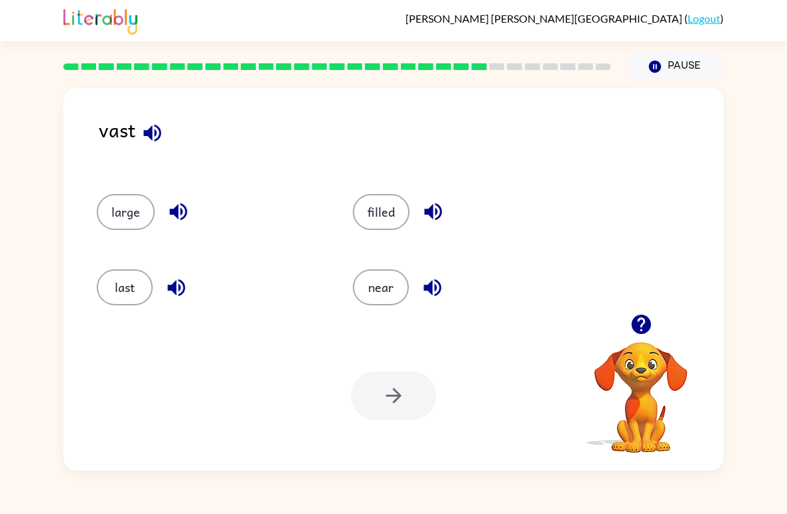
click at [137, 138] on button "button" at bounding box center [152, 133] width 34 height 34
click at [122, 287] on button "last" at bounding box center [125, 287] width 56 height 36
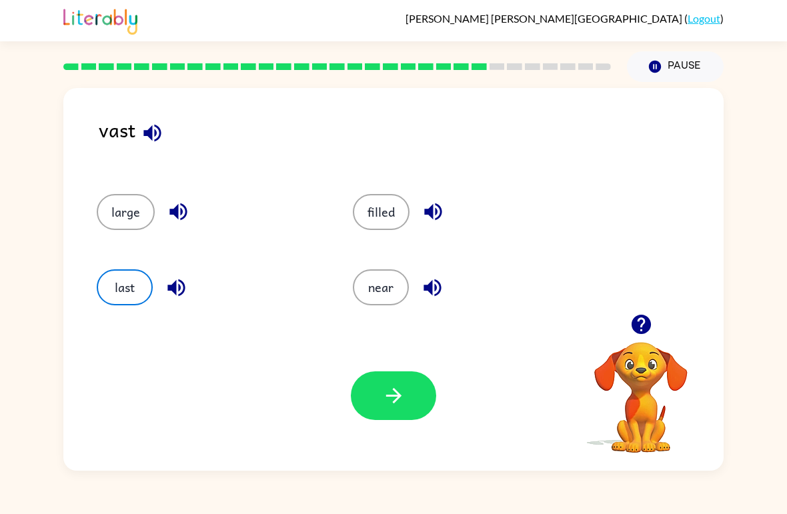
click at [412, 392] on button "button" at bounding box center [393, 395] width 85 height 49
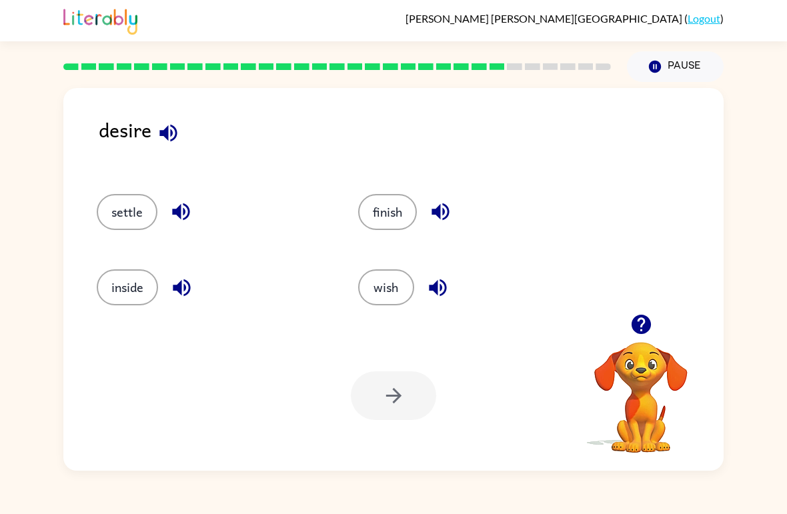
click at [177, 135] on icon "button" at bounding box center [168, 132] width 23 height 23
click at [124, 205] on button "settle" at bounding box center [127, 212] width 61 height 36
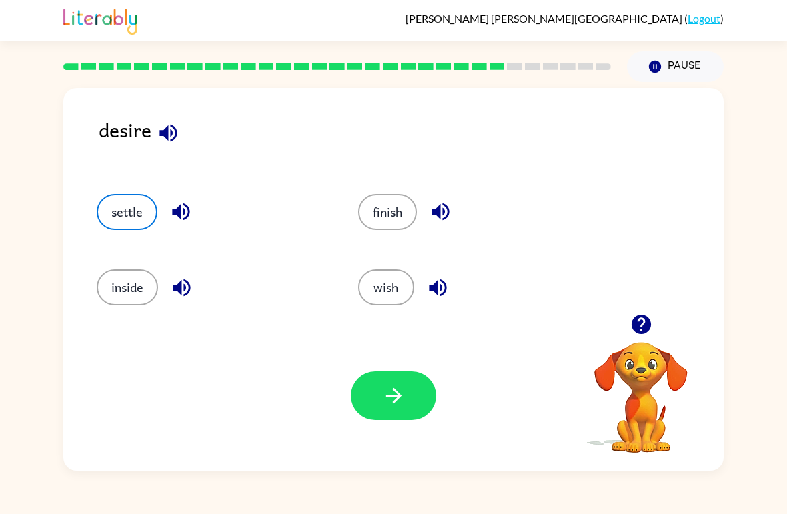
click at [369, 427] on div "Your browser must support playing .mp4 files to use Literably. Please try using…" at bounding box center [393, 396] width 660 height 150
click at [431, 389] on button "button" at bounding box center [393, 395] width 85 height 49
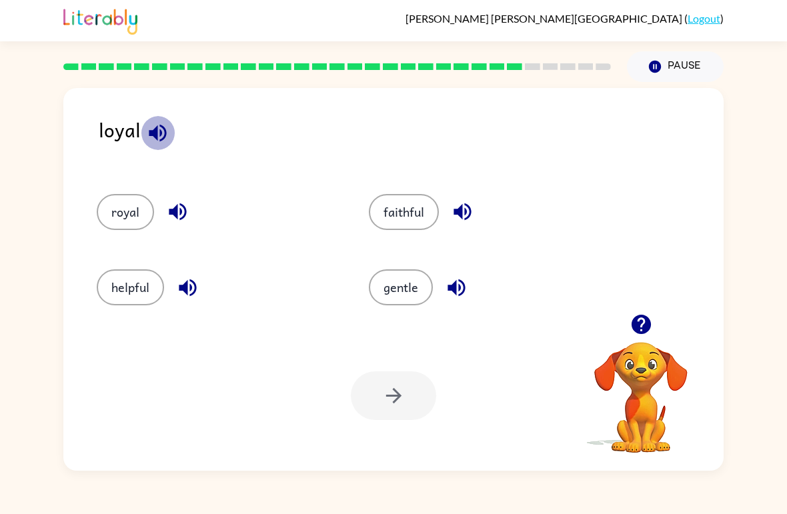
click at [159, 128] on icon "button" at bounding box center [157, 132] width 23 height 23
click at [180, 221] on icon "button" at bounding box center [177, 211] width 17 height 17
click at [135, 230] on button "royal" at bounding box center [125, 212] width 57 height 36
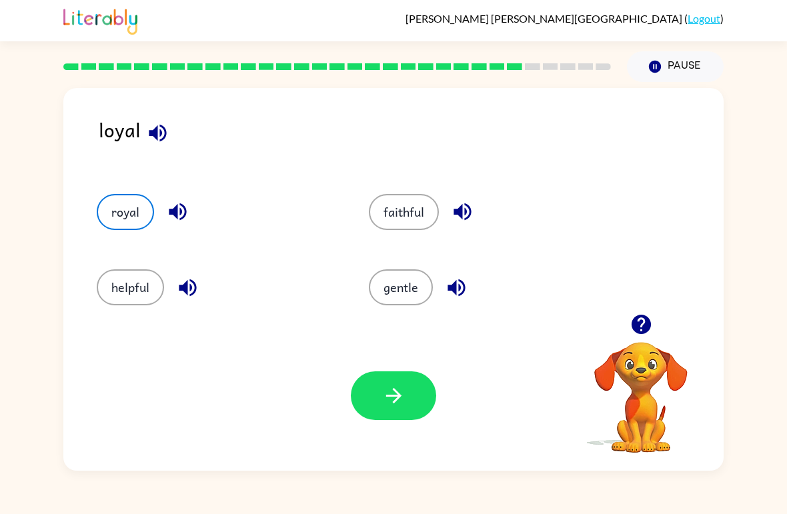
click at [405, 389] on button "button" at bounding box center [393, 395] width 85 height 49
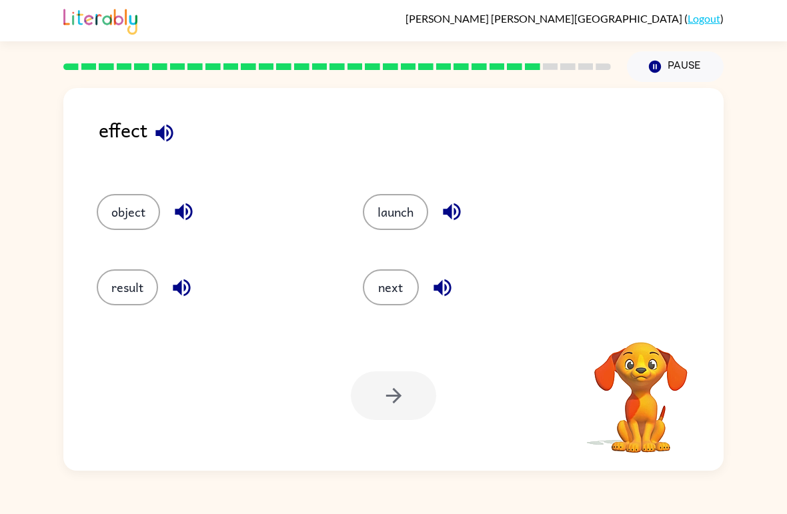
click at [173, 145] on icon "button" at bounding box center [164, 132] width 23 height 23
click at [180, 134] on button "button" at bounding box center [164, 133] width 34 height 34
click at [171, 133] on icon "button" at bounding box center [164, 132] width 23 height 23
click at [179, 130] on button "button" at bounding box center [164, 133] width 34 height 34
click at [163, 119] on button "button" at bounding box center [164, 133] width 34 height 34
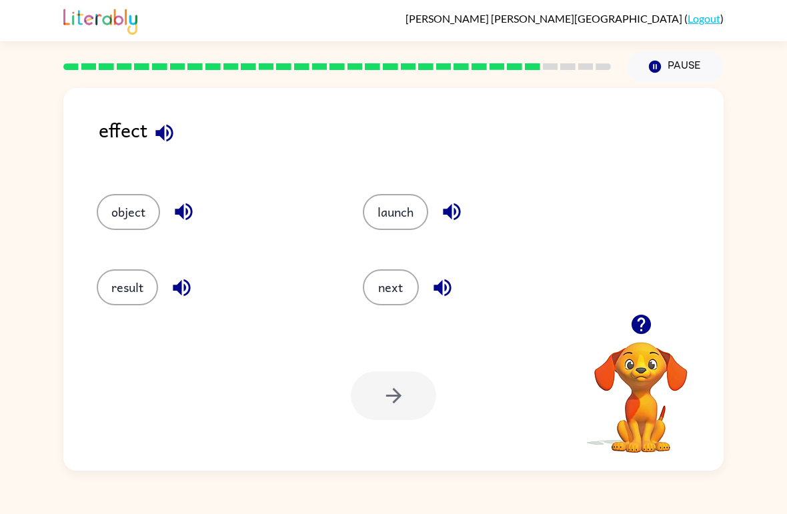
click at [187, 207] on icon "button" at bounding box center [183, 211] width 23 height 23
click at [185, 296] on icon "button" at bounding box center [181, 287] width 17 height 17
click at [443, 237] on div "launch" at bounding box center [470, 206] width 266 height 75
click at [461, 219] on icon "button" at bounding box center [451, 211] width 23 height 23
click at [451, 222] on icon "button" at bounding box center [451, 211] width 23 height 23
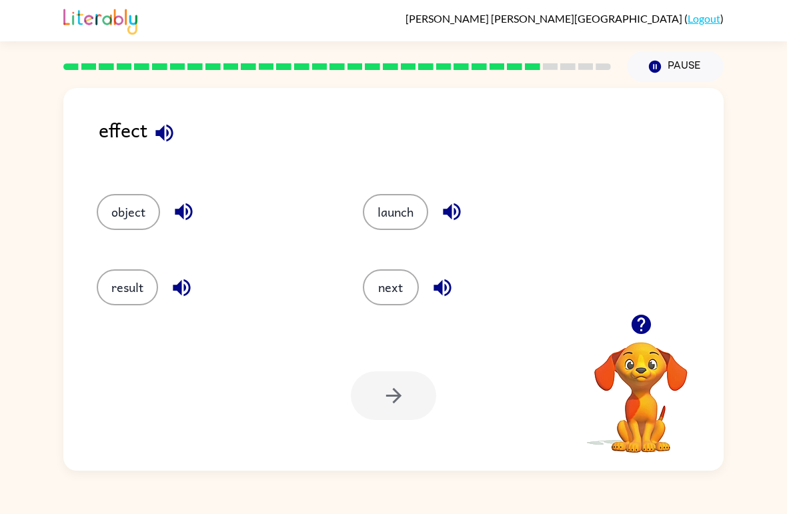
click at [443, 285] on icon "button" at bounding box center [442, 287] width 23 height 23
click at [131, 287] on button "result" at bounding box center [127, 287] width 61 height 36
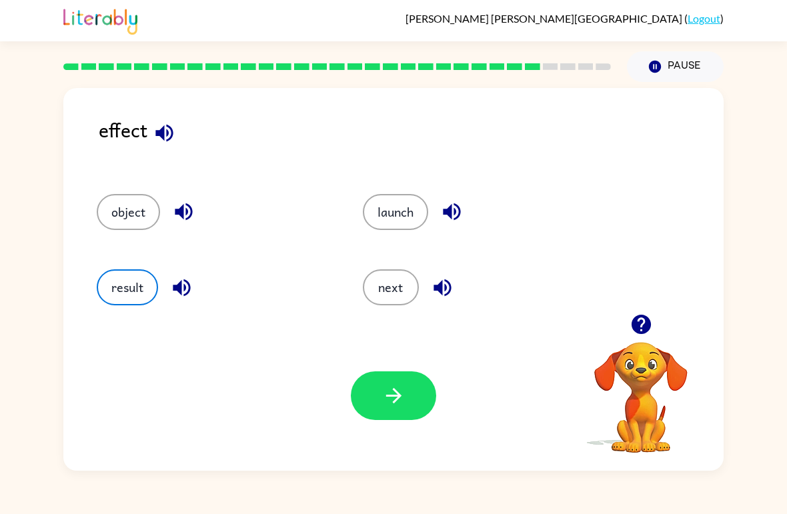
click at [396, 405] on icon "button" at bounding box center [393, 395] width 23 height 23
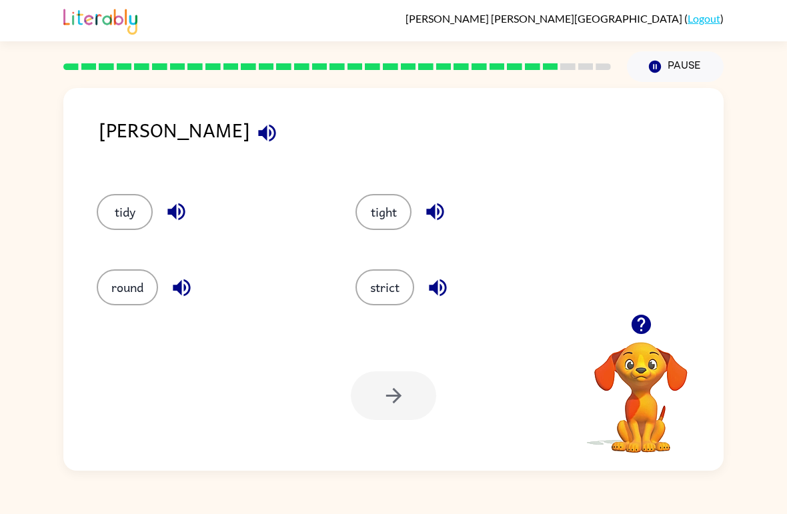
click at [173, 213] on icon "button" at bounding box center [175, 211] width 17 height 17
click at [255, 132] on icon "button" at bounding box center [266, 132] width 23 height 23
click at [188, 223] on button "button" at bounding box center [176, 212] width 34 height 34
click at [183, 292] on icon "button" at bounding box center [181, 287] width 23 height 23
click at [178, 211] on icon "button" at bounding box center [176, 211] width 23 height 23
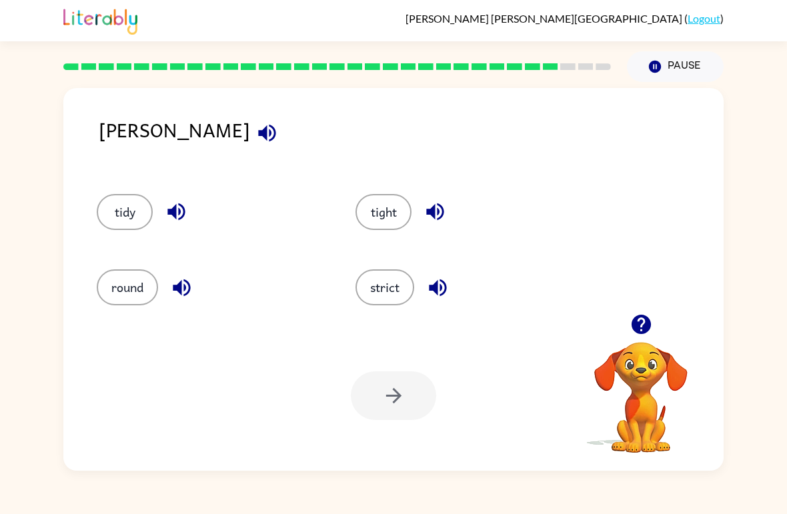
click at [184, 219] on icon "button" at bounding box center [176, 211] width 23 height 23
click at [255, 123] on icon "button" at bounding box center [266, 132] width 23 height 23
click at [174, 196] on button "button" at bounding box center [176, 212] width 34 height 34
click at [177, 317] on div "round" at bounding box center [200, 281] width 259 height 75
click at [176, 317] on div "round" at bounding box center [200, 281] width 259 height 75
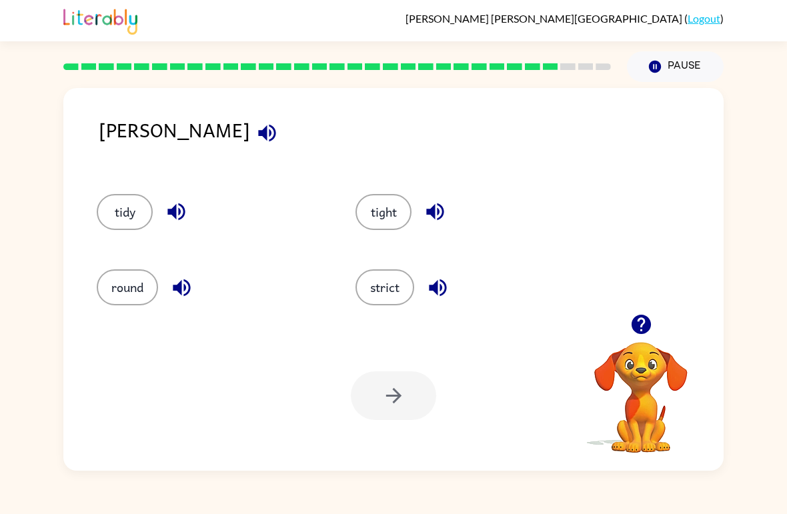
click at [401, 298] on button "strict" at bounding box center [384, 287] width 59 height 36
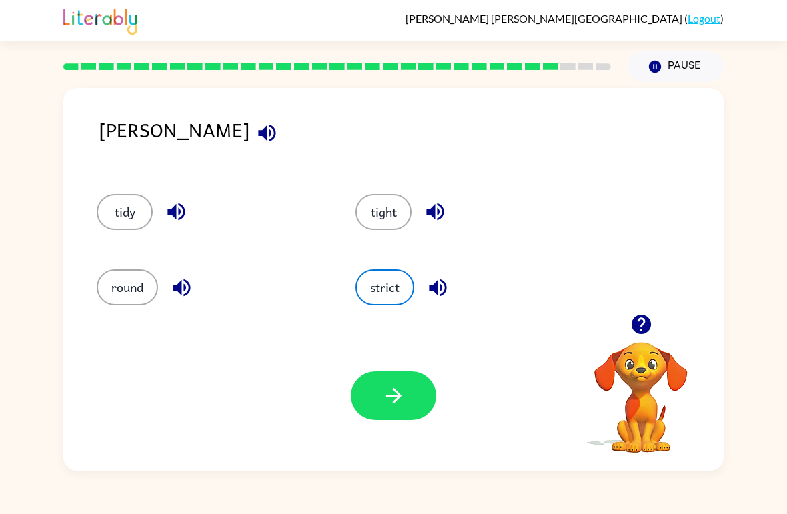
click at [408, 396] on button "button" at bounding box center [393, 395] width 85 height 49
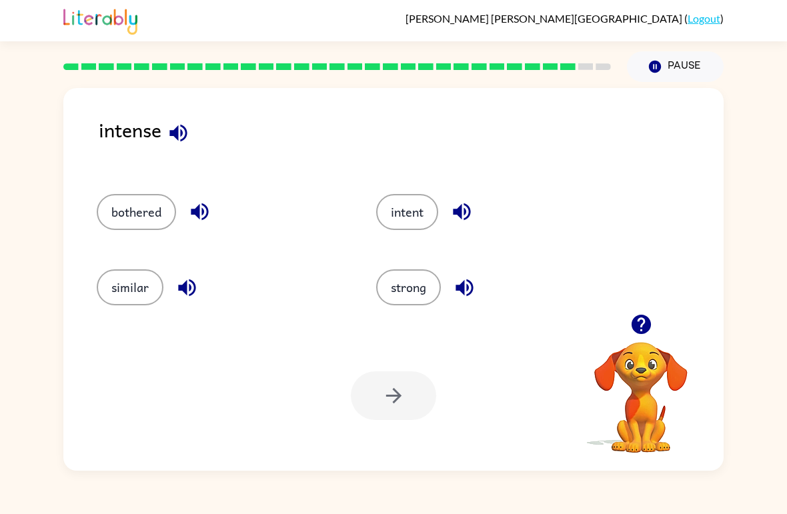
click at [186, 131] on icon "button" at bounding box center [177, 132] width 17 height 17
click at [191, 142] on button "button" at bounding box center [178, 133] width 34 height 34
click at [200, 220] on icon "button" at bounding box center [199, 211] width 23 height 23
click at [183, 285] on icon "button" at bounding box center [186, 287] width 17 height 17
click at [467, 225] on button "button" at bounding box center [462, 212] width 34 height 34
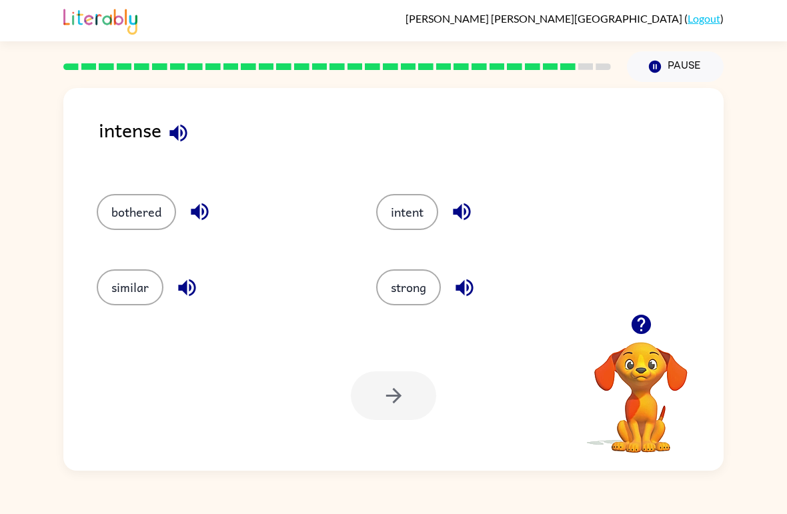
click at [471, 303] on button "button" at bounding box center [464, 288] width 34 height 34
click at [416, 217] on button "intent" at bounding box center [407, 212] width 62 height 36
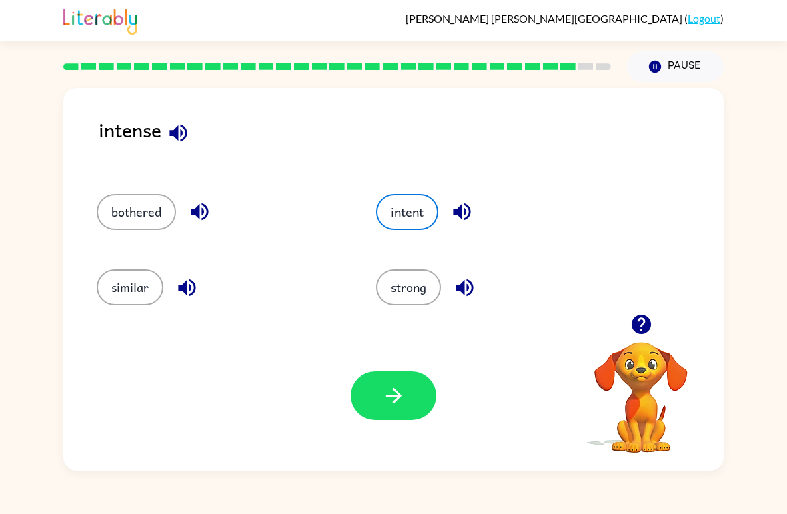
click at [402, 397] on icon "button" at bounding box center [393, 395] width 23 height 23
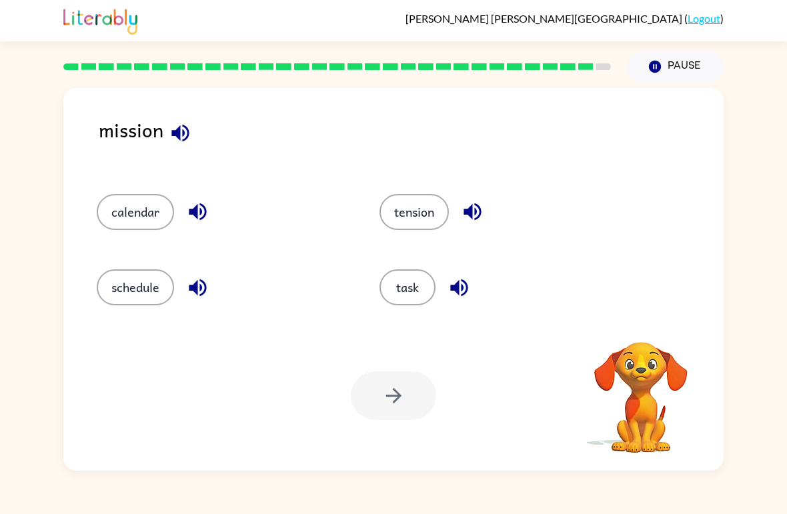
click at [200, 116] on div "mission" at bounding box center [411, 141] width 625 height 53
click at [199, 116] on div "mission" at bounding box center [411, 141] width 625 height 53
click at [182, 129] on icon "button" at bounding box center [180, 132] width 23 height 23
click at [213, 217] on button "button" at bounding box center [198, 212] width 34 height 34
click at [209, 223] on icon "button" at bounding box center [197, 211] width 23 height 23
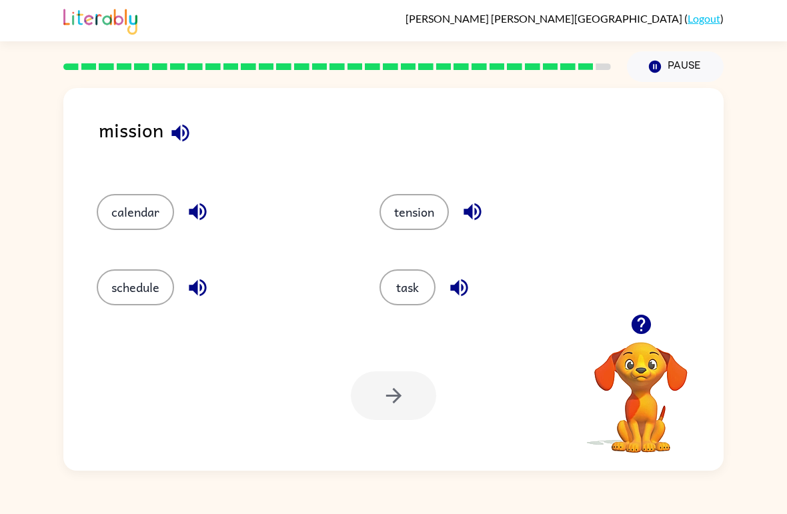
click at [197, 214] on icon "button" at bounding box center [197, 211] width 17 height 17
click at [210, 196] on div "calendar" at bounding box center [223, 212] width 252 height 36
click at [209, 195] on div "calendar" at bounding box center [223, 212] width 252 height 36
click at [195, 225] on button "button" at bounding box center [198, 212] width 34 height 34
click at [218, 205] on div "calendar" at bounding box center [223, 212] width 252 height 36
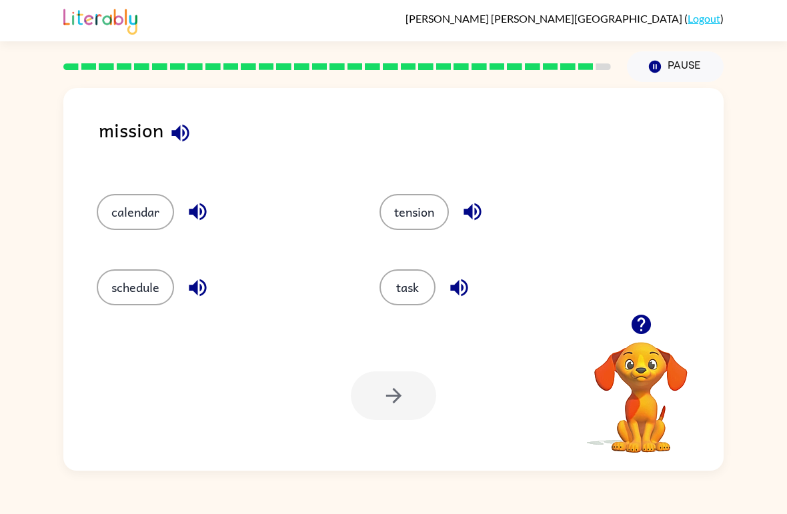
click at [201, 291] on icon "button" at bounding box center [197, 287] width 17 height 17
click at [473, 211] on icon "button" at bounding box center [471, 211] width 17 height 17
click at [463, 285] on icon "button" at bounding box center [458, 287] width 23 height 23
click at [422, 287] on button "task" at bounding box center [407, 287] width 56 height 36
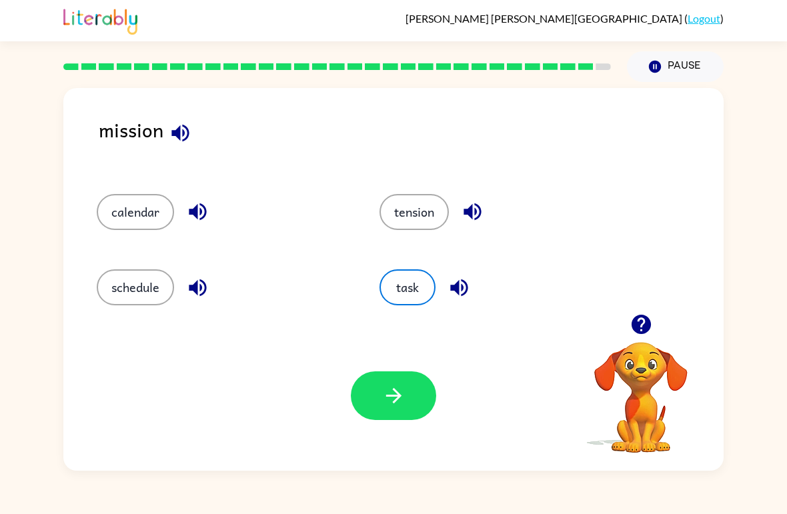
click at [407, 384] on button "button" at bounding box center [393, 395] width 85 height 49
